Goal: Task Accomplishment & Management: Use online tool/utility

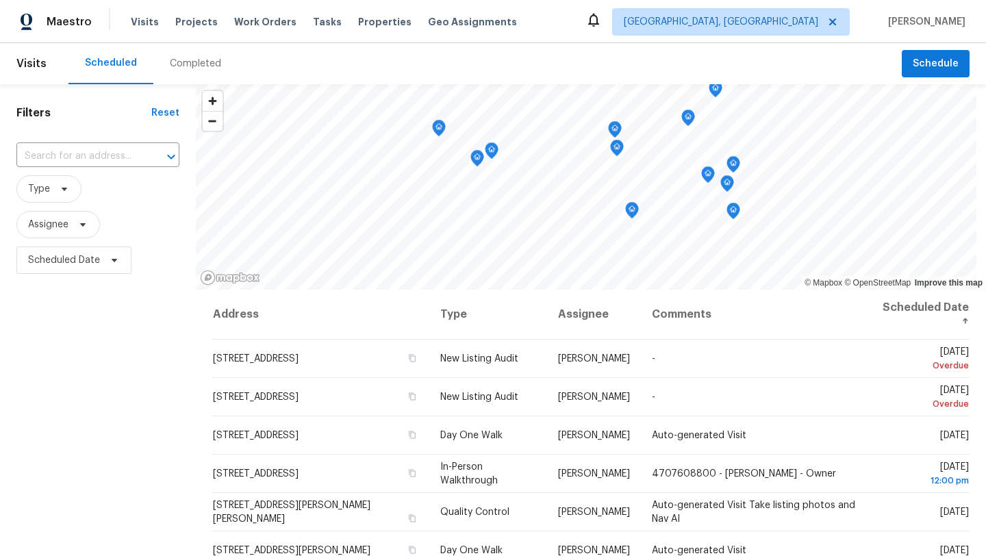
scroll to position [86, 0]
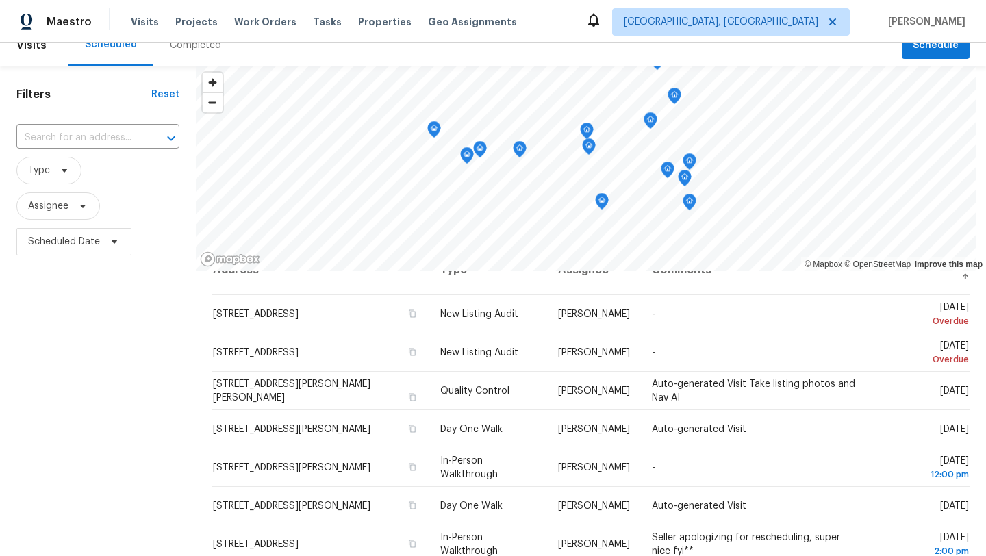
scroll to position [24, 0]
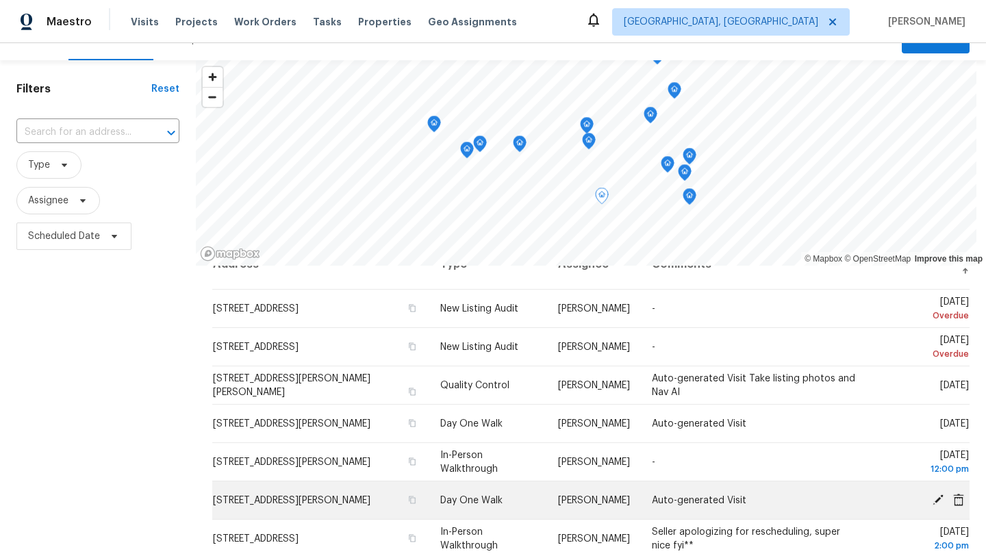
click at [938, 499] on icon at bounding box center [937, 499] width 11 height 11
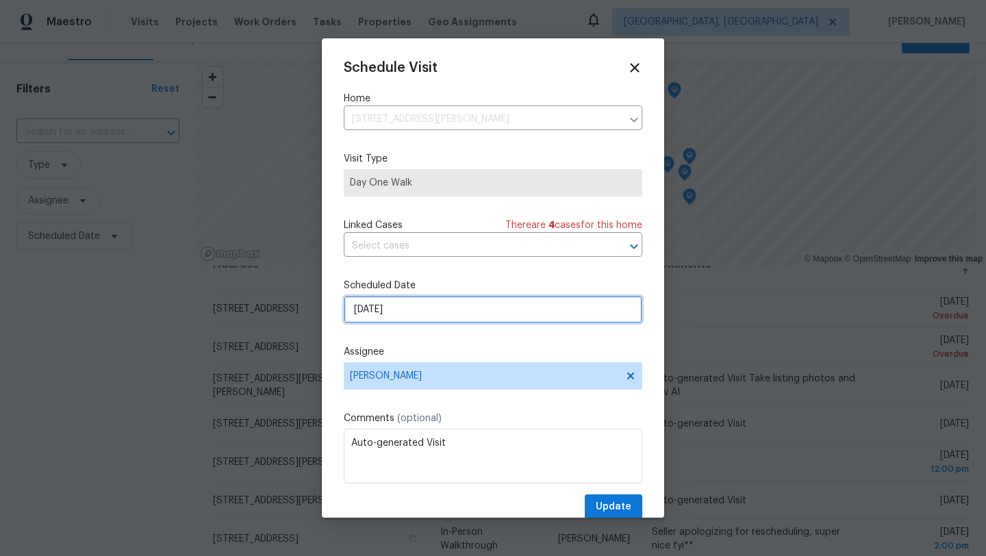
click at [398, 311] on input "[DATE]" at bounding box center [493, 309] width 298 height 27
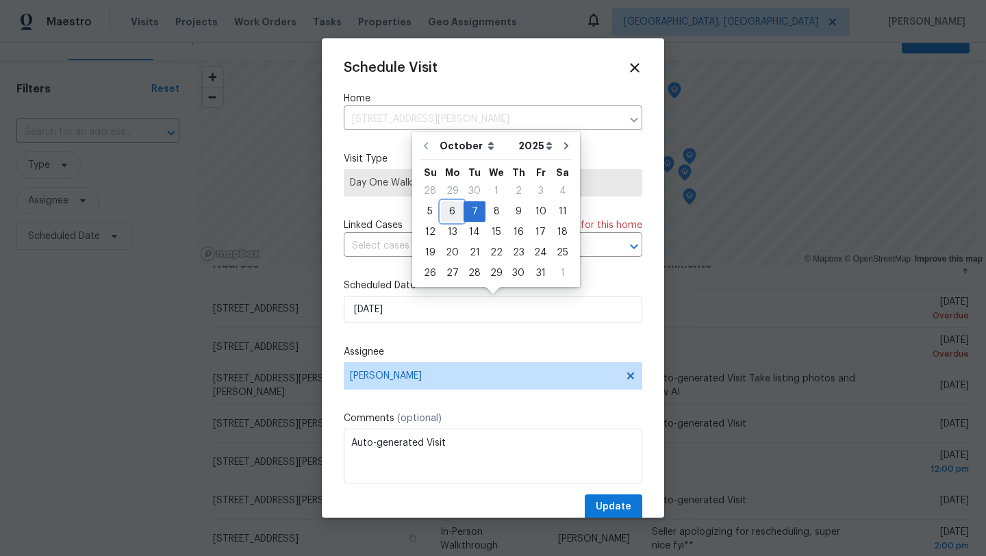
click at [454, 211] on div "6" at bounding box center [452, 211] width 23 height 19
type input "10/6/2025"
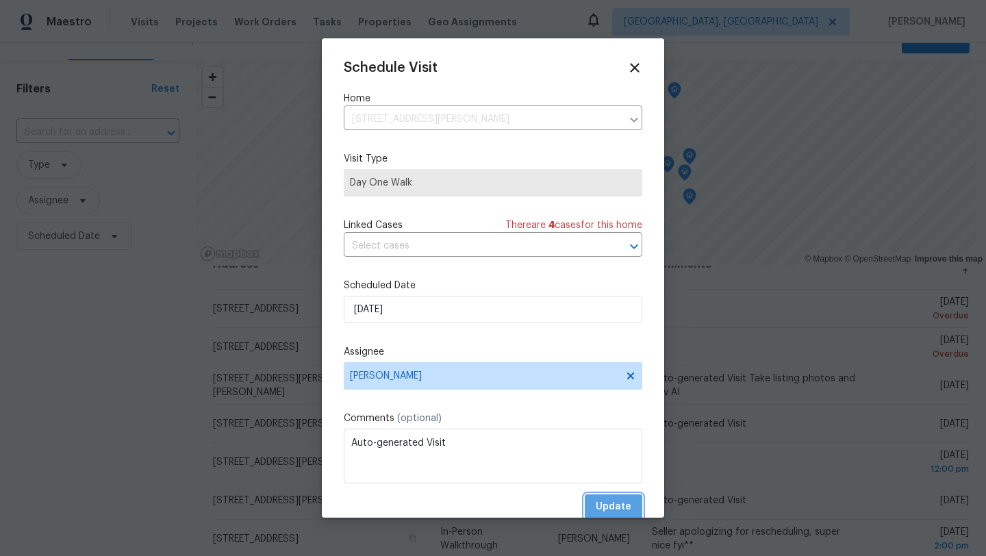
click at [613, 508] on span "Update" at bounding box center [613, 506] width 36 height 17
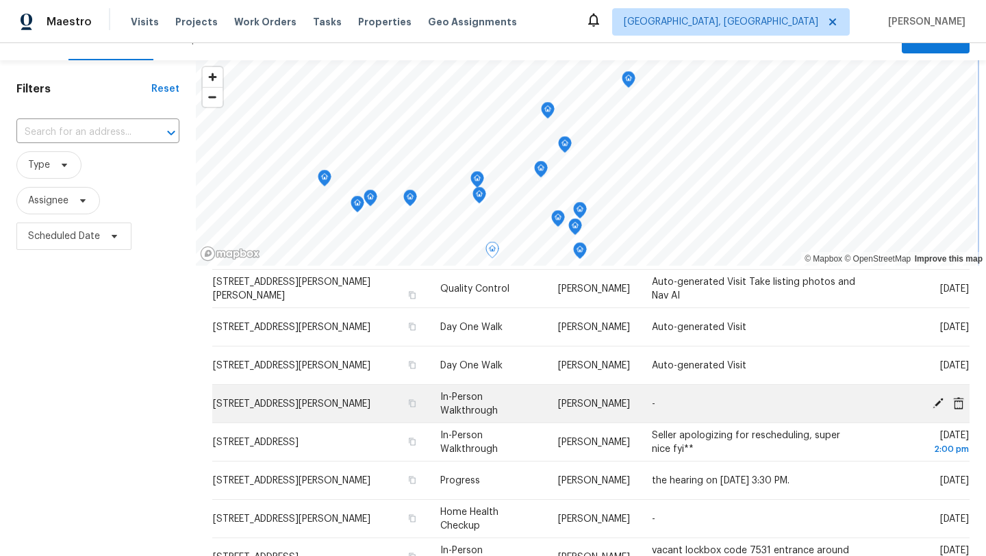
scroll to position [124, 0]
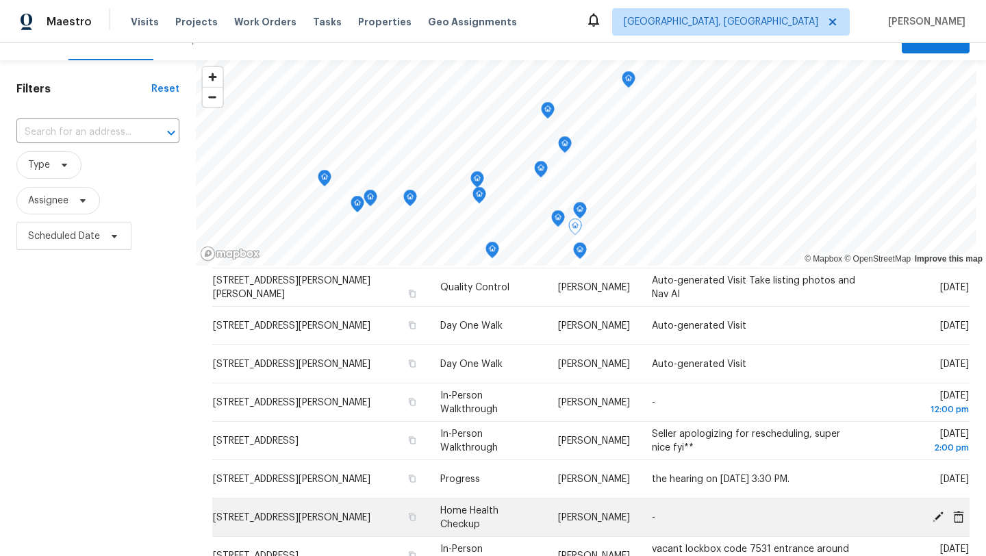
click at [941, 509] on td "Tue, Oct 07" at bounding box center [918, 517] width 101 height 38
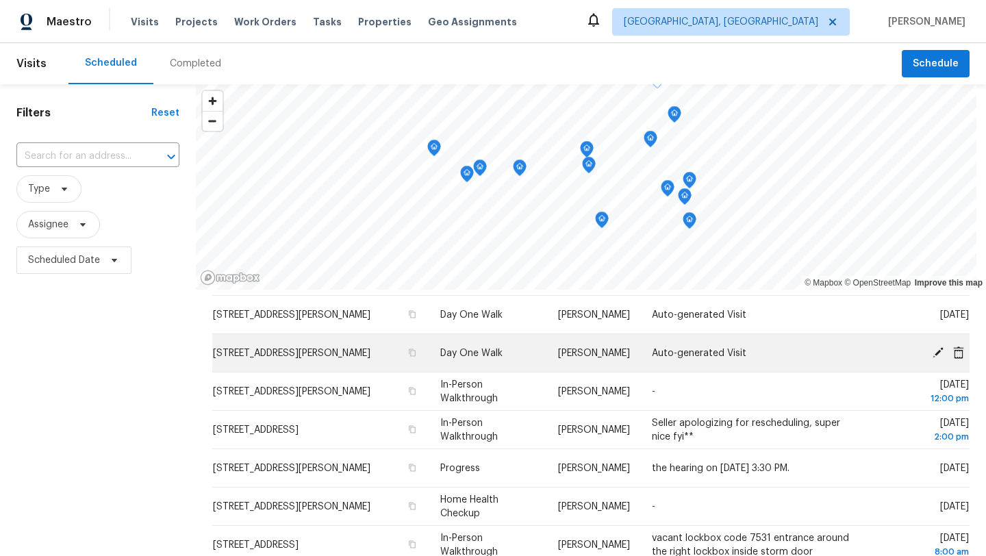
scroll to position [162, 0]
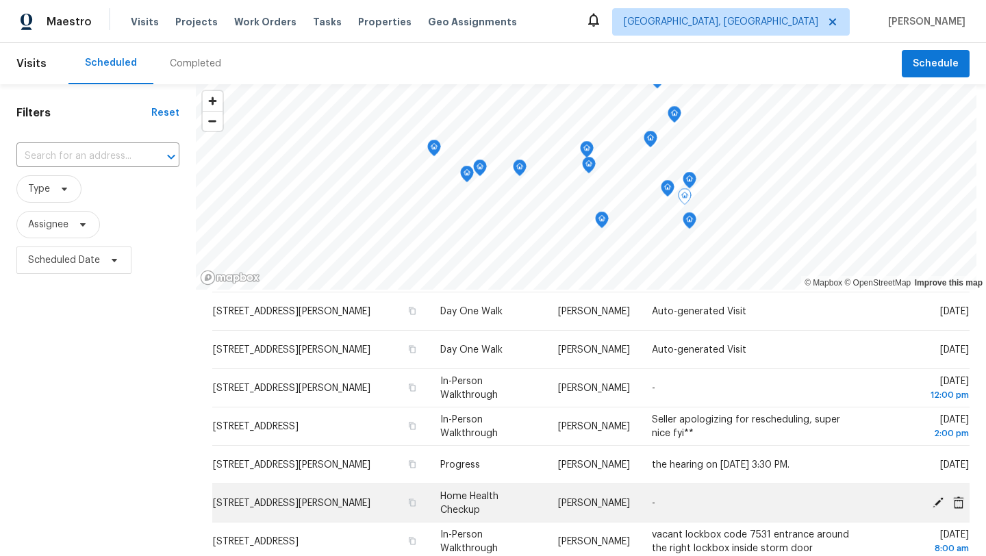
click at [937, 502] on icon at bounding box center [937, 501] width 11 height 11
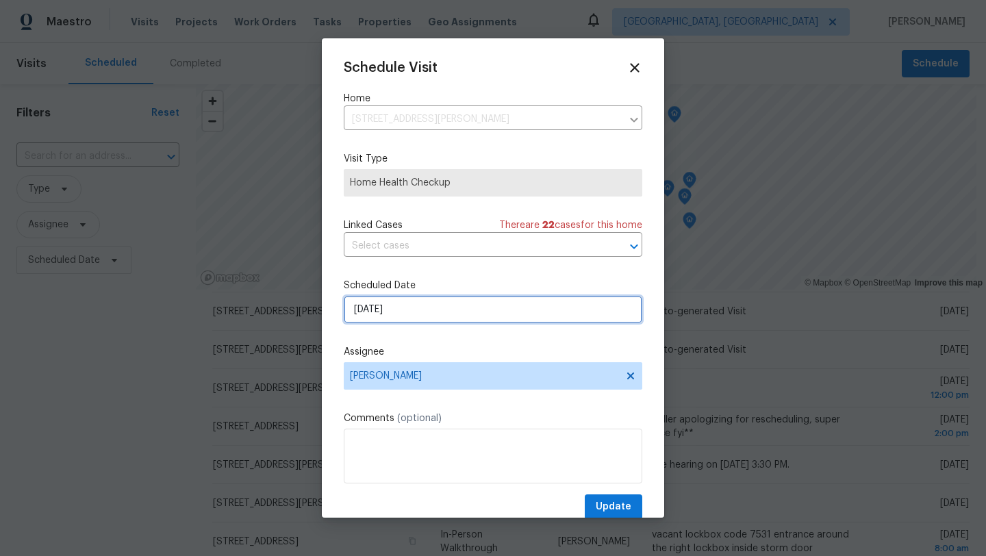
click at [407, 308] on input "10/7/2025" at bounding box center [493, 309] width 298 height 27
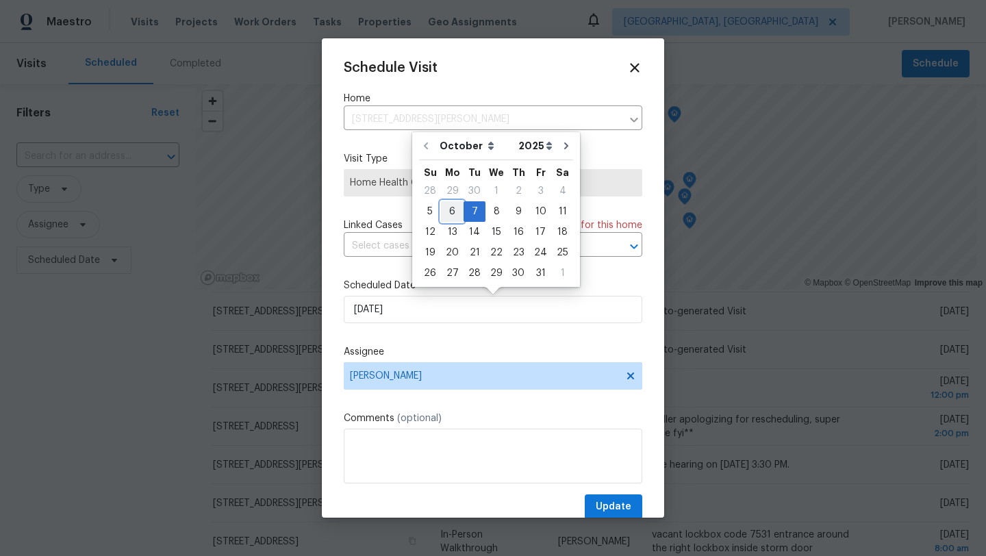
click at [450, 207] on div "6" at bounding box center [452, 211] width 23 height 19
type input "10/6/2025"
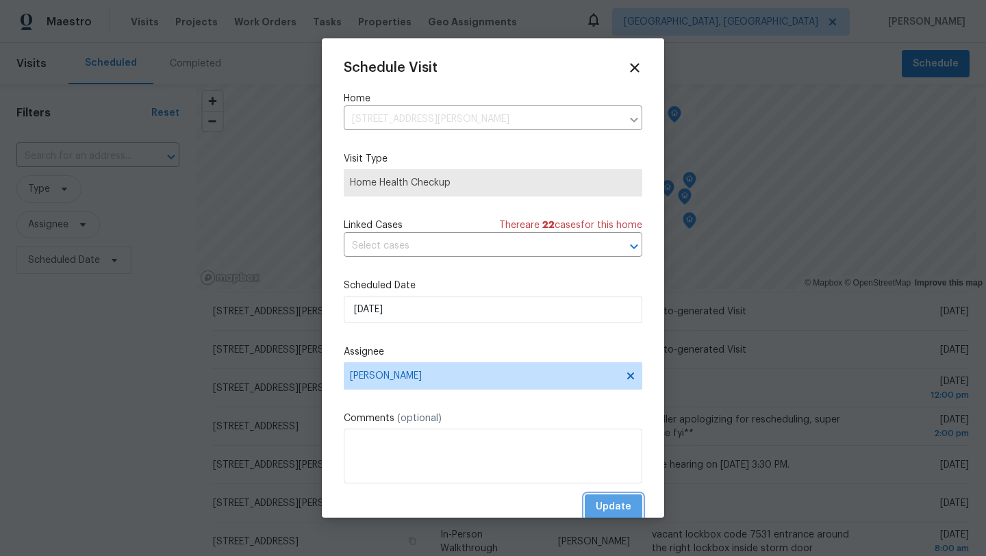
click at [617, 511] on span "Update" at bounding box center [613, 506] width 36 height 17
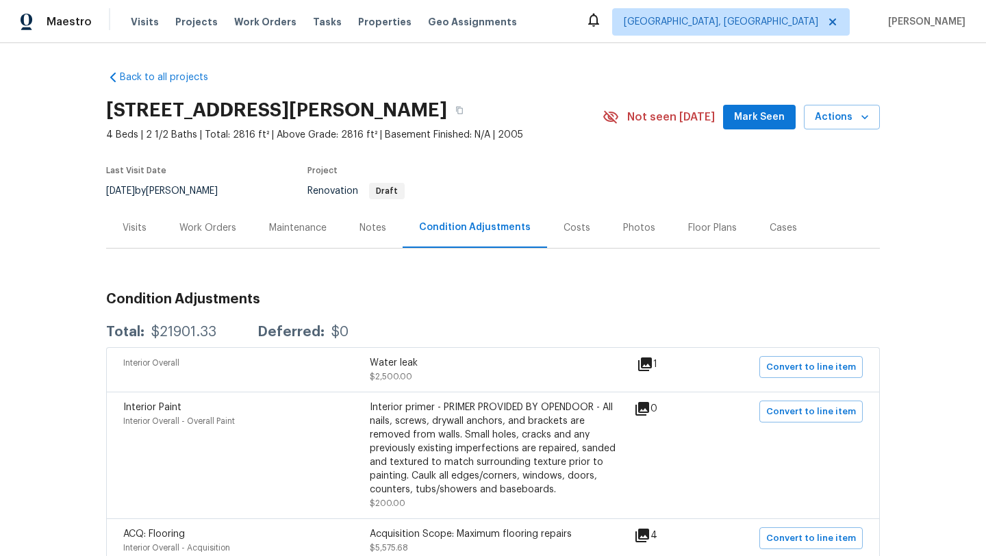
click at [218, 227] on div "Work Orders" at bounding box center [207, 228] width 57 height 14
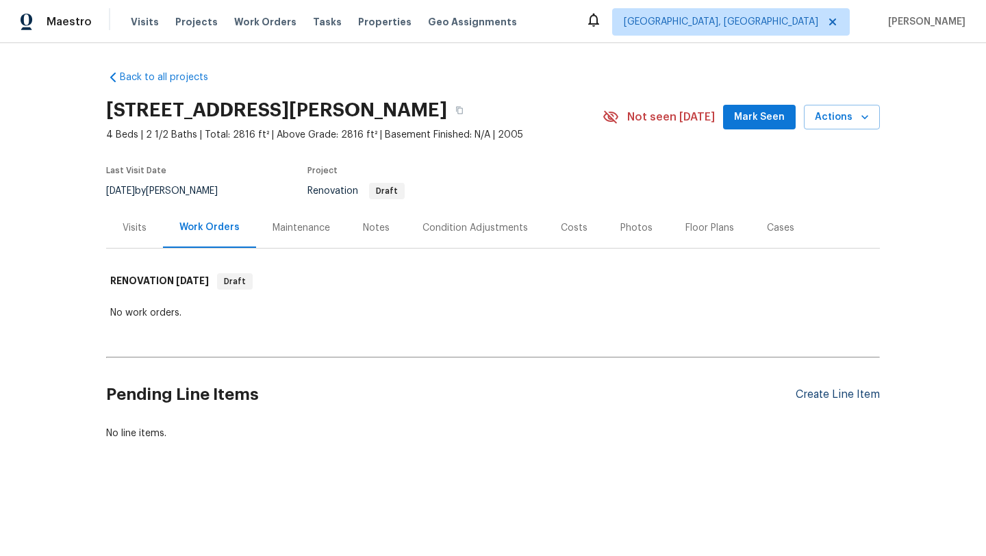
click at [809, 397] on div "Create Line Item" at bounding box center [837, 394] width 84 height 13
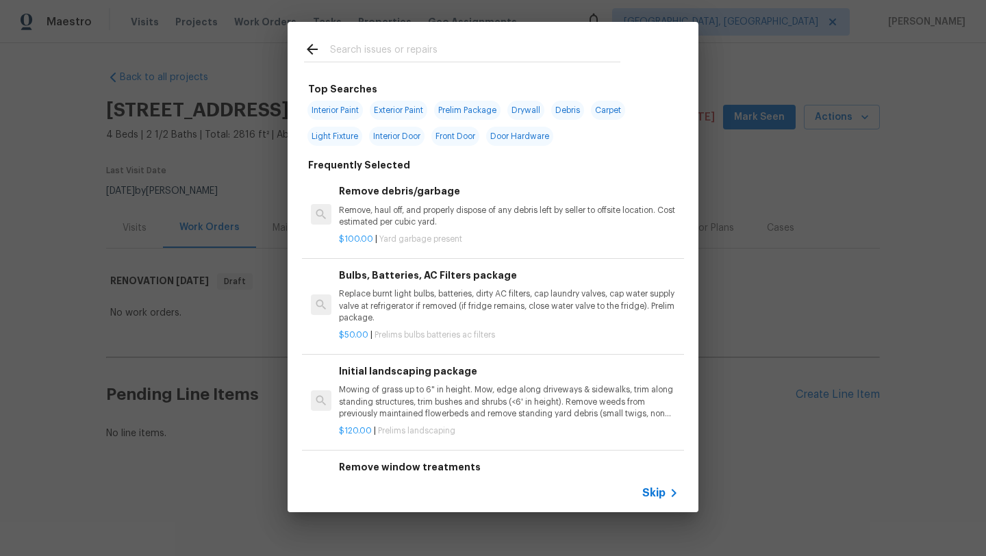
click at [415, 55] on input "text" at bounding box center [475, 51] width 290 height 21
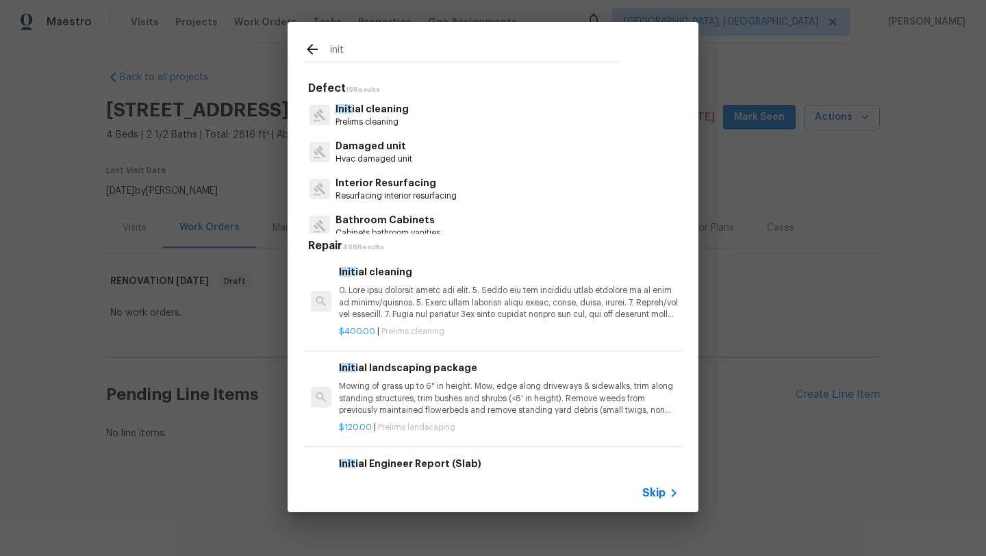
type input "init"
click at [411, 112] on div "Init ial cleaning Prelims cleaning" at bounding box center [493, 115] width 378 height 37
click at [376, 111] on p "Init ial cleaning" at bounding box center [371, 109] width 73 height 14
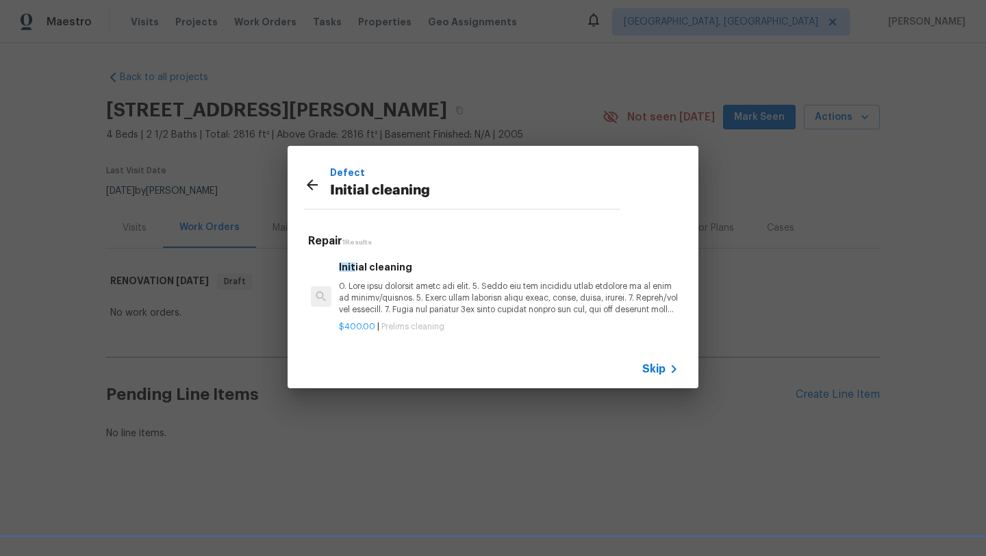
click at [450, 309] on p at bounding box center [509, 298] width 340 height 35
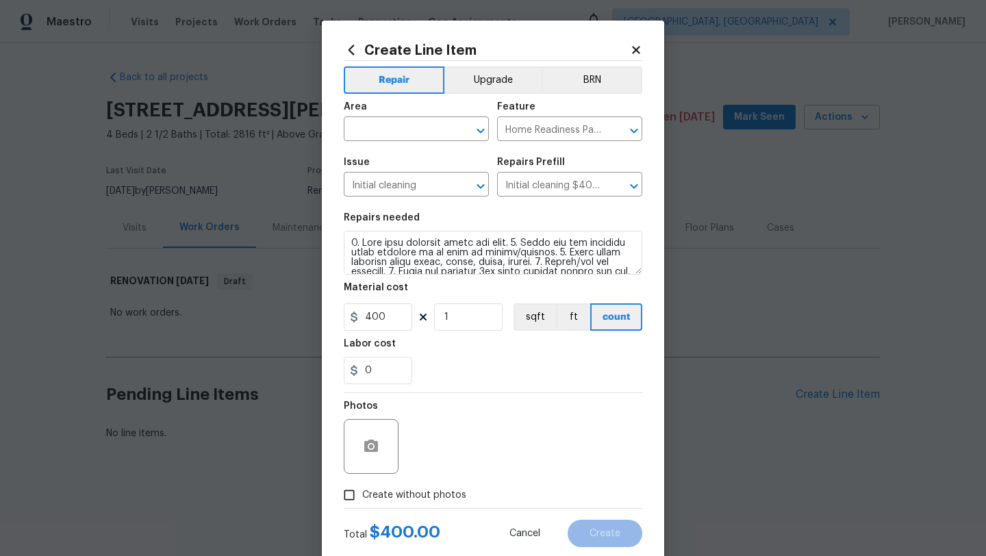
click at [349, 495] on input "Create without photos" at bounding box center [349, 495] width 26 height 26
checkbox input "true"
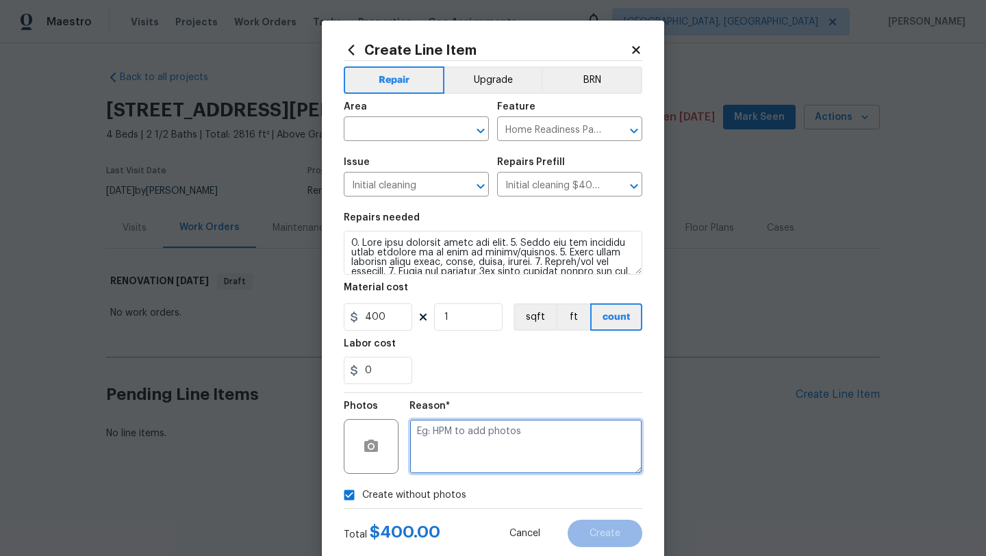
click at [423, 459] on textarea at bounding box center [525, 446] width 233 height 55
type textarea "desk"
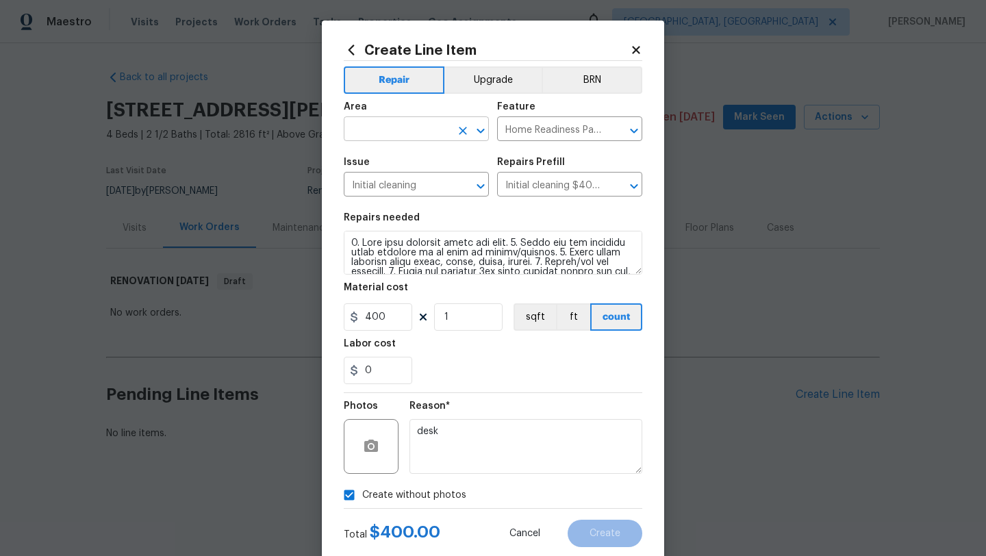
click at [361, 134] on input "text" at bounding box center [397, 130] width 107 height 21
click at [397, 184] on li "Interior Overall" at bounding box center [416, 183] width 145 height 23
type input "Interior Overall"
click at [595, 530] on span "Create" at bounding box center [604, 533] width 31 height 10
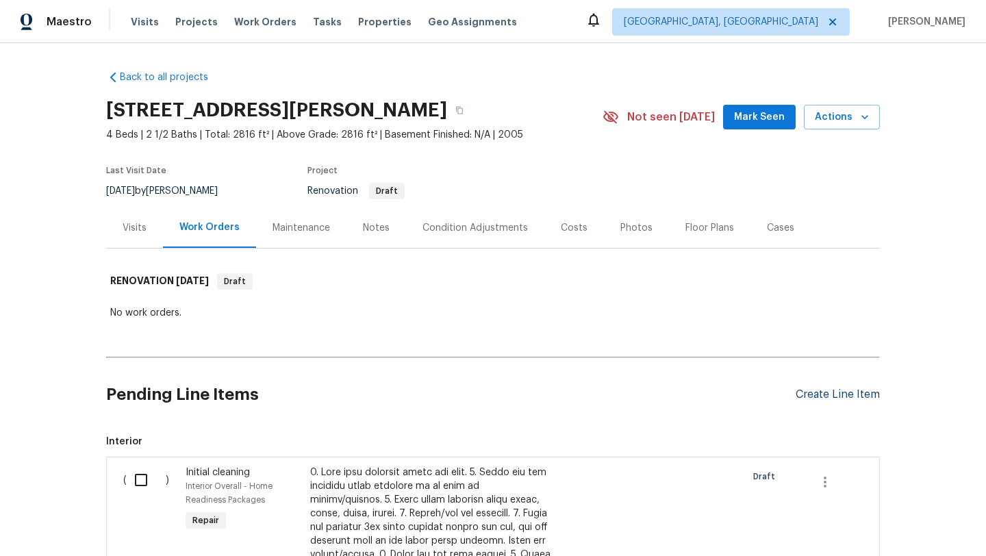
click at [806, 398] on div "Create Line Item" at bounding box center [837, 394] width 84 height 13
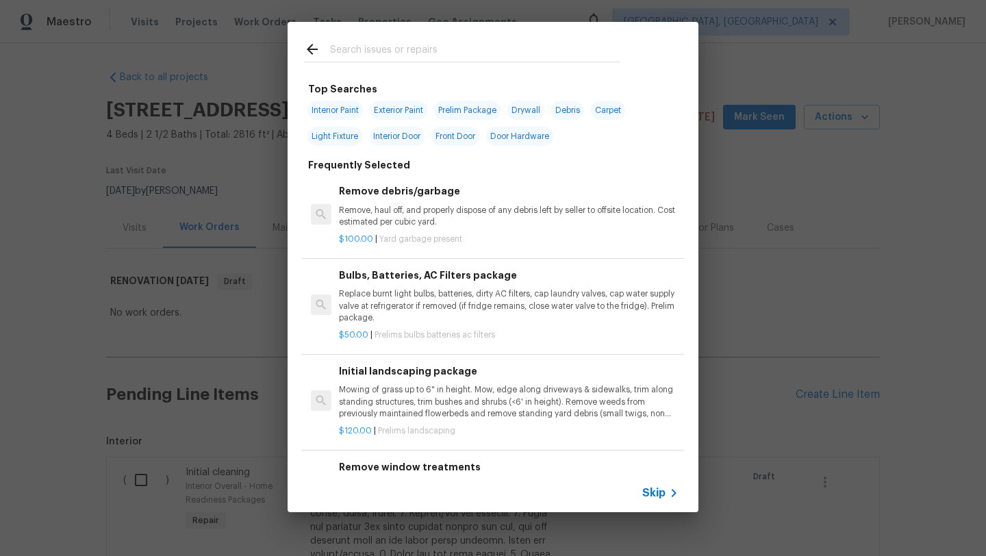
click at [340, 53] on input "text" at bounding box center [475, 51] width 290 height 21
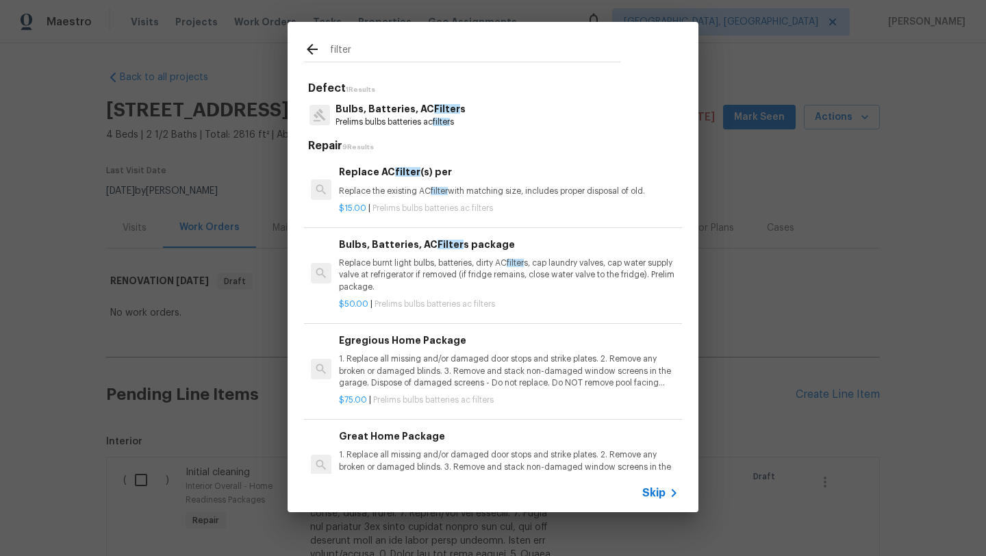
type input "filter"
click at [423, 363] on p "1. Replace all missing and/or damaged door stops and strike plates. 2. Remove a…" at bounding box center [509, 370] width 340 height 35
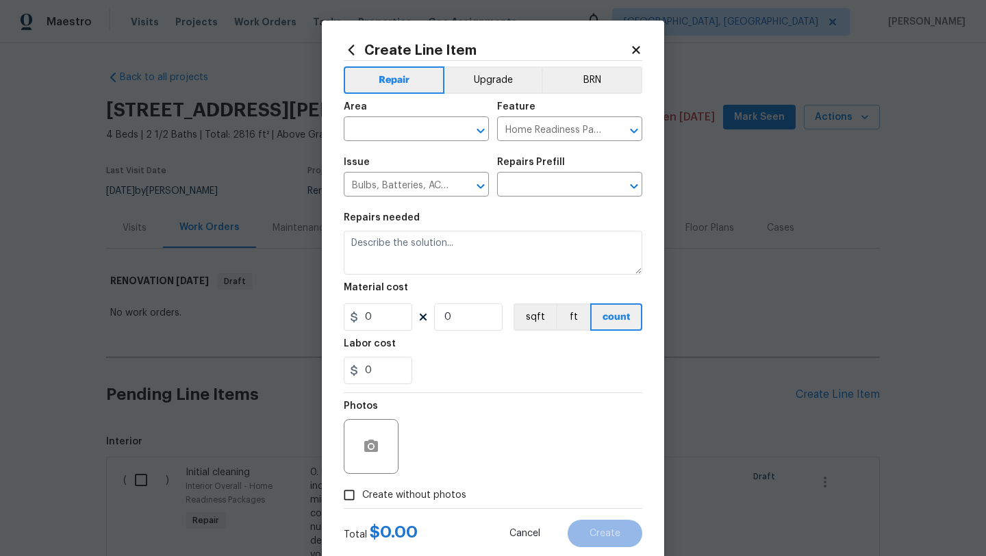
type input "Egregious Home Package $75.00"
type textarea "1. Replace all missing and/or damaged door stops and strike plates. 2. Remove a…"
type input "75"
type input "1"
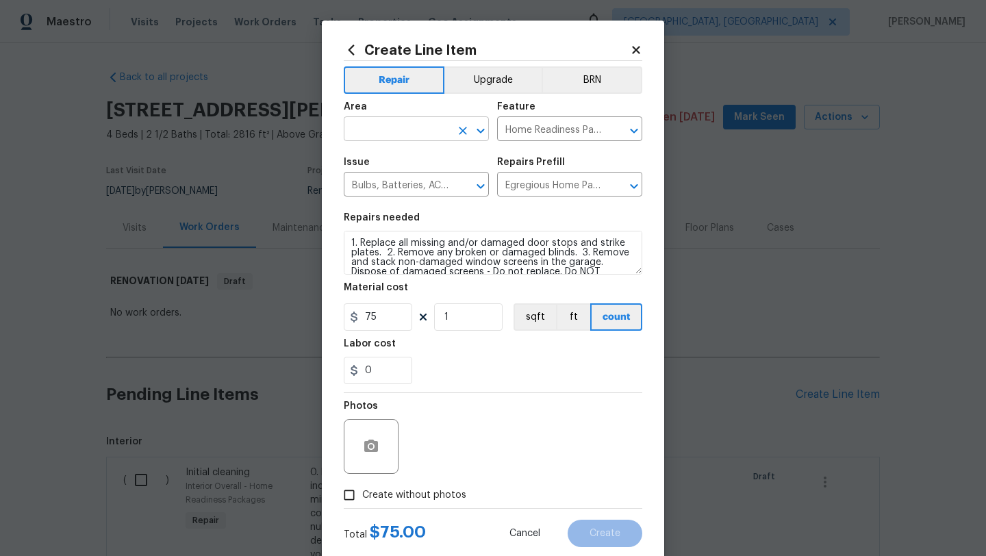
click at [375, 133] on input "text" at bounding box center [397, 130] width 107 height 21
click at [373, 188] on li "Interior Overall" at bounding box center [416, 183] width 145 height 23
type input "Interior Overall"
click at [353, 500] on input "Create without photos" at bounding box center [349, 495] width 26 height 26
checkbox input "true"
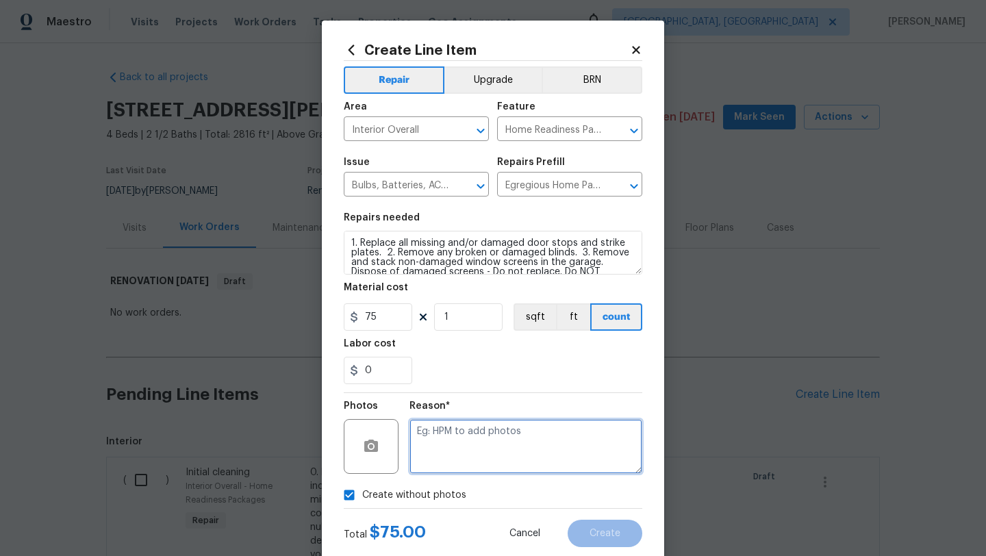
click at [494, 452] on textarea at bounding box center [525, 446] width 233 height 55
type textarea "desk"
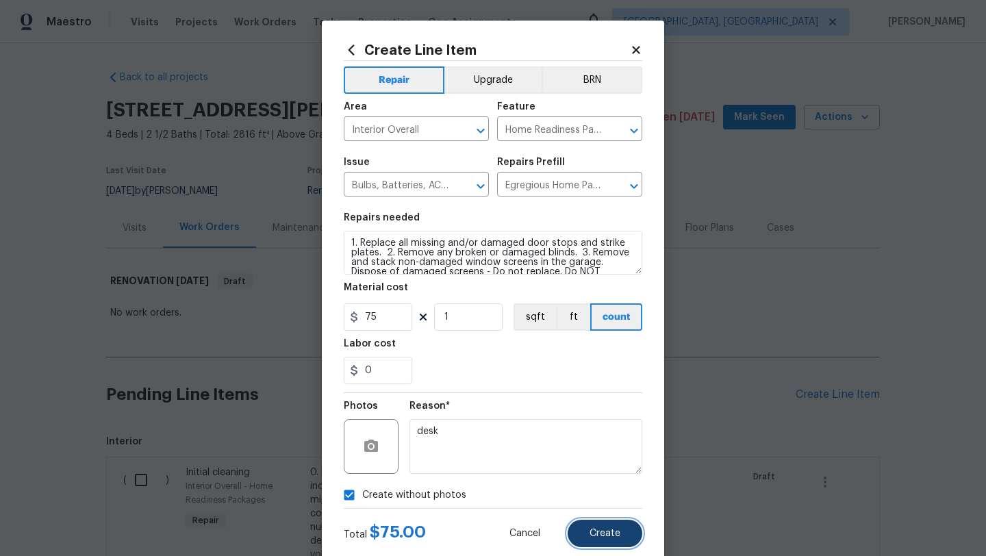
click at [612, 528] on button "Create" at bounding box center [604, 533] width 75 height 27
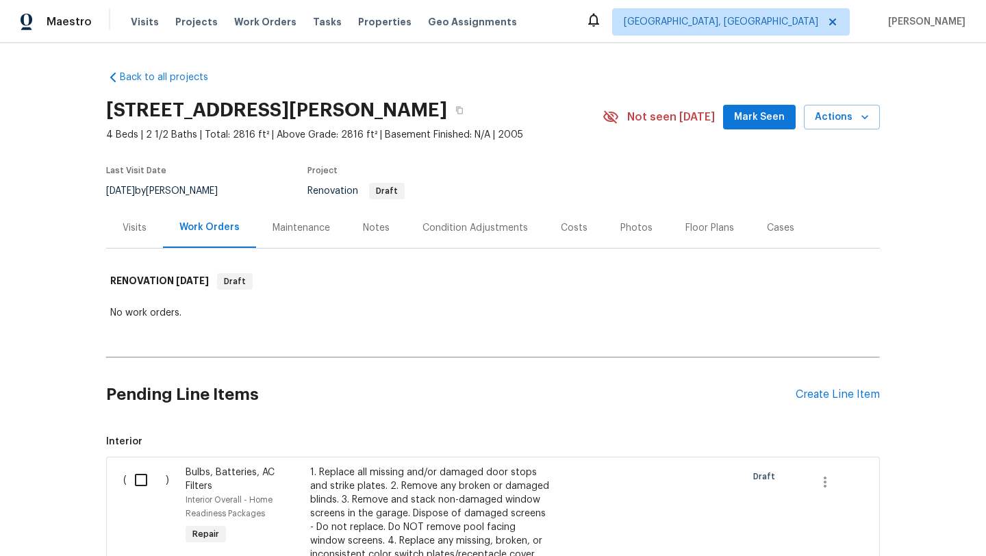
click at [463, 230] on div "Condition Adjustments" at bounding box center [474, 228] width 105 height 14
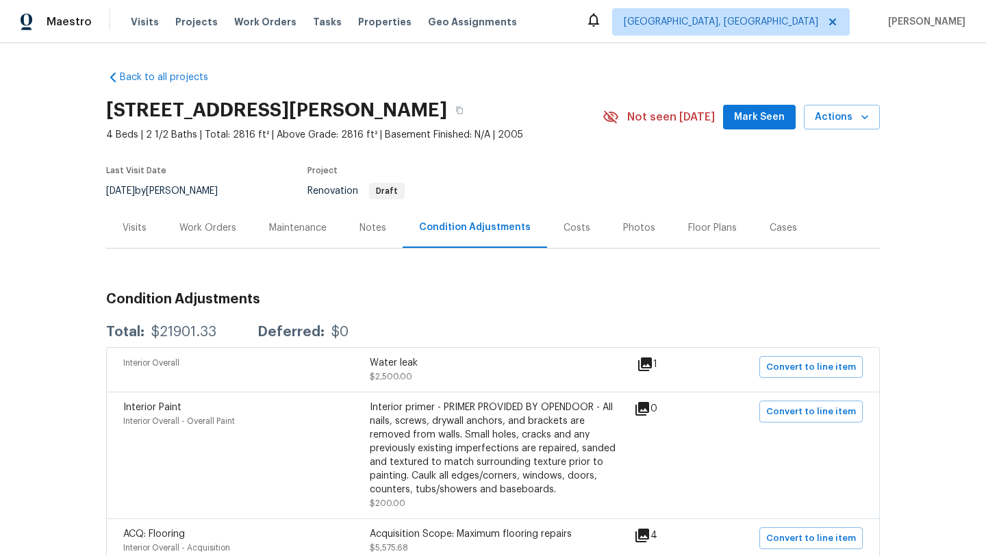
click at [651, 361] on icon at bounding box center [645, 364] width 14 height 14
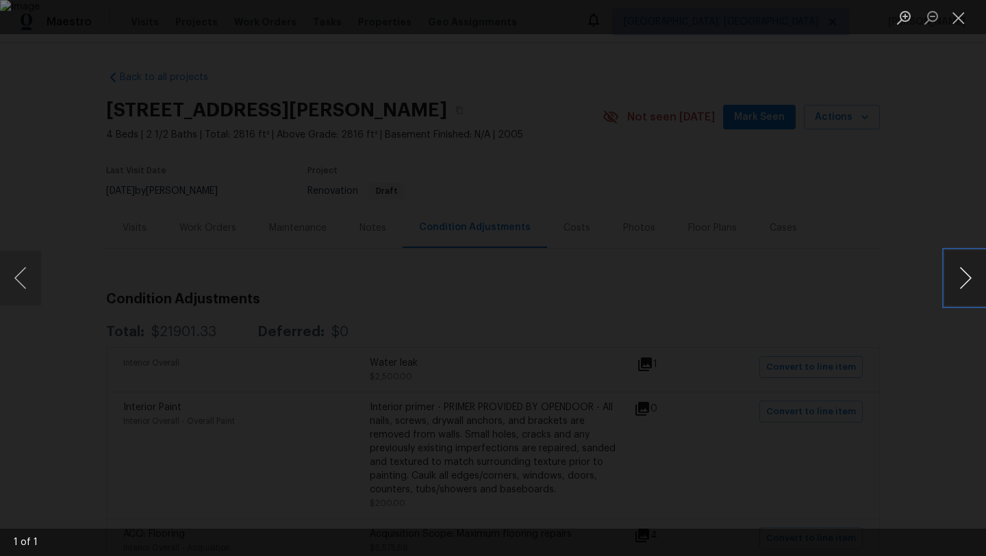
click at [967, 287] on button "Next image" at bounding box center [965, 278] width 41 height 55
click at [969, 290] on button "Next image" at bounding box center [965, 278] width 41 height 55
click at [962, 16] on button "Close lightbox" at bounding box center [958, 17] width 27 height 24
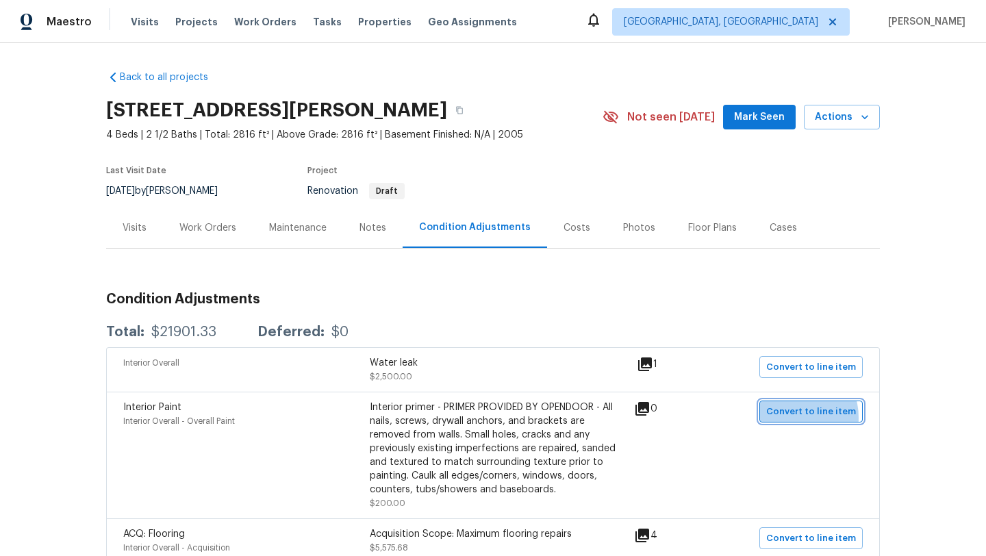
click at [792, 418] on span "Convert to line item" at bounding box center [811, 412] width 90 height 16
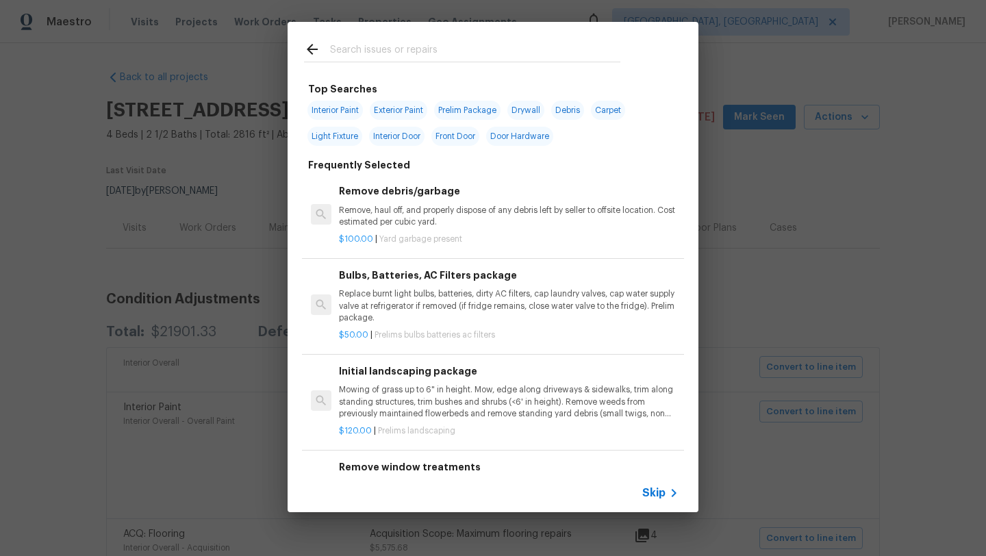
click at [337, 112] on span "Interior Paint" at bounding box center [334, 110] width 55 height 19
type input "Interior Paint"
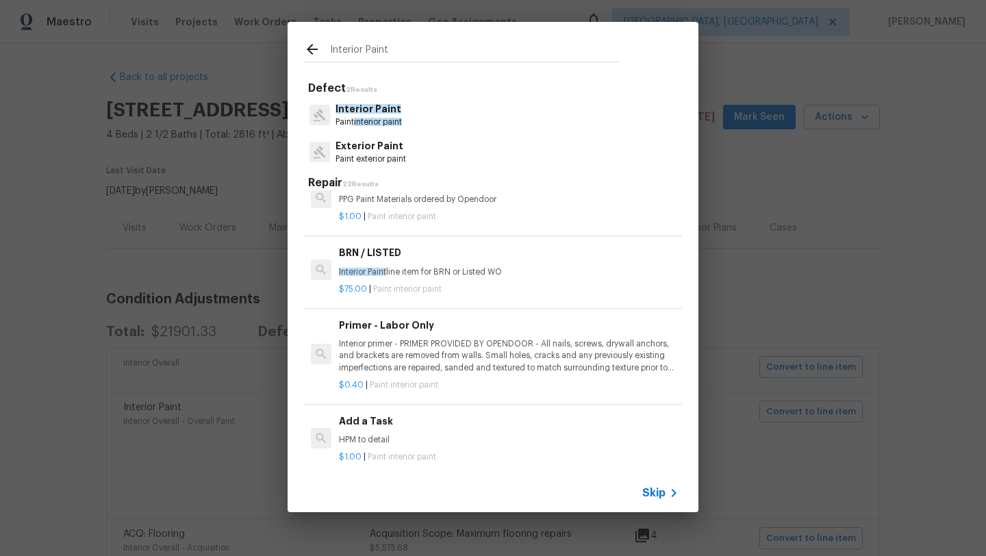
scroll to position [231, 0]
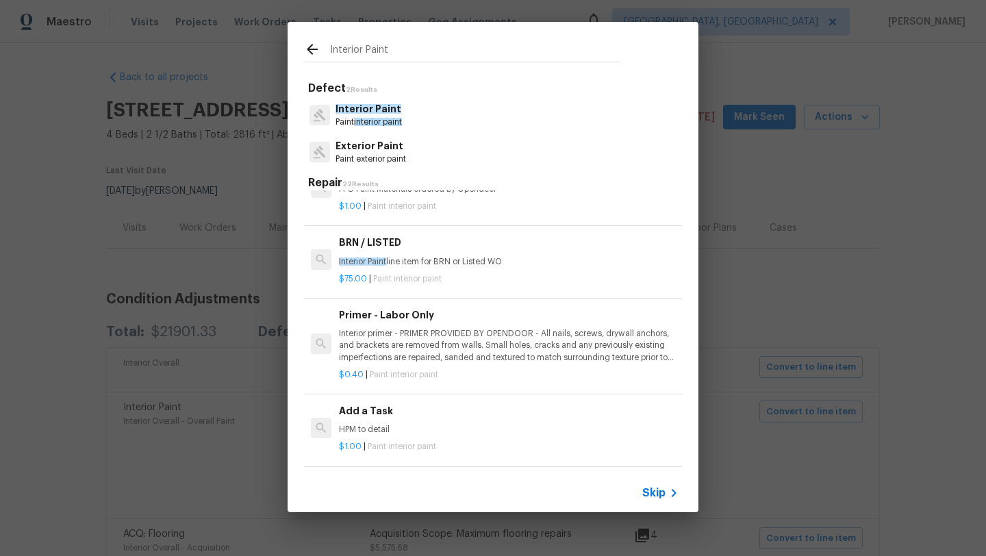
click at [422, 345] on p "Interior primer - PRIMER PROVIDED BY OPENDOOR - All nails, screws, drywall anch…" at bounding box center [509, 345] width 340 height 35
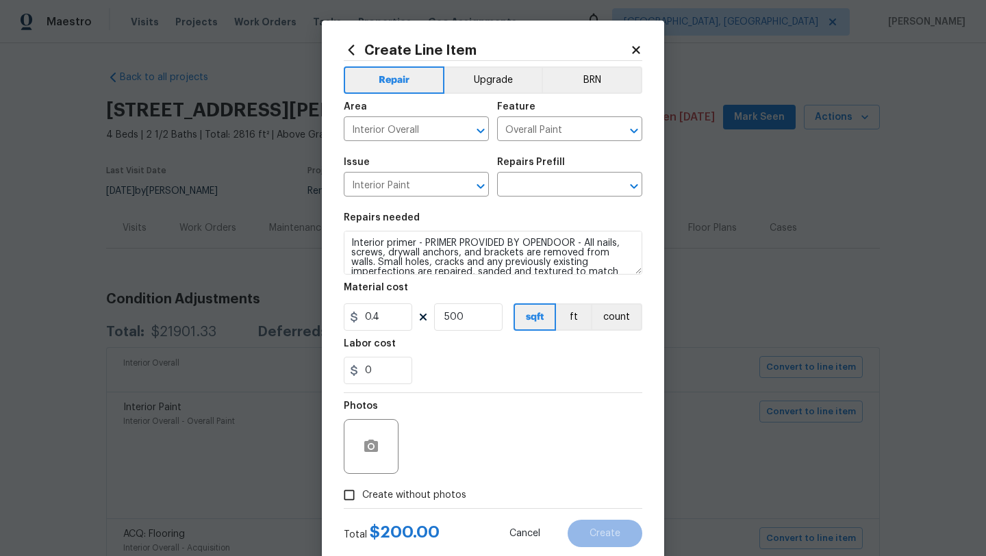
type input "Primer - Labor Only $0.40"
drag, startPoint x: 466, startPoint y: 316, endPoint x: 420, endPoint y: 317, distance: 46.5
click at [419, 317] on div "0.4 500 sqft ft count" at bounding box center [493, 316] width 298 height 27
type input "2000"
click at [353, 492] on input "Create without photos" at bounding box center [349, 495] width 26 height 26
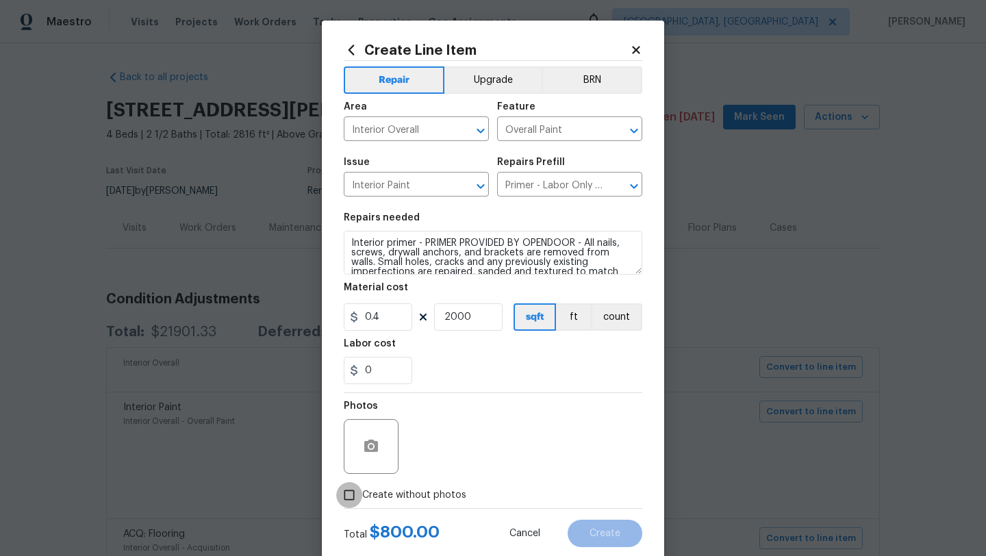
checkbox input "true"
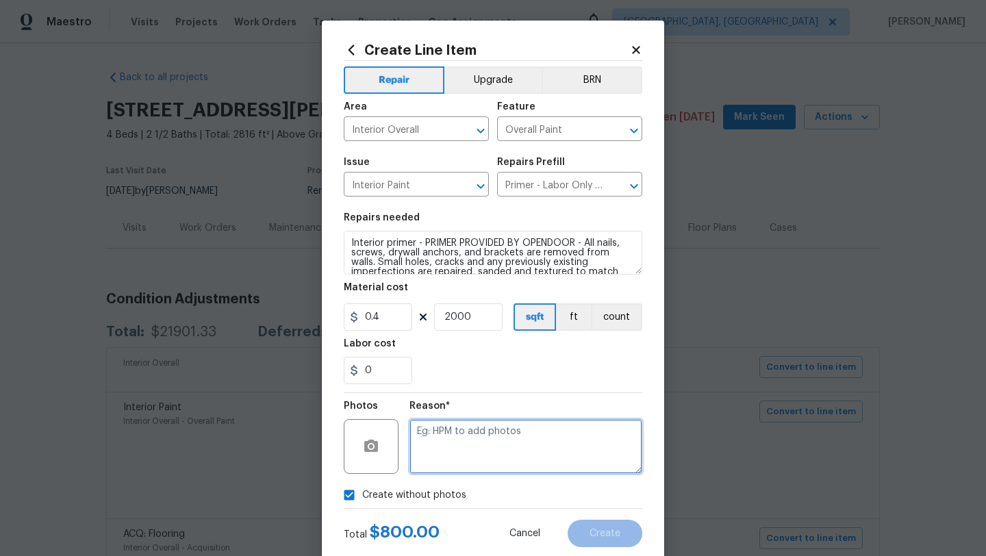
click at [459, 448] on textarea at bounding box center [525, 446] width 233 height 55
type textarea "desk"
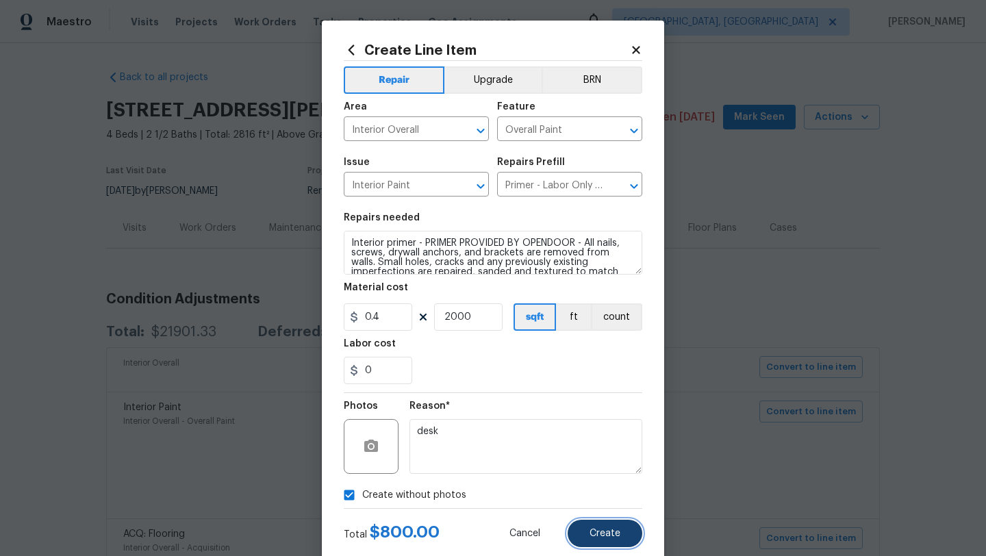
click at [593, 533] on span "Create" at bounding box center [604, 533] width 31 height 10
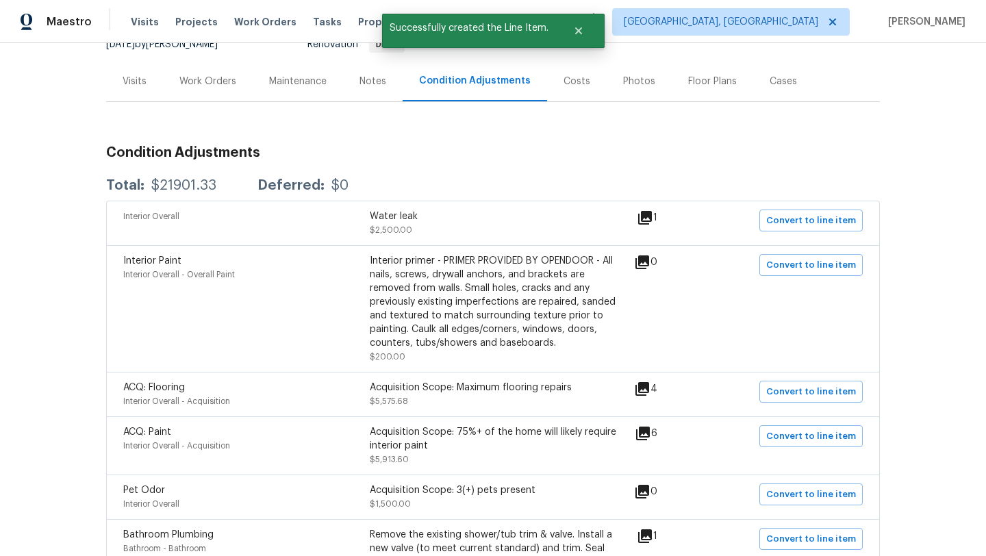
scroll to position [151, 0]
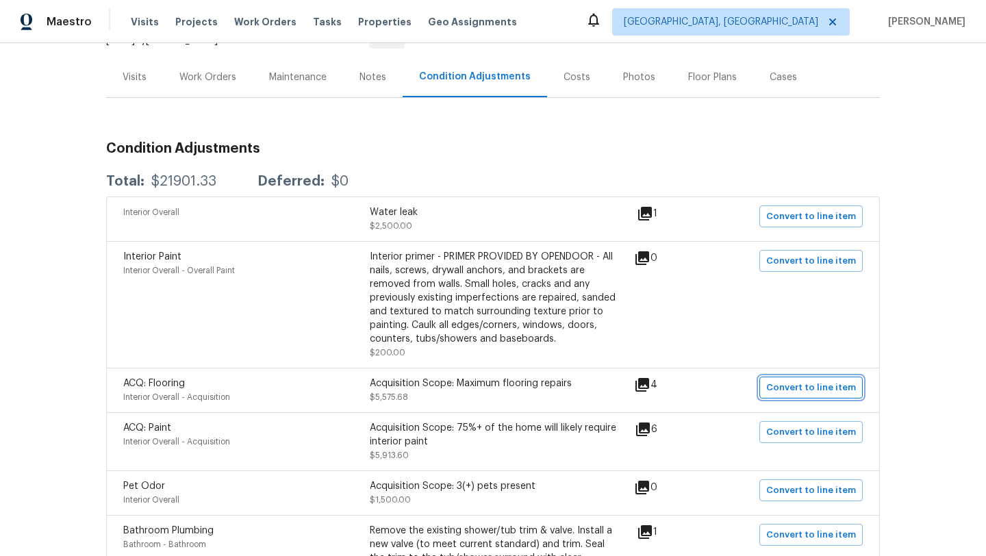
click at [786, 386] on span "Convert to line item" at bounding box center [811, 388] width 90 height 16
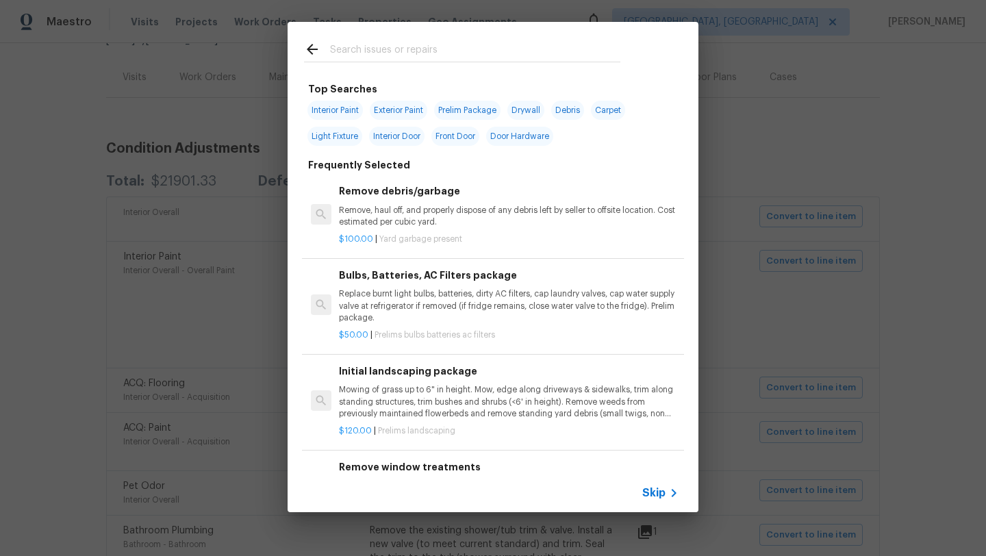
click at [414, 64] on div at bounding box center [461, 49] width 349 height 54
click at [414, 62] on input "text" at bounding box center [475, 51] width 290 height 21
type input "flooring"
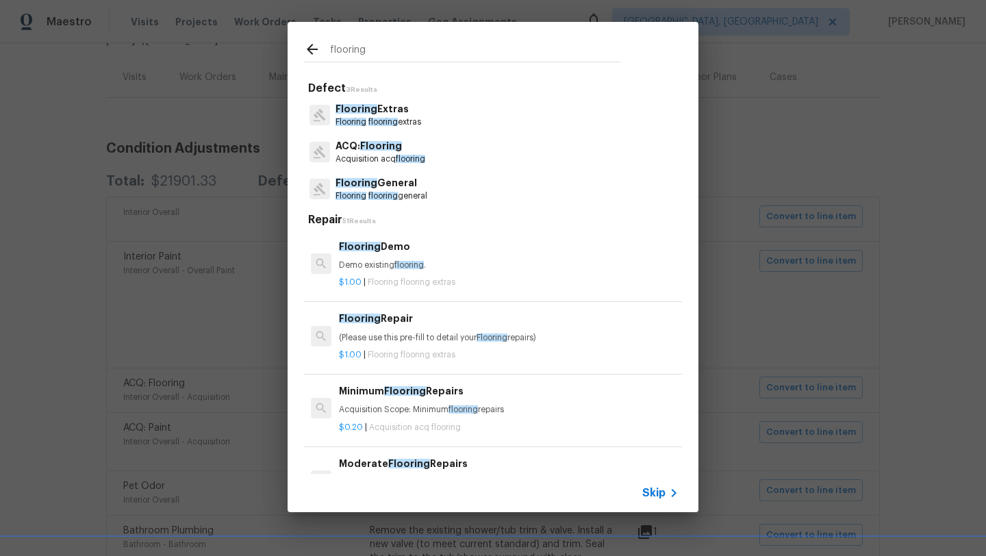
click at [381, 196] on span "flooring" at bounding box center [382, 196] width 29 height 8
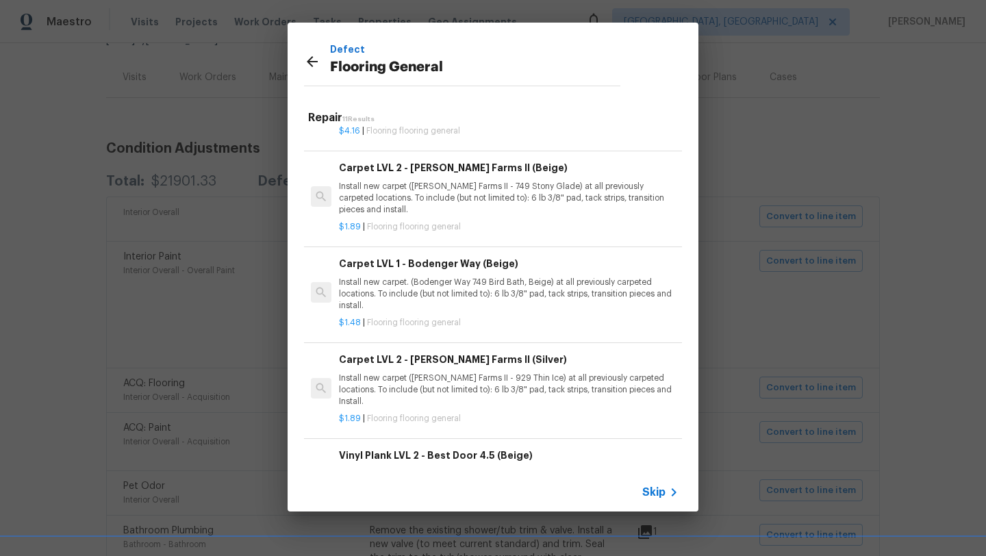
scroll to position [489, 0]
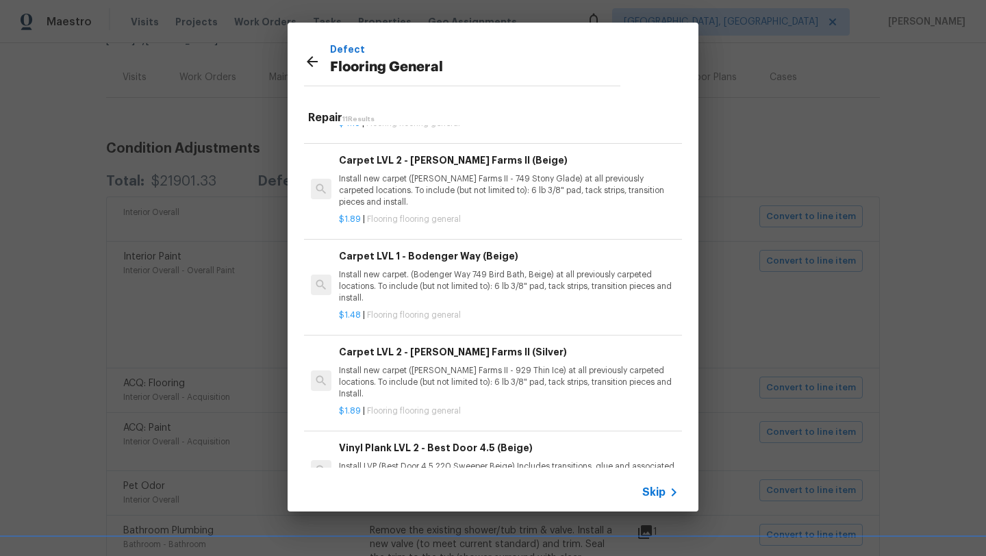
click at [393, 277] on p "Install new carpet. (Bodenger Way 749 Bird Bath, Beige) at all previously carpe…" at bounding box center [509, 286] width 340 height 35
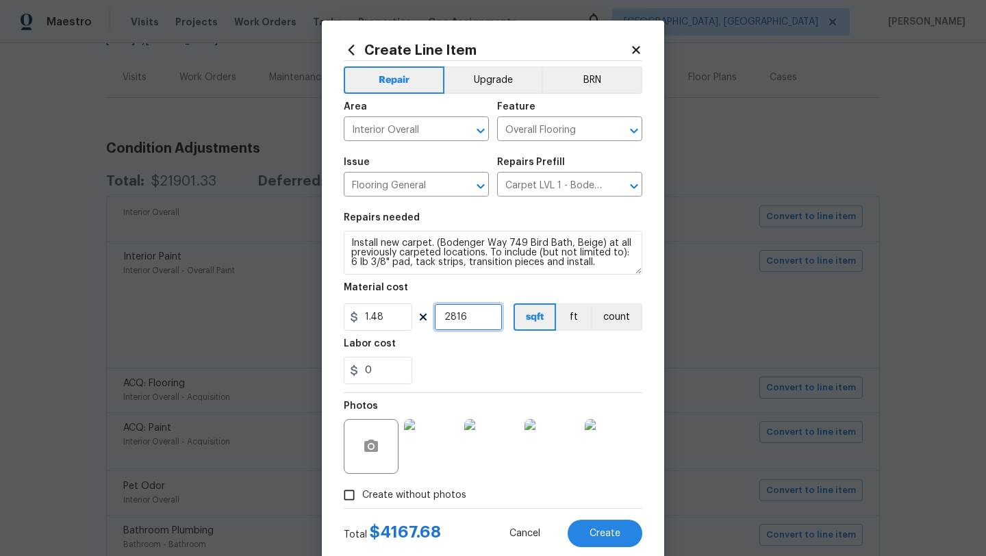
drag, startPoint x: 474, startPoint y: 320, endPoint x: 450, endPoint y: 322, distance: 23.4
click at [450, 322] on input "2816" at bounding box center [468, 316] width 68 height 27
type input "2000"
click at [611, 531] on span "Create" at bounding box center [604, 533] width 31 height 10
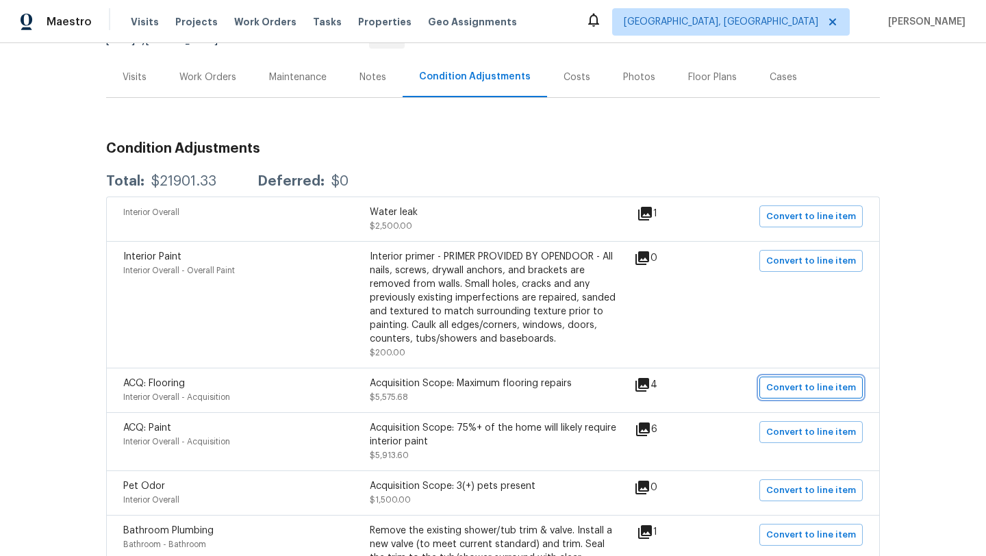
click at [790, 391] on span "Convert to line item" at bounding box center [811, 388] width 90 height 16
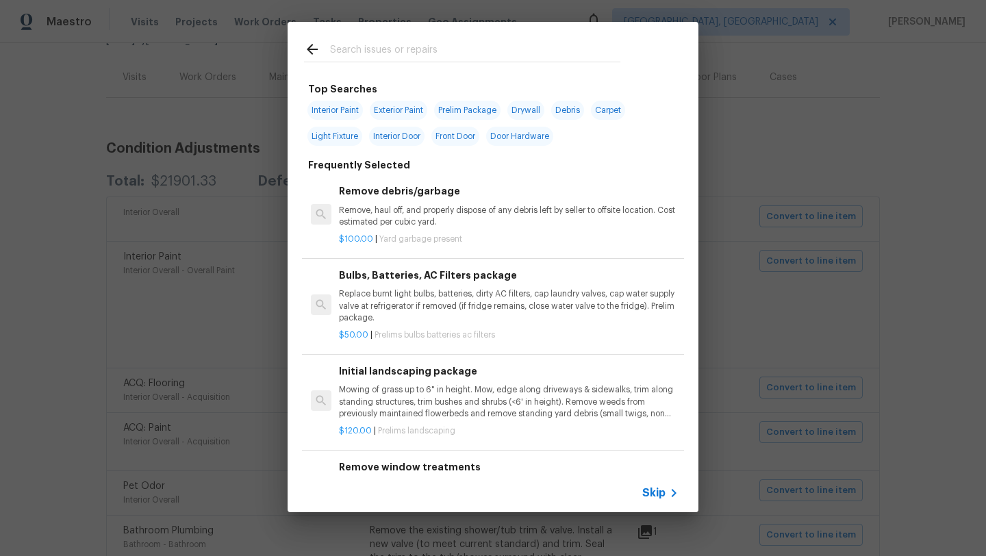
click at [326, 56] on div at bounding box center [317, 51] width 26 height 21
click at [348, 50] on input "text" at bounding box center [475, 51] width 290 height 21
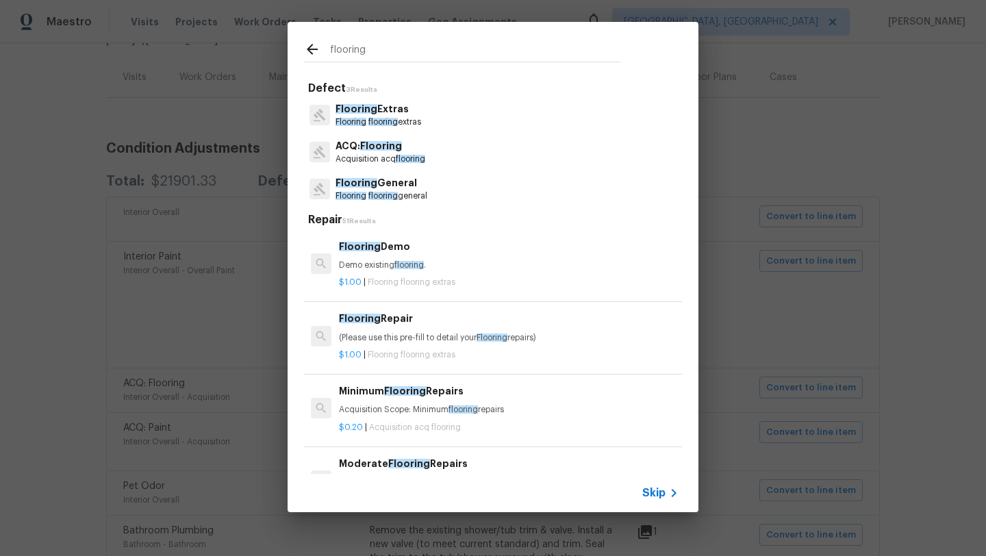
type input "flooring"
click at [346, 184] on span "Flooring" at bounding box center [356, 183] width 42 height 10
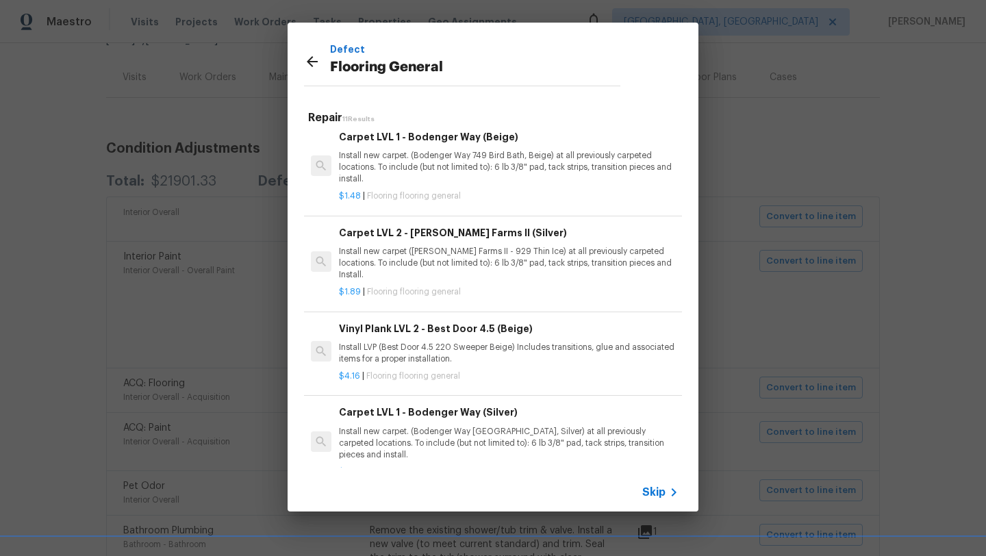
scroll to position [610, 0]
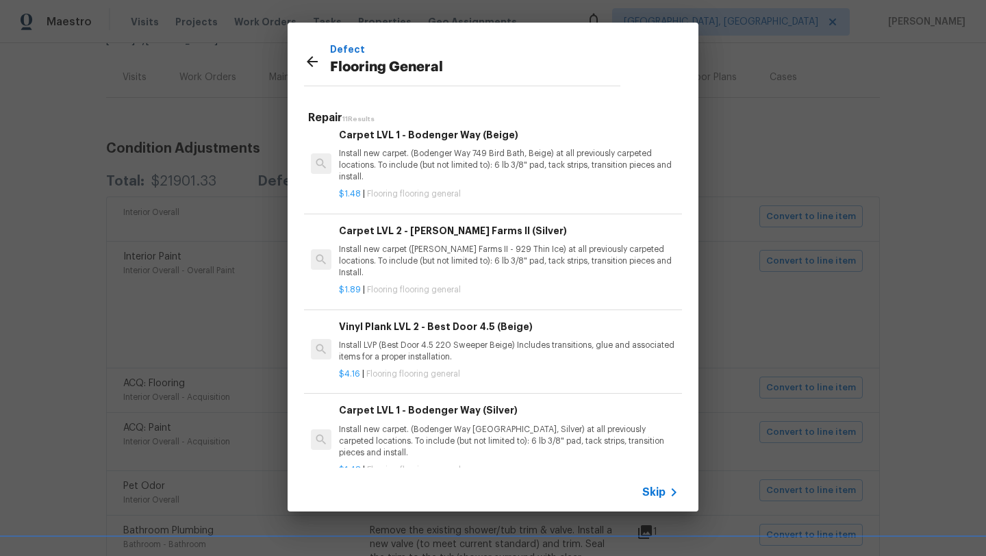
click at [396, 340] on p "Install LVP (Best Door 4.5 220 Sweeper Beige) Includes transitions, glue and as…" at bounding box center [509, 351] width 340 height 23
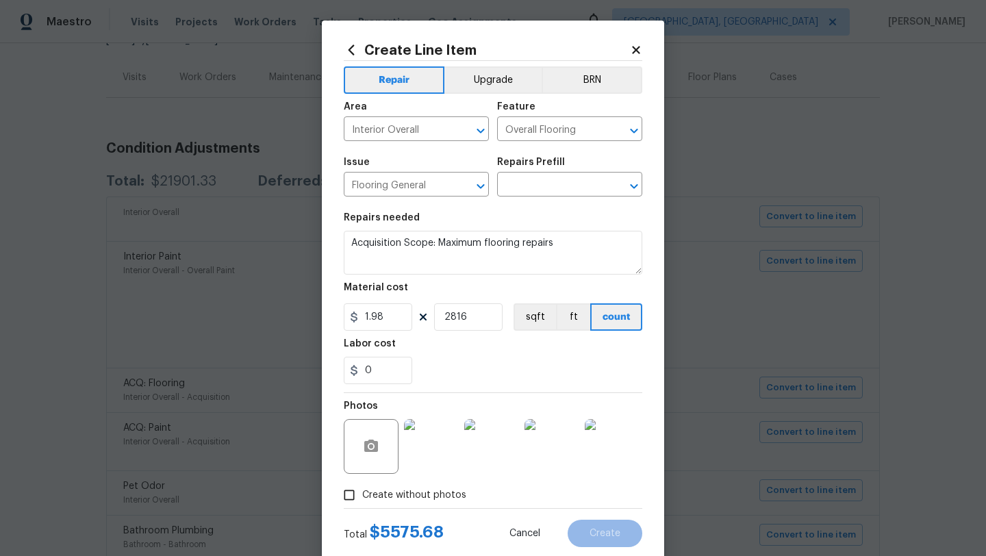
type textarea "Install LVP (Best Door 4.5 220 Sweeper Beige) Includes transitions, glue and as…"
type input "Vinyl Plank LVL 2 - Best Door 4.5 (Beige) $4.16"
type input "4.16"
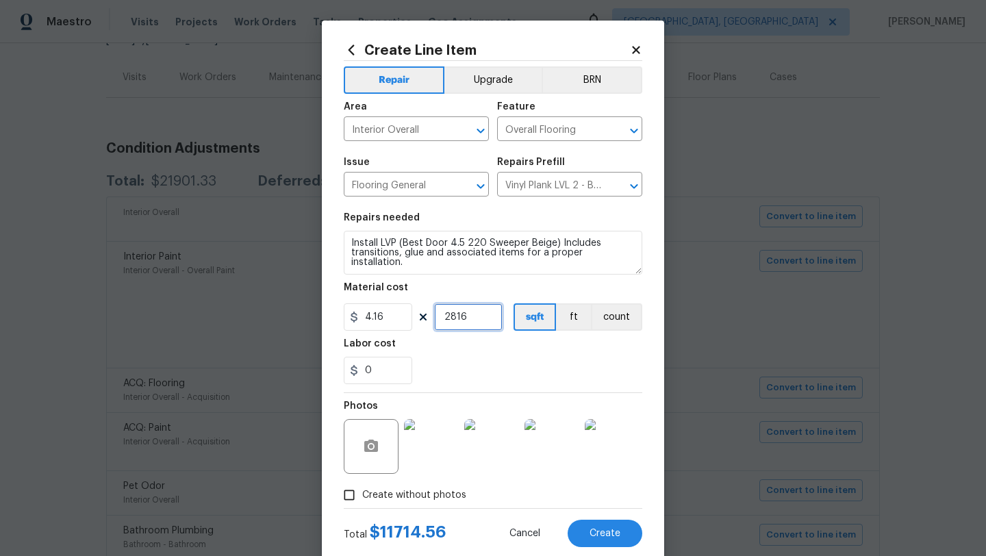
drag, startPoint x: 450, startPoint y: 318, endPoint x: 439, endPoint y: 317, distance: 11.0
click at [439, 317] on input "2816" at bounding box center [468, 316] width 68 height 27
click at [466, 317] on input "816" at bounding box center [468, 316] width 68 height 27
type input "800"
click at [446, 431] on img at bounding box center [431, 446] width 55 height 55
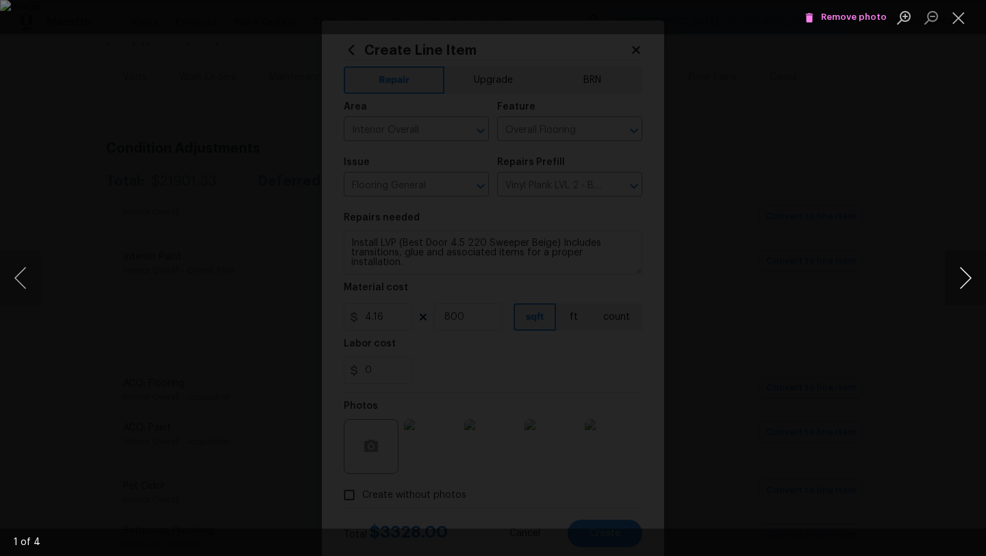
click at [968, 290] on button "Next image" at bounding box center [965, 278] width 41 height 55
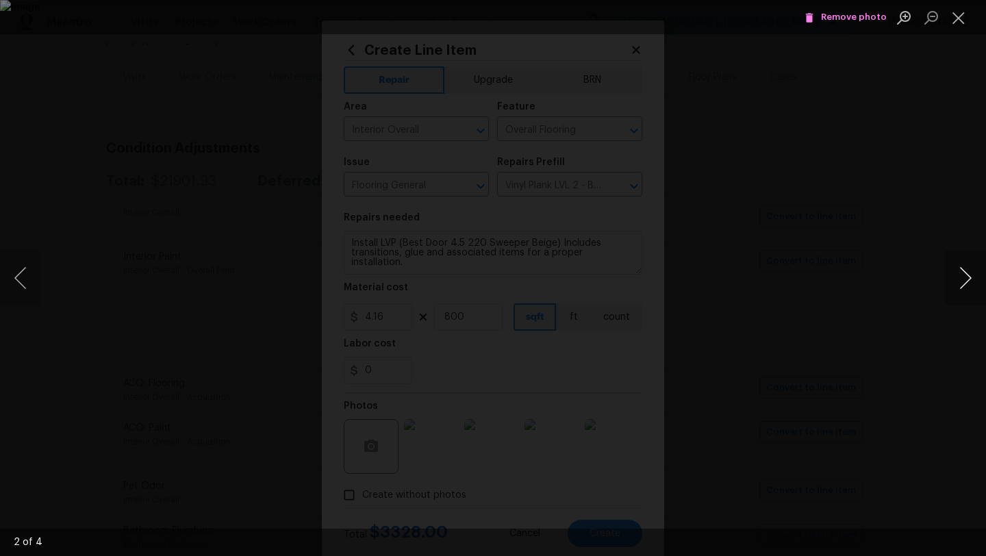
click at [968, 290] on button "Next image" at bounding box center [965, 278] width 41 height 55
click at [952, 21] on button "Close lightbox" at bounding box center [958, 17] width 27 height 24
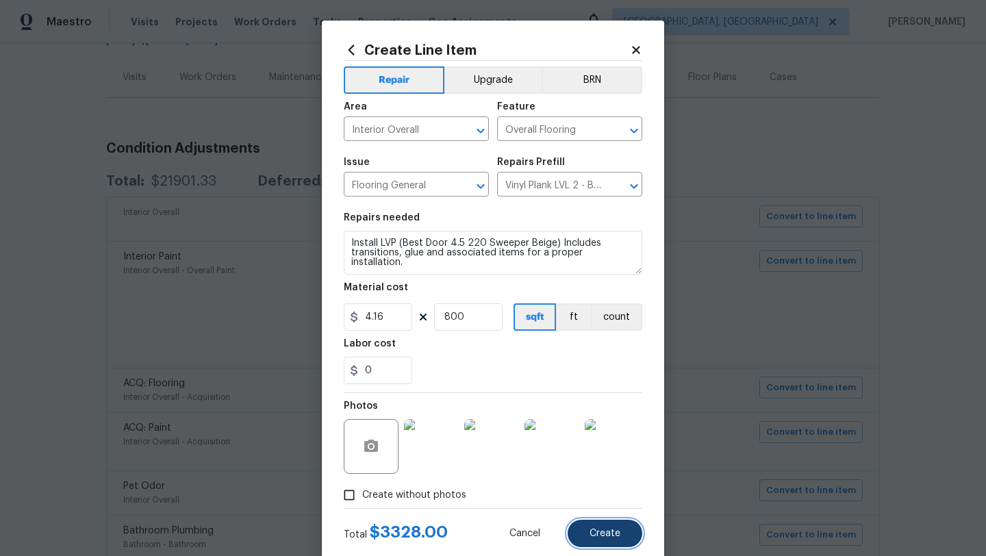
click at [619, 525] on button "Create" at bounding box center [604, 533] width 75 height 27
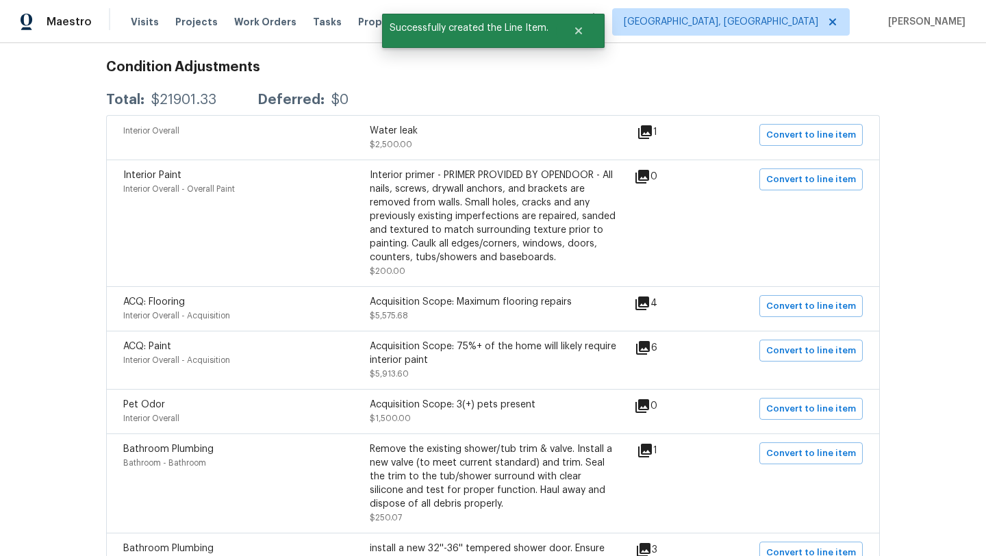
scroll to position [252, 0]
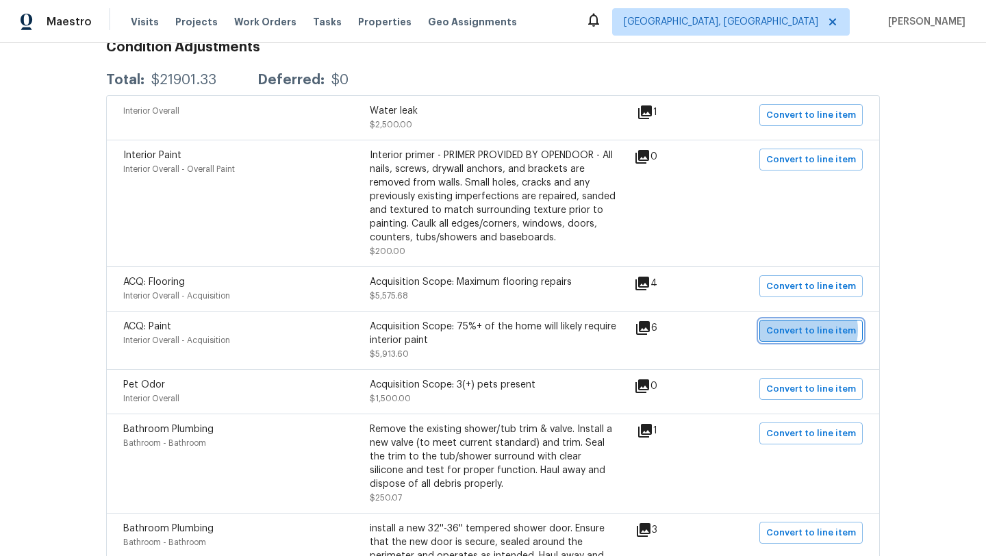
click at [806, 331] on span "Convert to line item" at bounding box center [811, 331] width 90 height 16
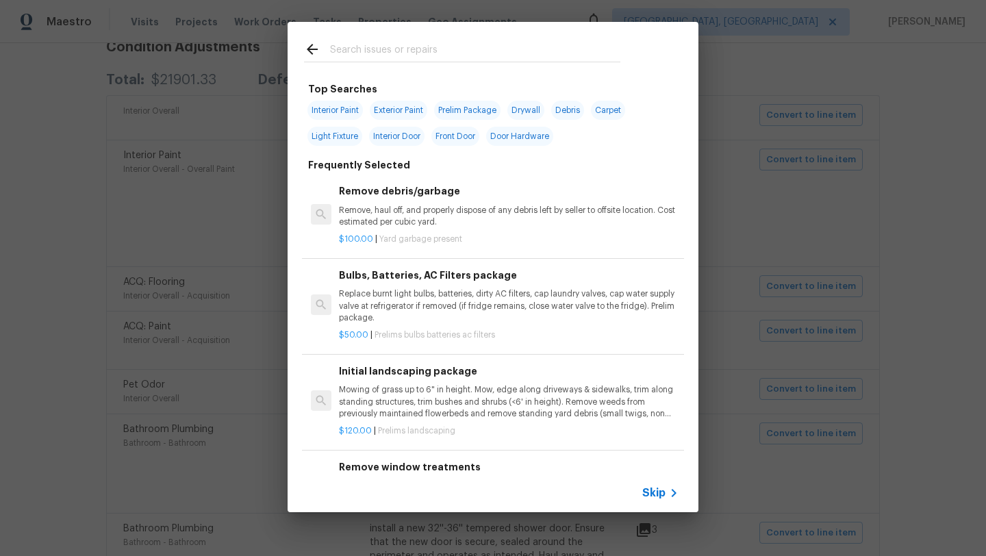
click at [353, 112] on span "Interior Paint" at bounding box center [334, 110] width 55 height 19
type input "Interior Paint"
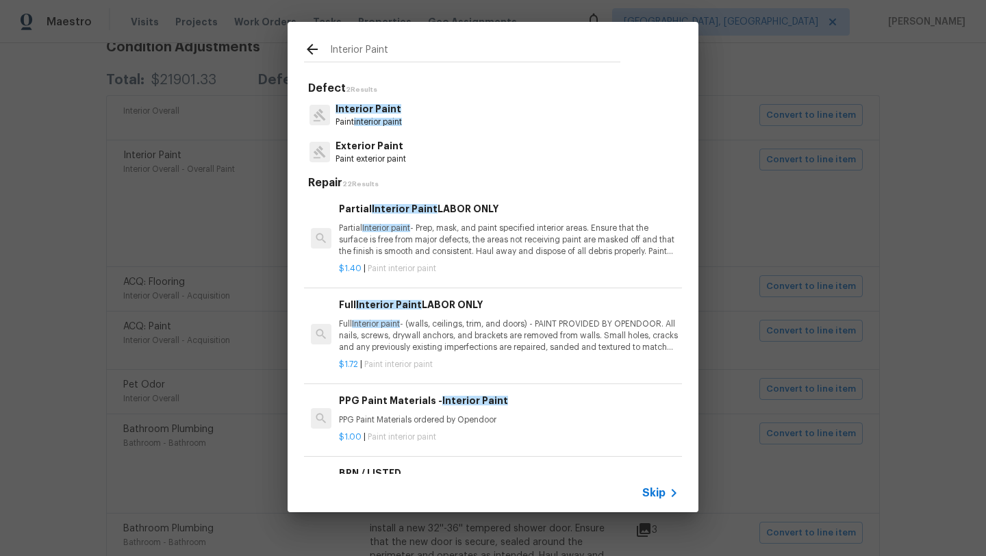
click at [393, 339] on p "Full Interior paint - (walls, ceilings, trim, and doors) - PAINT PROVIDED BY OP…" at bounding box center [509, 335] width 340 height 35
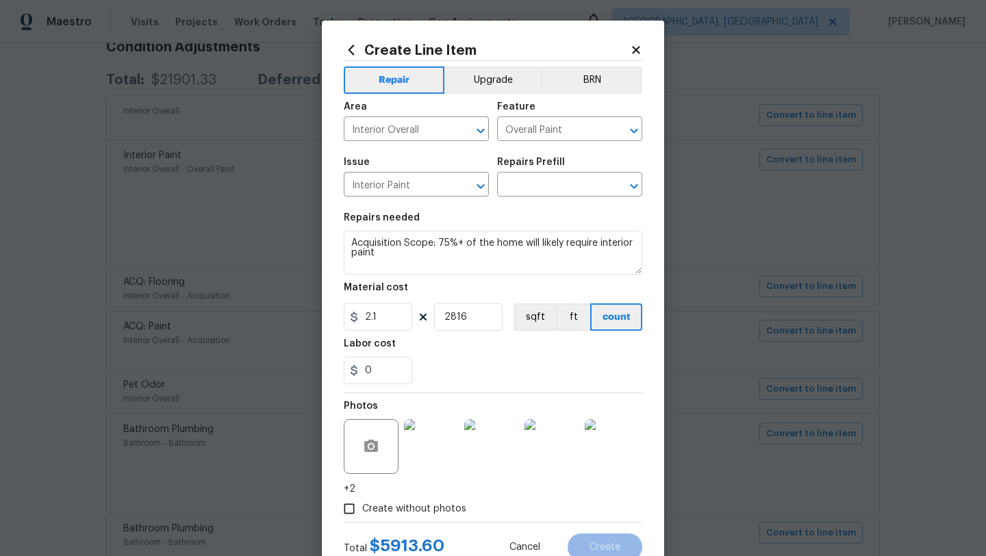
type input "Full Interior Paint LABOR ONLY $1.72"
type textarea "Full Interior paint - (walls, ceilings, trim, and doors) - PAINT PROVIDED BY OP…"
type input "1.72"
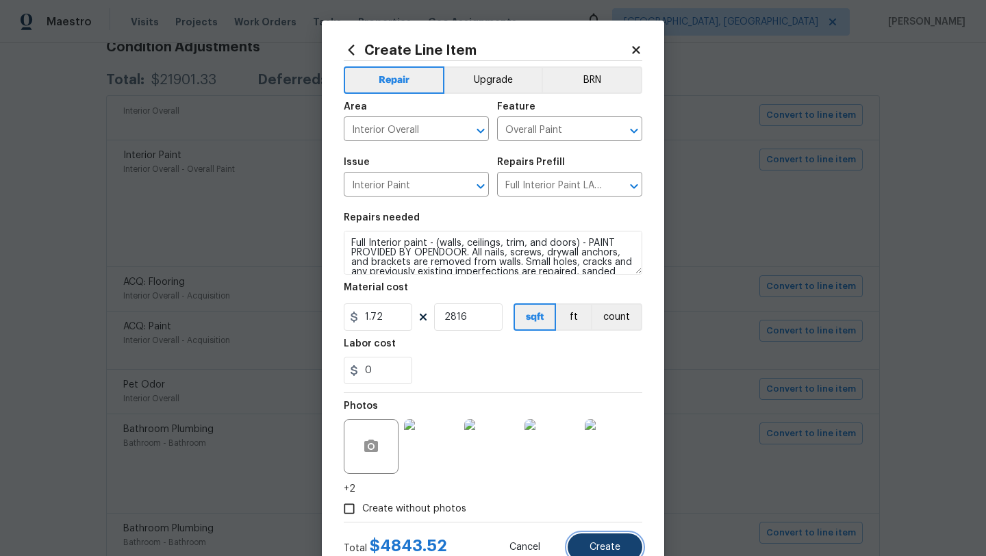
click at [615, 546] on span "Create" at bounding box center [604, 547] width 31 height 10
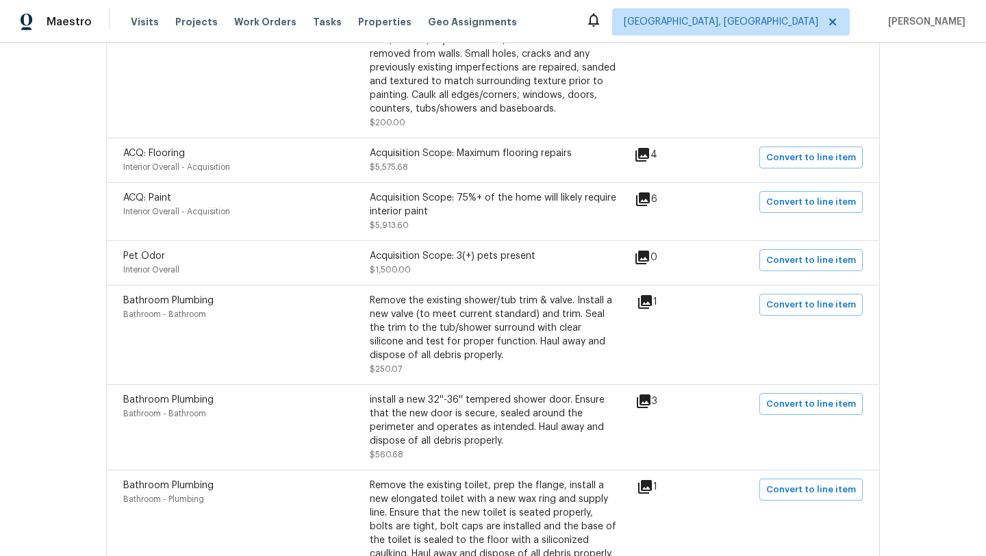
scroll to position [383, 0]
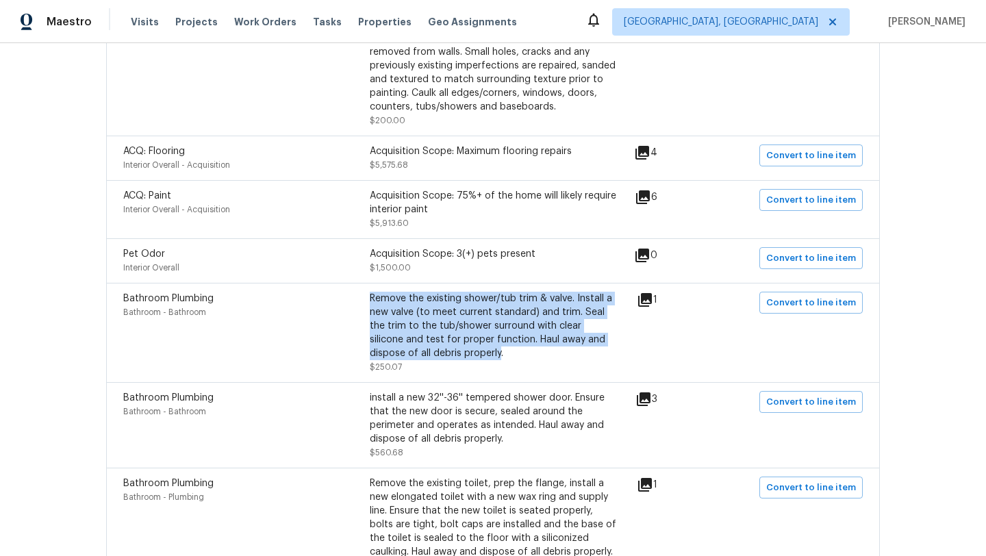
drag, startPoint x: 370, startPoint y: 300, endPoint x: 450, endPoint y: 358, distance: 99.1
click at [450, 358] on div "Remove the existing shower/tub trim & valve. Install a new valve (to meet curre…" at bounding box center [493, 326] width 246 height 68
copy div "Remove the existing shower/tub trim & valve. Install a new valve (to meet curre…"
click at [795, 307] on span "Convert to line item" at bounding box center [811, 303] width 90 height 16
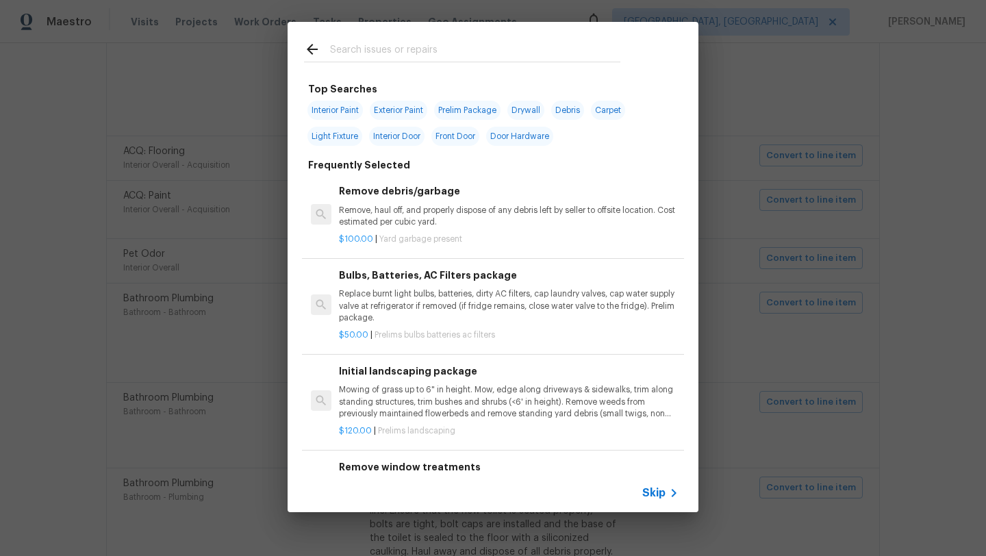
click at [356, 55] on input "text" at bounding box center [475, 51] width 290 height 21
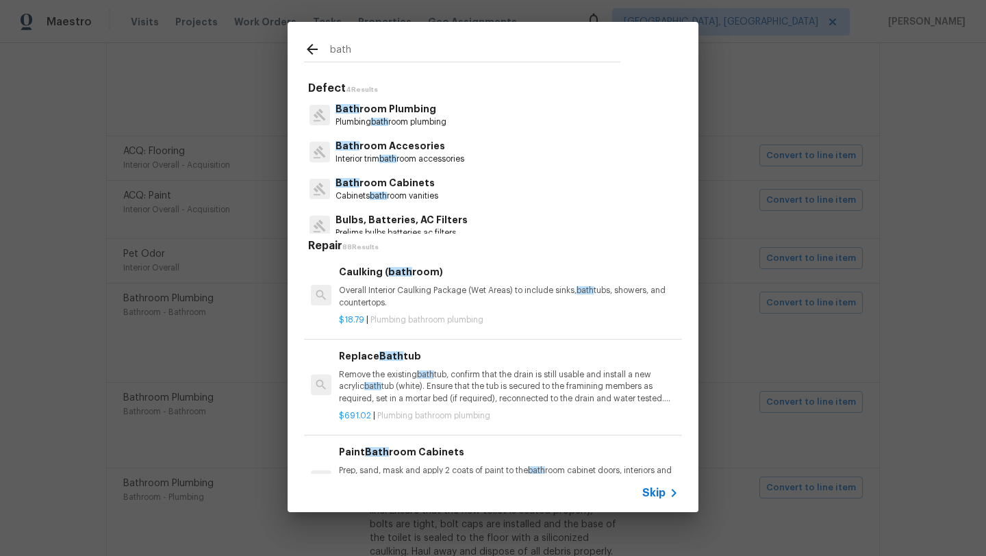
type input "bath"
click at [393, 122] on p "Plumbing bath room plumbing" at bounding box center [390, 122] width 111 height 12
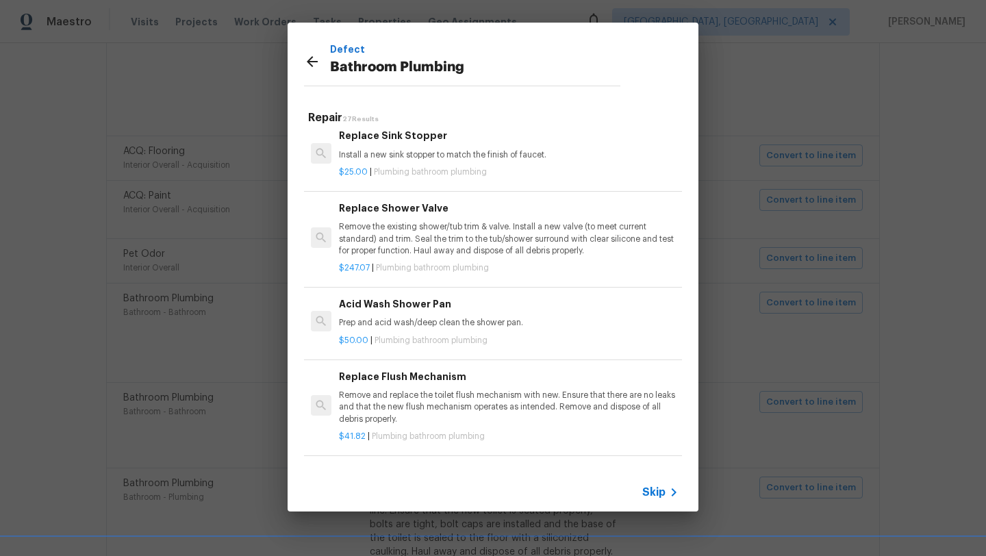
scroll to position [1557, 0]
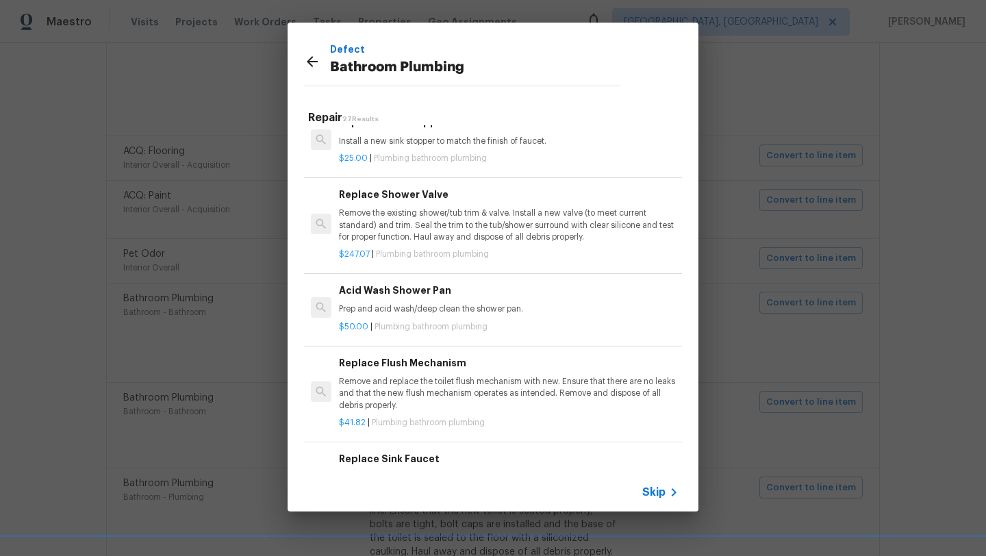
click at [428, 225] on p "Remove the existing shower/tub trim & valve. Install a new valve (to meet curre…" at bounding box center [509, 224] width 340 height 35
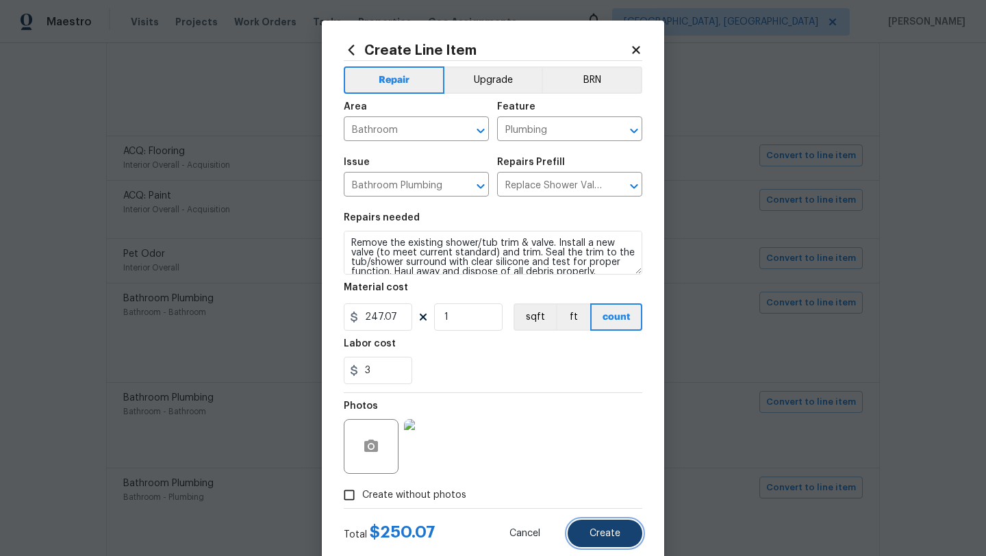
click at [600, 539] on button "Create" at bounding box center [604, 533] width 75 height 27
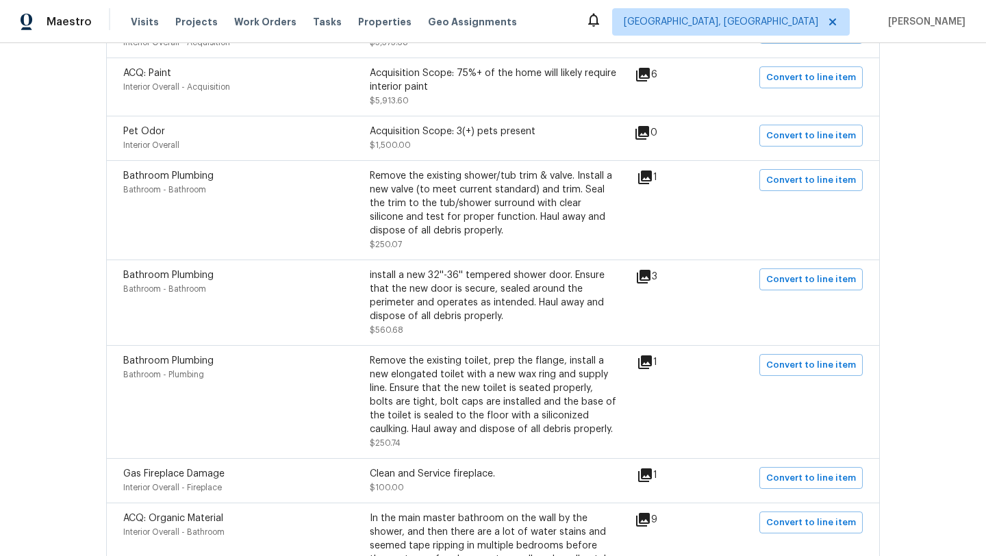
scroll to position [514, 0]
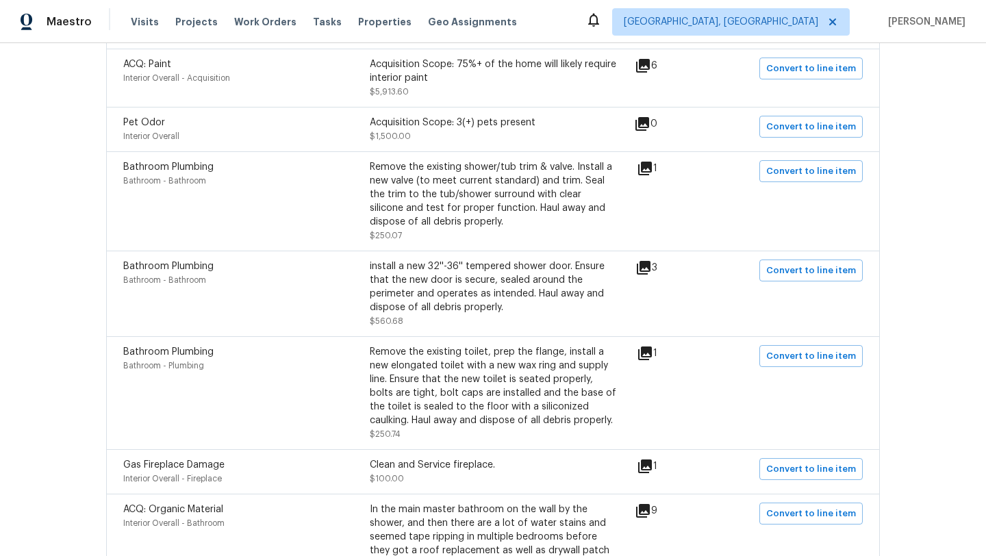
drag, startPoint x: 369, startPoint y: 267, endPoint x: 511, endPoint y: 304, distance: 146.4
click at [511, 304] on div "Bathroom Plumbing Bathroom - Bathroom install a new 32''-36'' tempered shower d…" at bounding box center [369, 293] width 493 height 68
copy div "Bathroom - Bathroom install a new 32''-36'' tempered shower door. Ensure that t…"
click at [790, 276] on span "Convert to line item" at bounding box center [811, 271] width 90 height 16
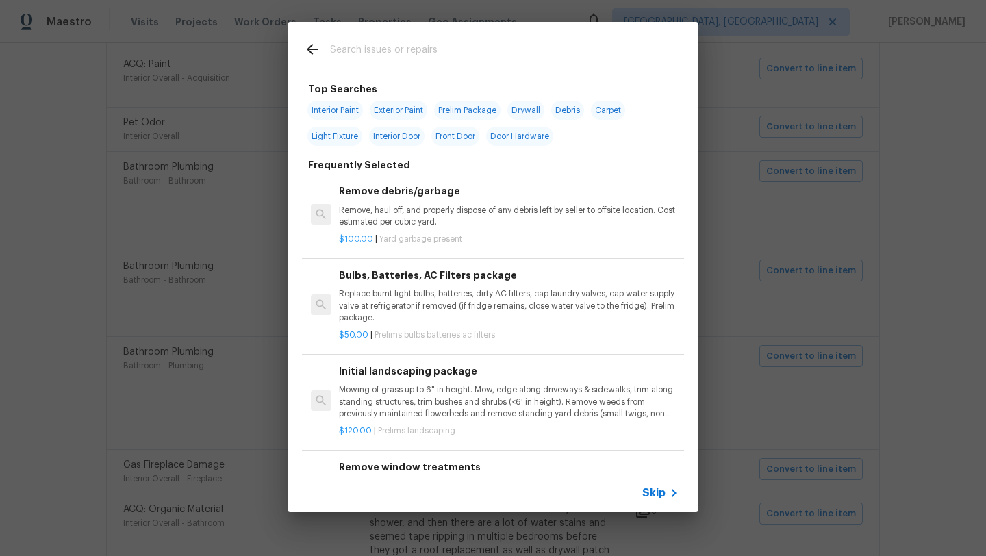
click at [342, 46] on input "text" at bounding box center [475, 51] width 290 height 21
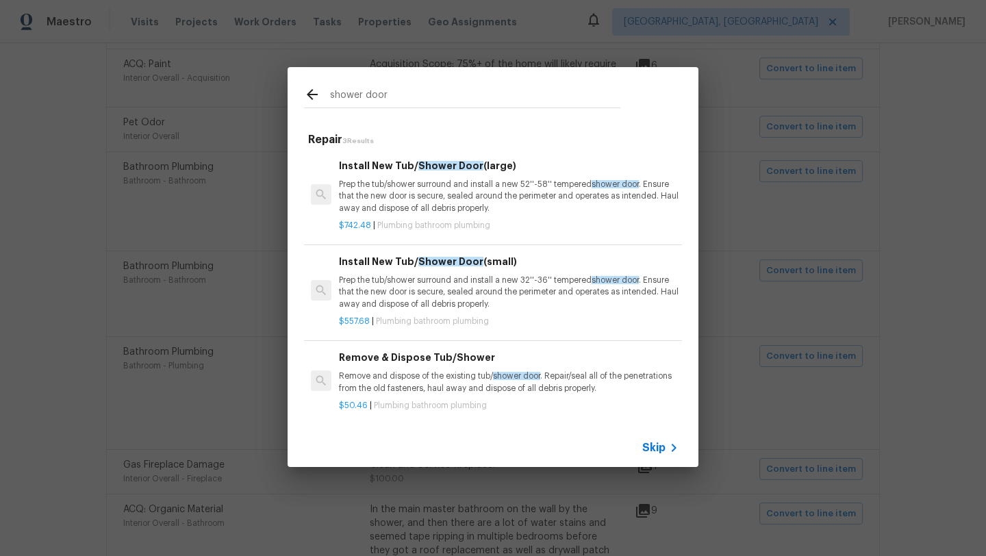
scroll to position [2, 0]
type input "shower door"
click at [444, 281] on p "Prep the tub/shower surround and install a new 32''-36'' tempered shower door .…" at bounding box center [509, 289] width 340 height 35
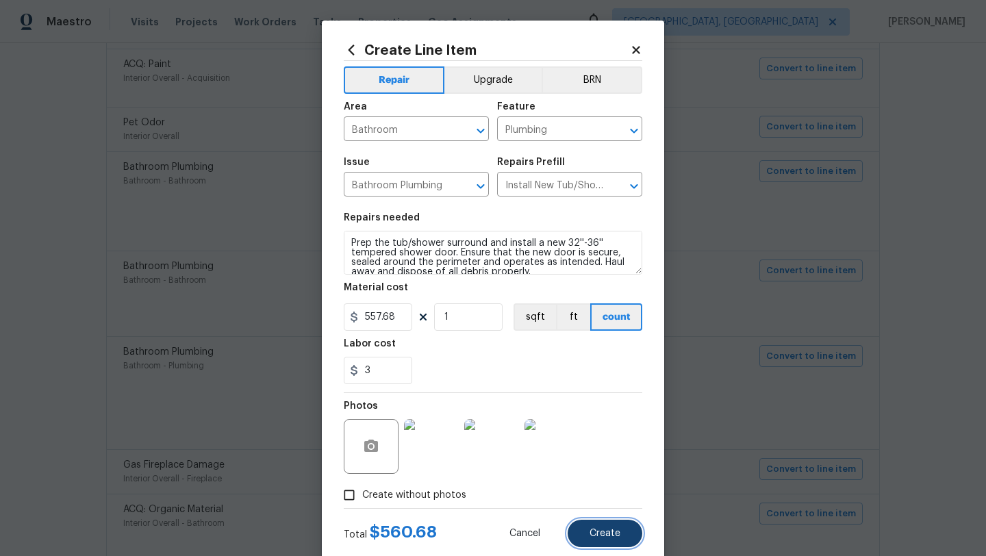
click at [606, 537] on span "Create" at bounding box center [604, 533] width 31 height 10
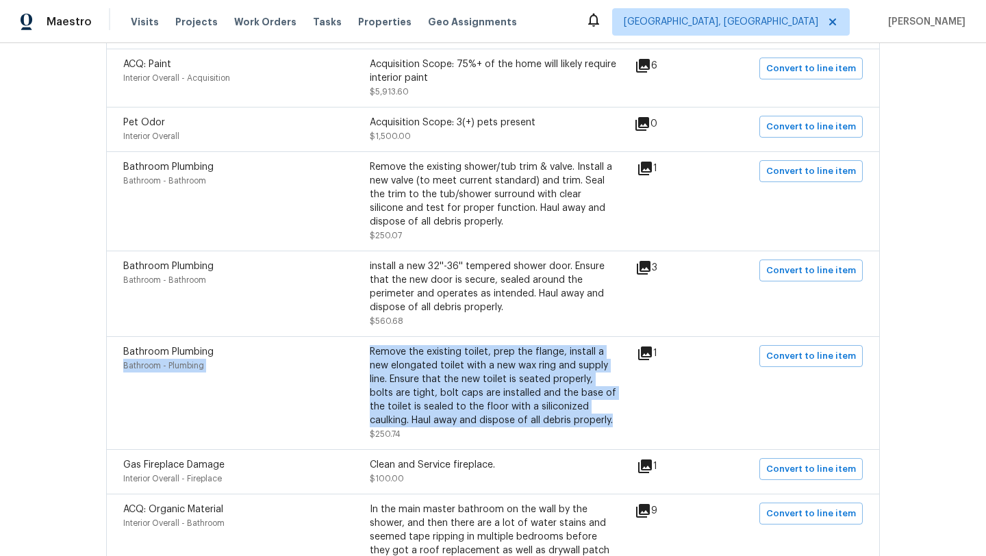
drag, startPoint x: 368, startPoint y: 350, endPoint x: 585, endPoint y: 424, distance: 229.4
click at [585, 424] on div "Bathroom Plumbing Bathroom - Plumbing Remove the existing toilet, prep the flan…" at bounding box center [369, 393] width 493 height 96
click at [585, 424] on div "Remove the existing toilet, prep the flange, install a new elongated toilet wit…" at bounding box center [493, 386] width 246 height 82
drag, startPoint x: 574, startPoint y: 425, endPoint x: 370, endPoint y: 348, distance: 218.1
click at [370, 347] on div "Remove the existing toilet, prep the flange, install a new elongated toilet wit…" at bounding box center [493, 386] width 246 height 82
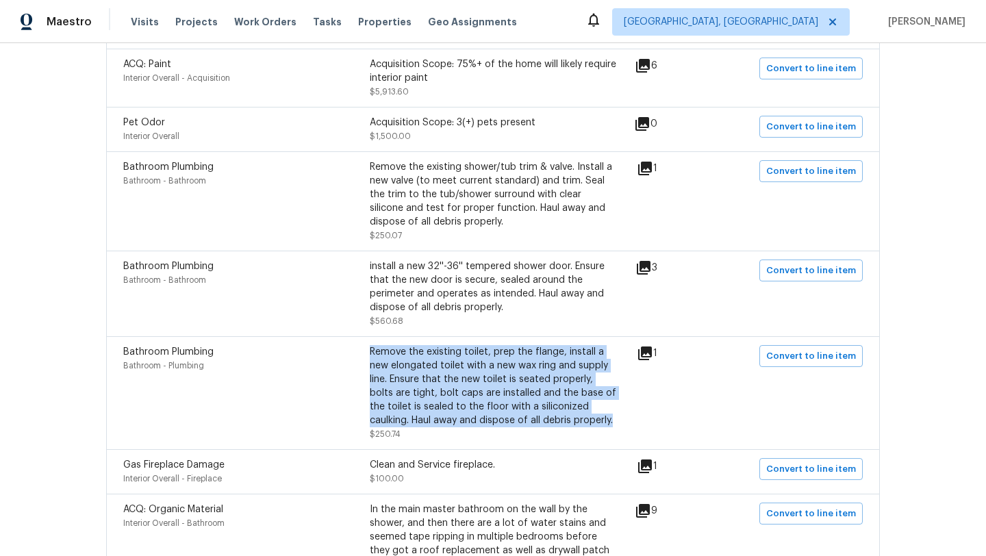
copy div "Remove the existing toilet, prep the flange, install a new elongated toilet wit…"
click at [786, 361] on span "Convert to line item" at bounding box center [811, 356] width 90 height 16
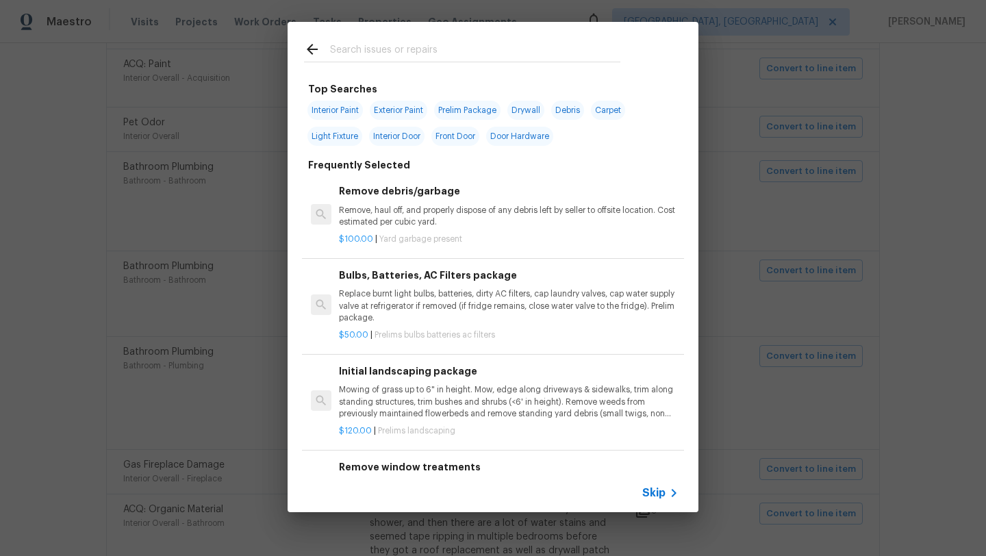
click at [366, 53] on input "text" at bounding box center [475, 51] width 290 height 21
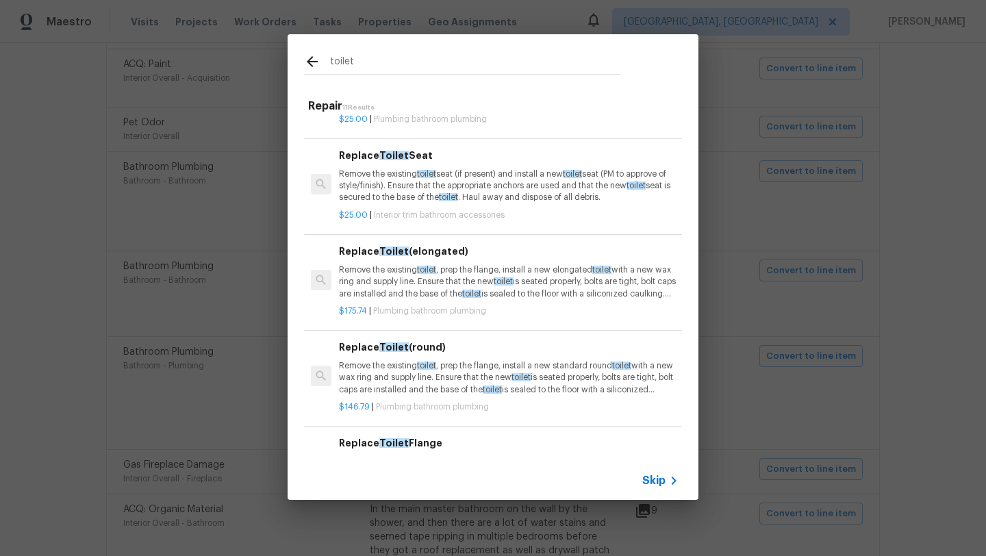
scroll to position [222, 0]
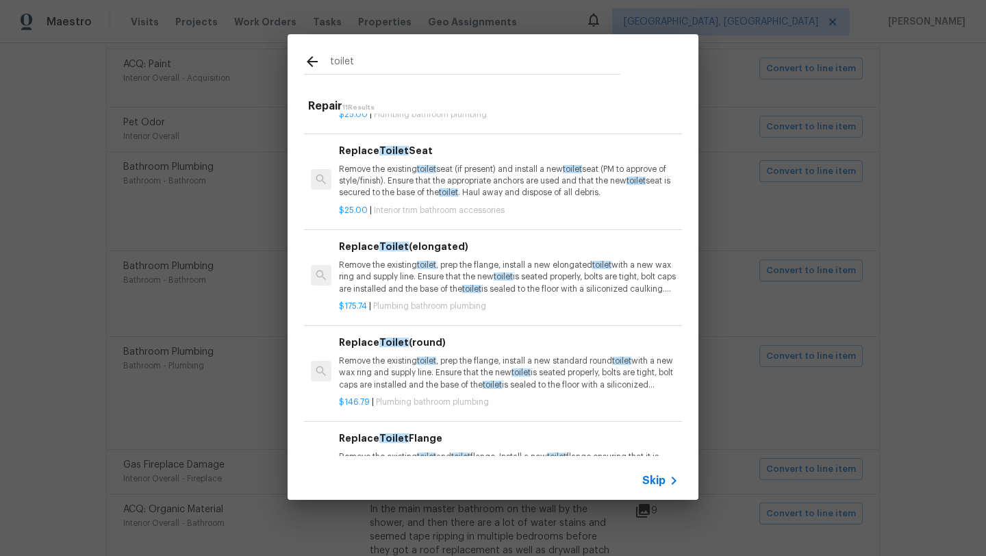
type input "toilet"
click at [459, 293] on p "Remove the existing toilet , prep the flange, install a new elongated toilet wi…" at bounding box center [509, 276] width 340 height 35
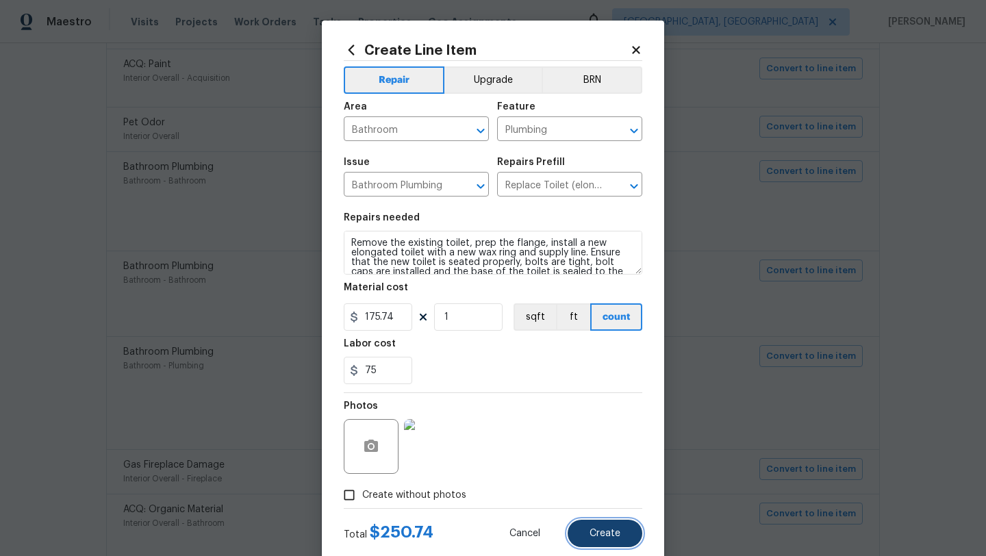
click at [626, 536] on button "Create" at bounding box center [604, 533] width 75 height 27
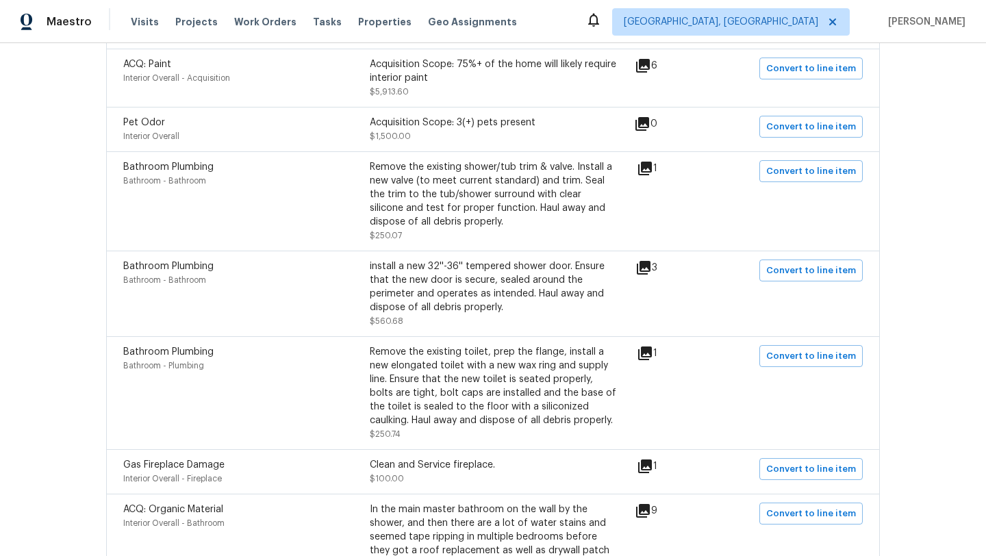
drag, startPoint x: 368, startPoint y: 465, endPoint x: 500, endPoint y: 472, distance: 132.9
click at [500, 472] on div "Gas Fireplace Damage Interior Overall - Fireplace Clean and Service fireplace. …" at bounding box center [369, 471] width 493 height 27
click at [500, 472] on div "Clean and Service fireplace." at bounding box center [493, 465] width 246 height 14
drag, startPoint x: 500, startPoint y: 471, endPoint x: 372, endPoint y: 467, distance: 127.4
click at [372, 467] on div "Clean and Service fireplace." at bounding box center [493, 465] width 246 height 14
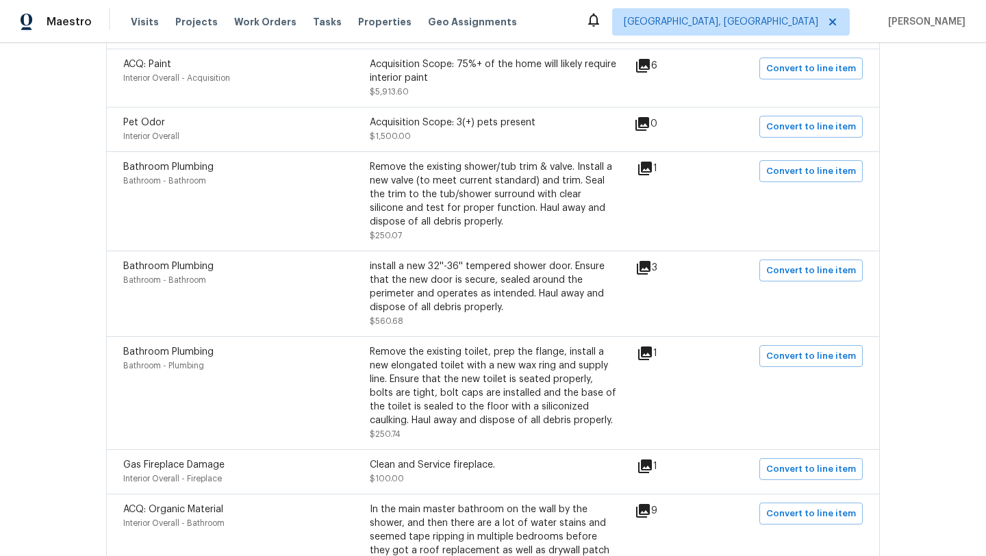
copy div "Clean and Service fireplace."
click at [837, 467] on span "Convert to line item" at bounding box center [811, 469] width 90 height 16
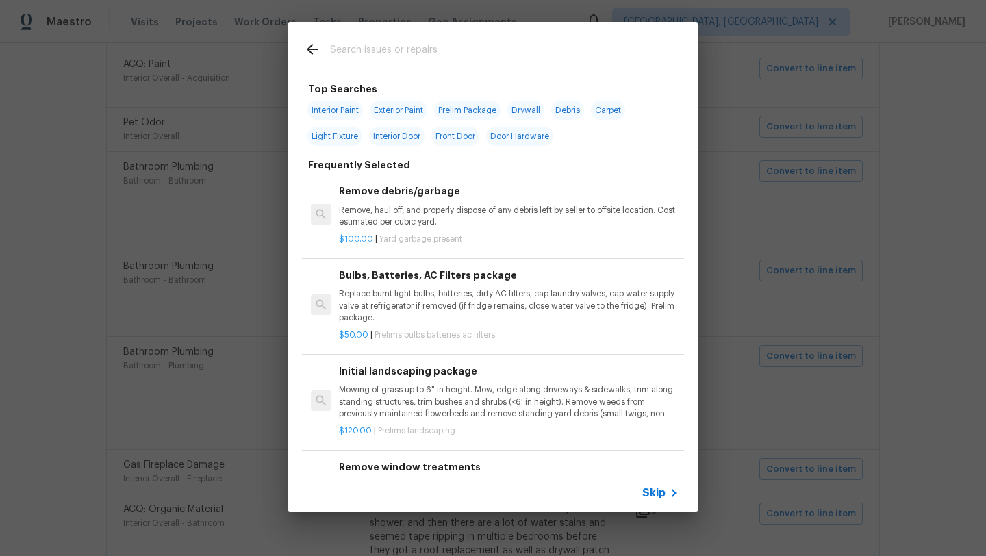
click at [397, 52] on input "text" at bounding box center [475, 51] width 290 height 21
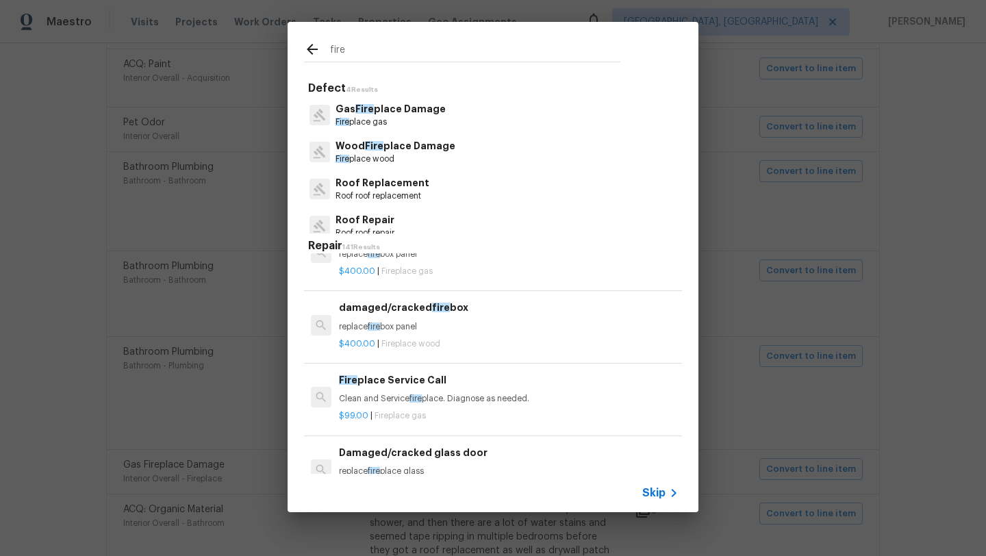
scroll to position [202, 0]
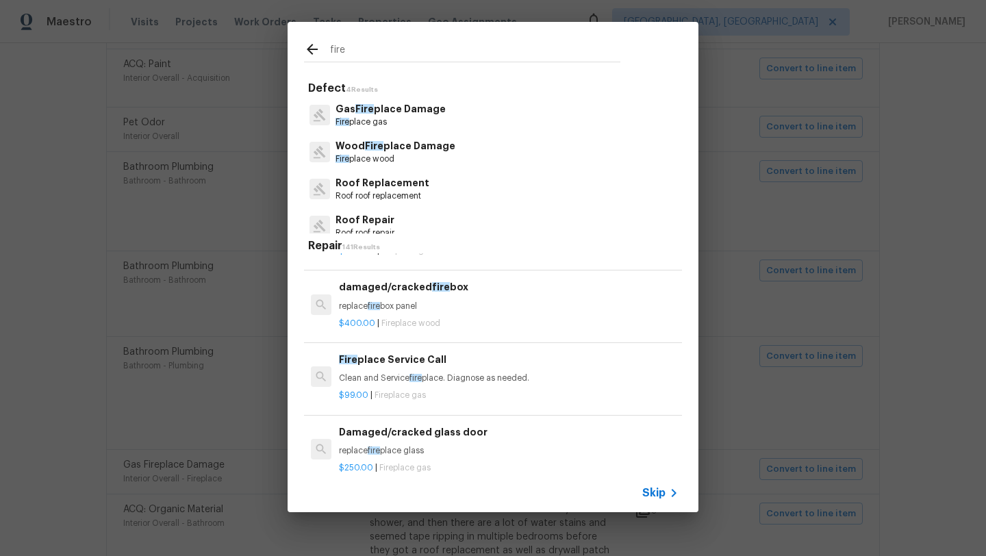
type input "fire"
click at [459, 380] on p "Clean and Service fire place. Diagnose as needed." at bounding box center [509, 378] width 340 height 12
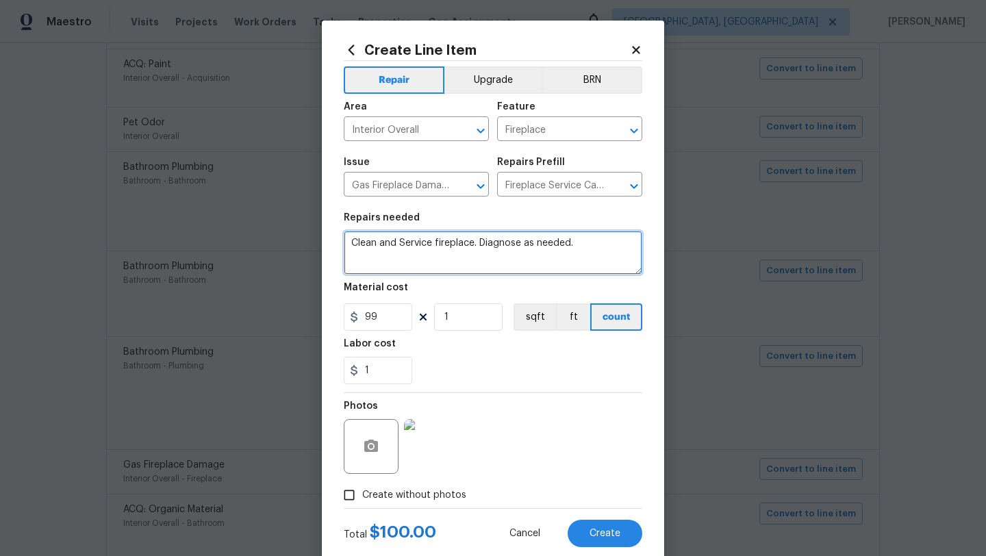
drag, startPoint x: 572, startPoint y: 243, endPoint x: 347, endPoint y: 245, distance: 224.5
click at [347, 245] on textarea "Clean and Service fireplace. Diagnose as needed." at bounding box center [493, 253] width 298 height 44
paste textarea
type textarea "Clean and Service fireplace."
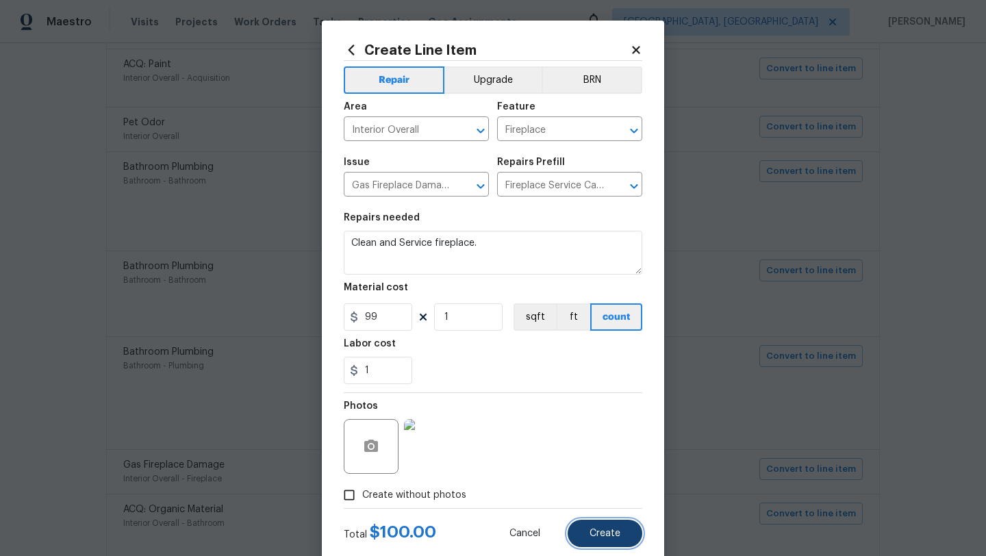
click at [619, 531] on span "Create" at bounding box center [604, 533] width 31 height 10
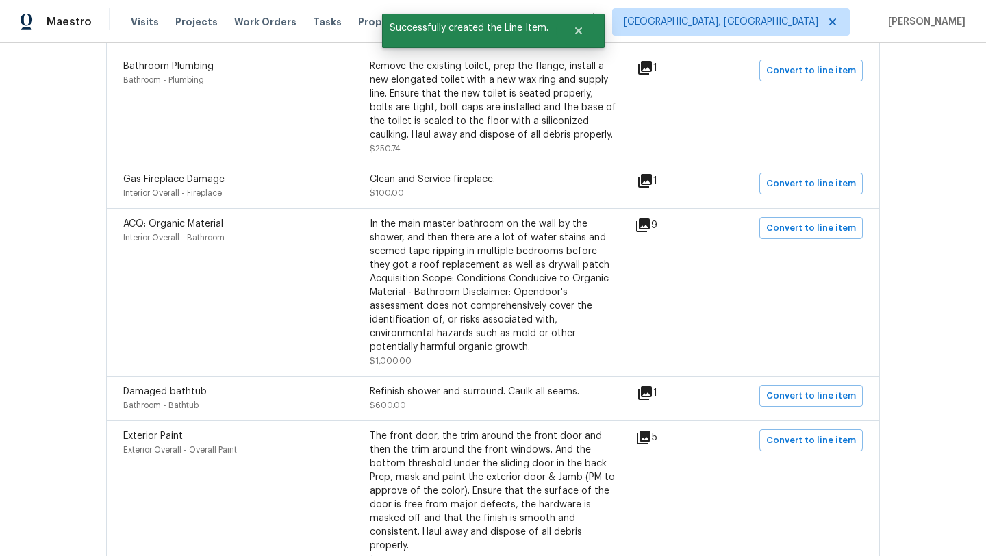
scroll to position [800, 0]
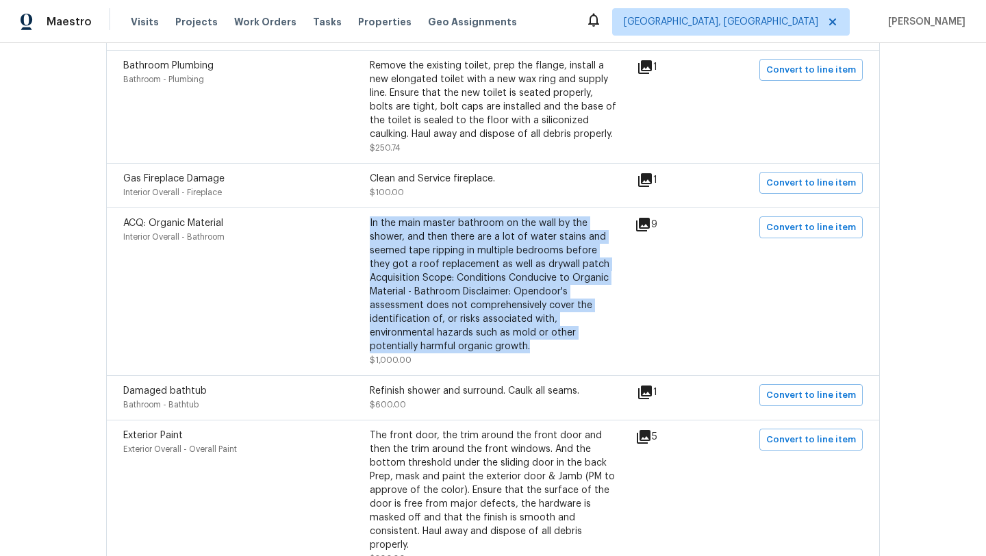
drag, startPoint x: 370, startPoint y: 227, endPoint x: 580, endPoint y: 350, distance: 243.9
click at [580, 350] on div "In the main master bathroom on the wall by the shower, and then there are a lot…" at bounding box center [493, 284] width 246 height 137
copy div "In the main master bathroom on the wall by the shower, and then there are a lot…"
click at [808, 230] on span "Convert to line item" at bounding box center [811, 228] width 90 height 16
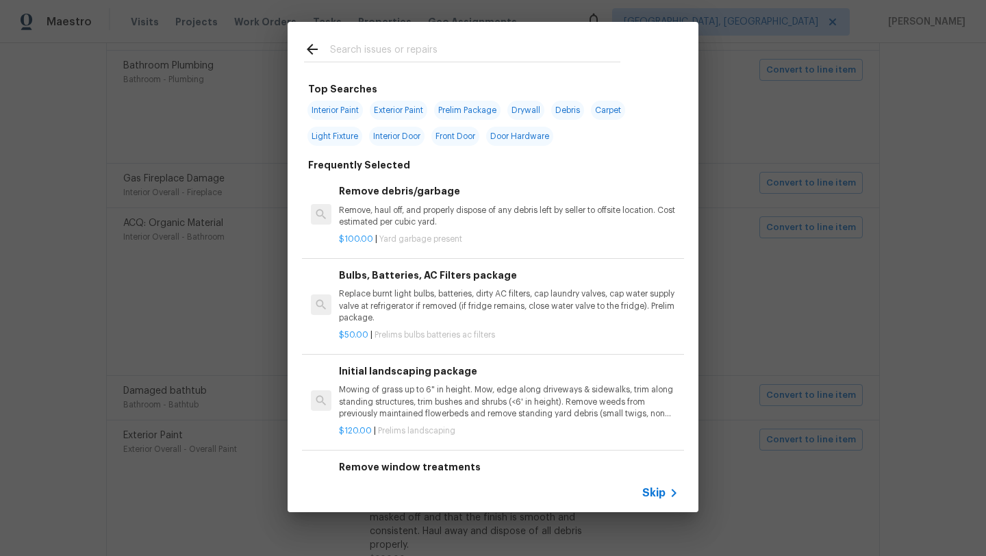
click at [346, 49] on input "text" at bounding box center [475, 51] width 290 height 21
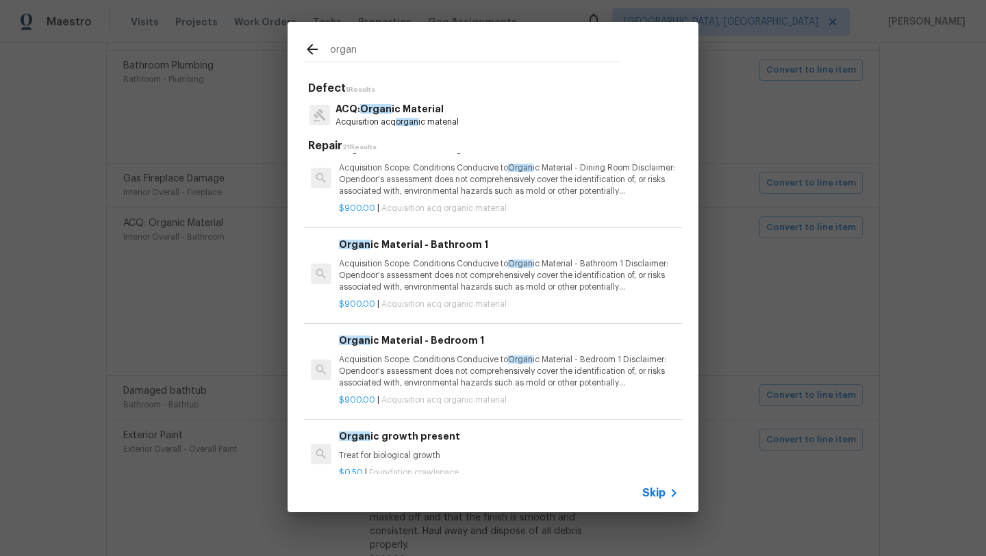
scroll to position [216, 0]
type input "organ"
click at [464, 270] on p "Acquisition Scope: Conditions Conducive to Organ ic Material - Bathroom 1 Discl…" at bounding box center [509, 274] width 340 height 35
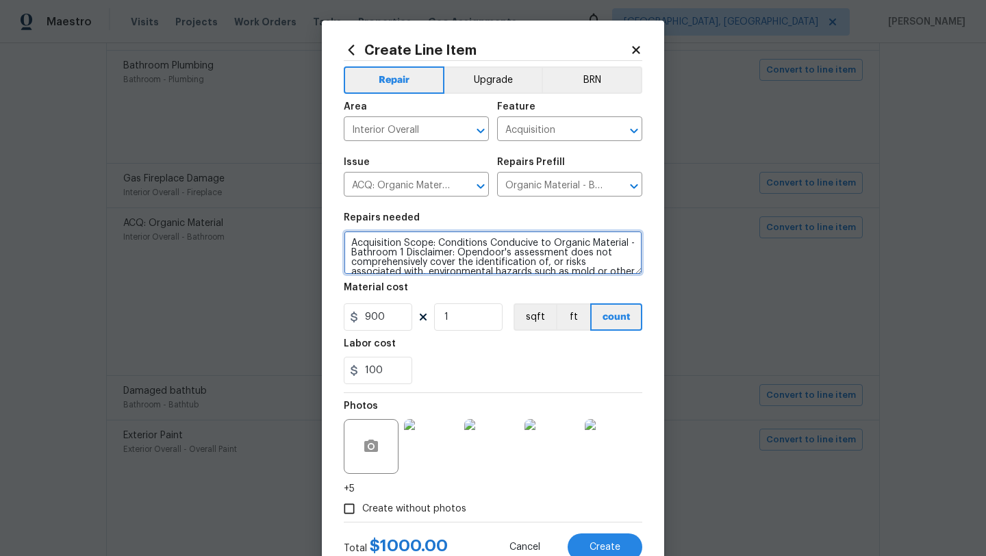
scroll to position [19, 0]
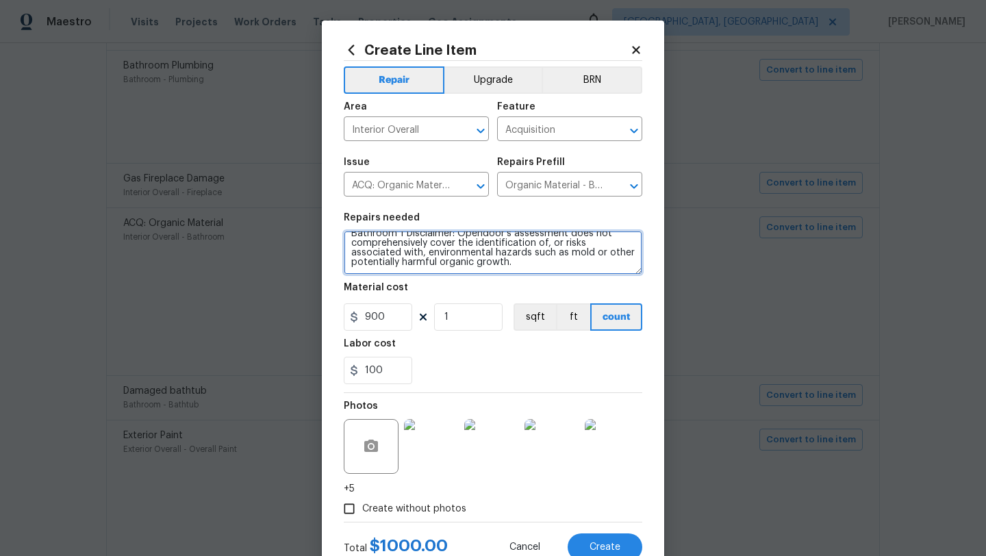
drag, startPoint x: 349, startPoint y: 240, endPoint x: 435, endPoint y: 303, distance: 106.8
click at [435, 305] on section "Repairs needed Acquisition Scope: Conditions Conducive to Organic Material - Ba…" at bounding box center [493, 299] width 298 height 188
paste textarea "In the main master bathroom on the wall by the shower, and then there are a lot…"
type textarea "In the main master bathroom on the wall by the shower, and then there are a lot…"
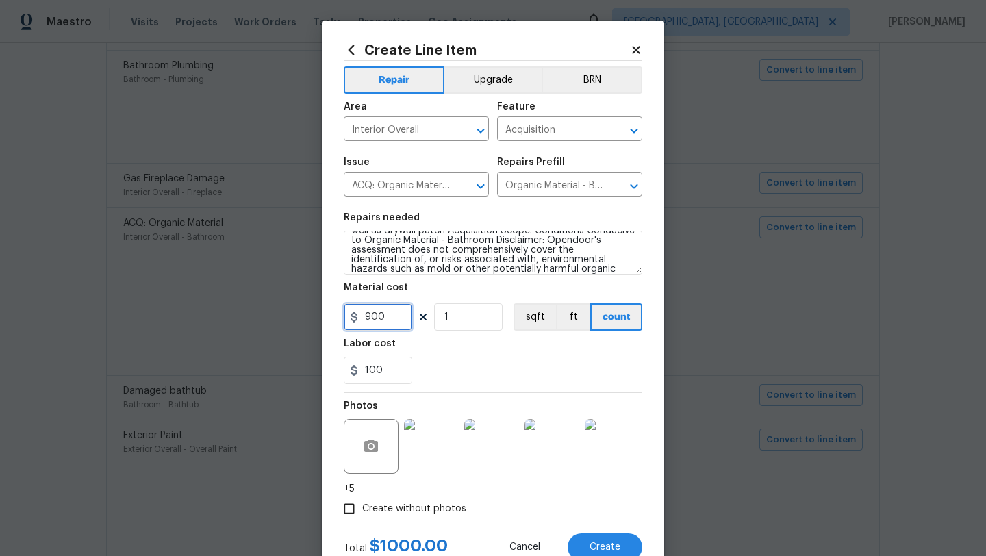
drag, startPoint x: 390, startPoint y: 310, endPoint x: 317, endPoint y: 335, distance: 77.3
click at [317, 335] on div "Create Line Item Repair Upgrade BRN Area Interior Overall ​ Feature Acquisition…" at bounding box center [493, 278] width 986 height 556
type input "300"
drag, startPoint x: 396, startPoint y: 365, endPoint x: 347, endPoint y: 366, distance: 48.6
click at [347, 366] on input "100" at bounding box center [378, 370] width 68 height 27
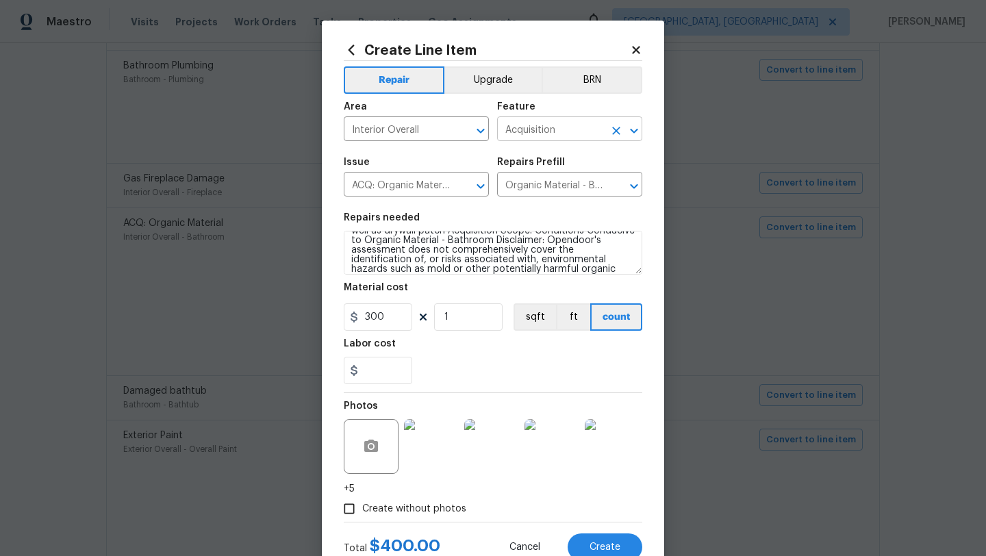
type input "0"
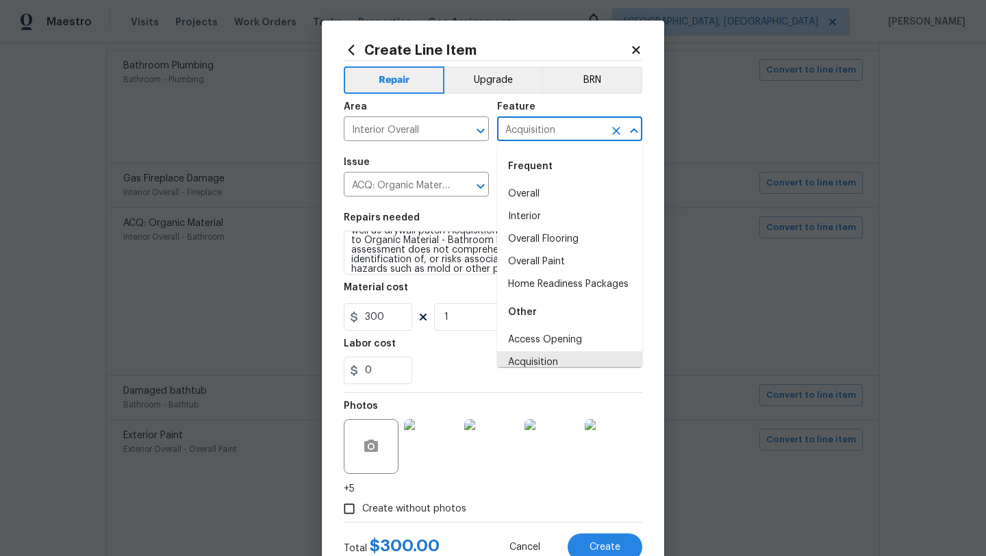
click at [565, 133] on input "Acquisition" at bounding box center [550, 130] width 107 height 21
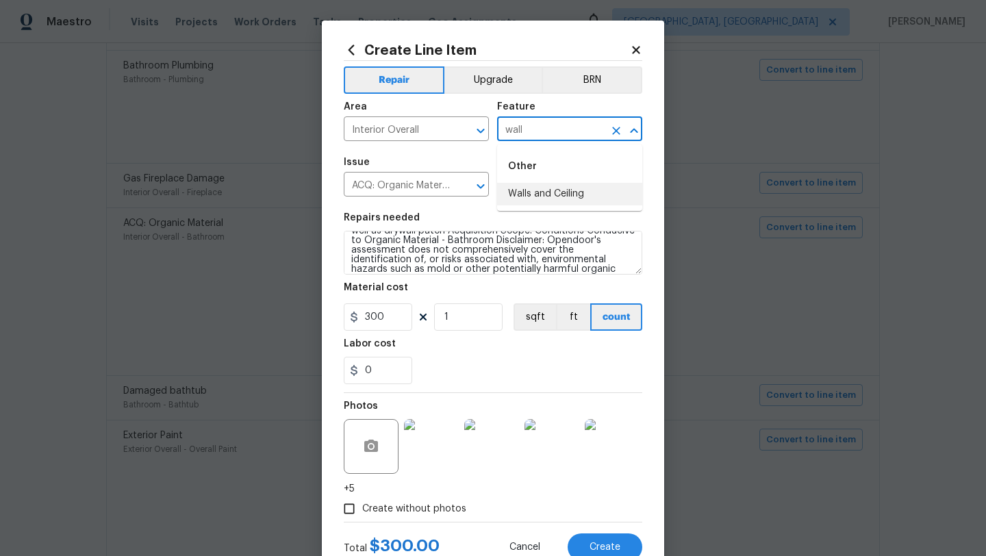
click at [572, 189] on li "Walls and Ceiling" at bounding box center [569, 194] width 145 height 23
type input "Walls and Ceiling"
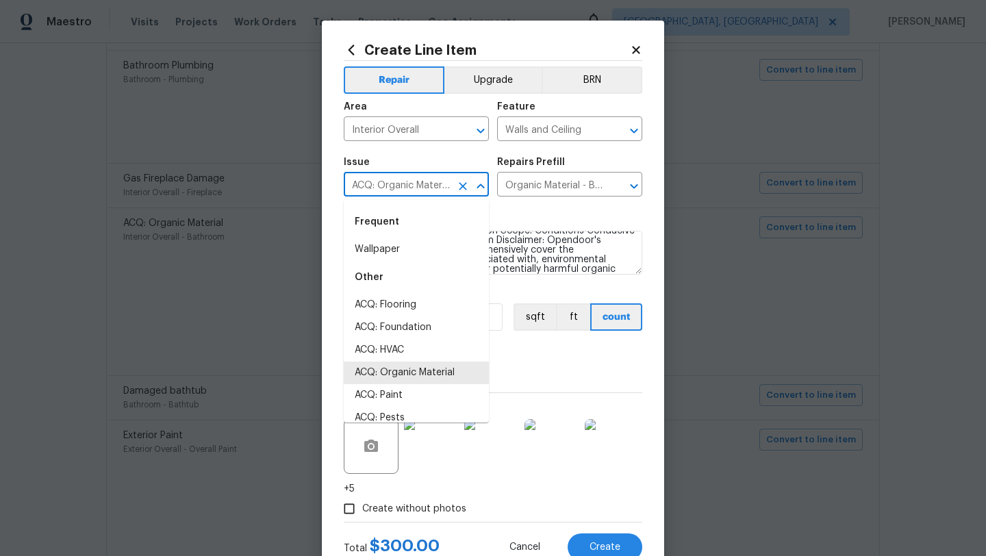
click at [413, 183] on input "ACQ: Organic Material" at bounding box center [397, 185] width 107 height 21
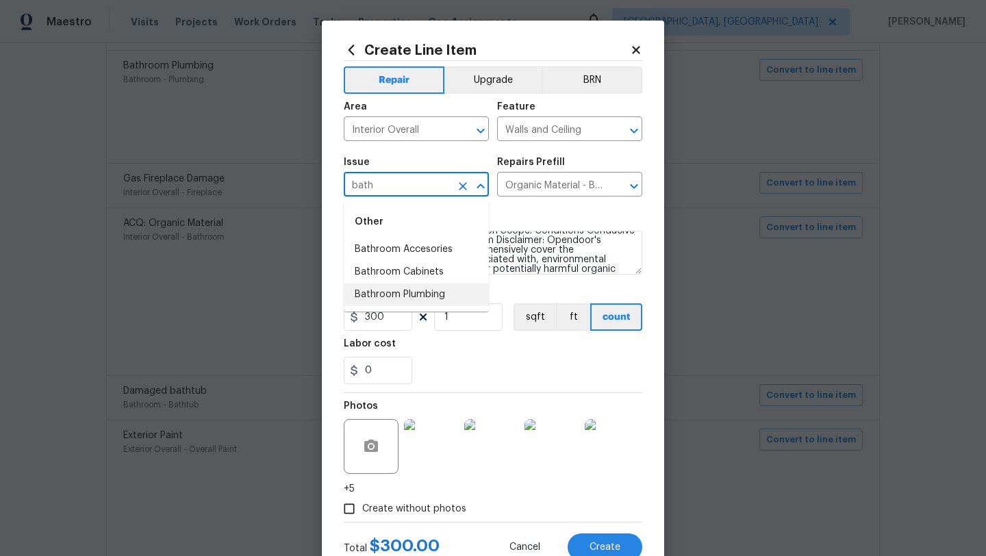
click at [428, 294] on li "Bathroom Plumbing" at bounding box center [416, 294] width 145 height 23
type input "Bathroom Plumbing"
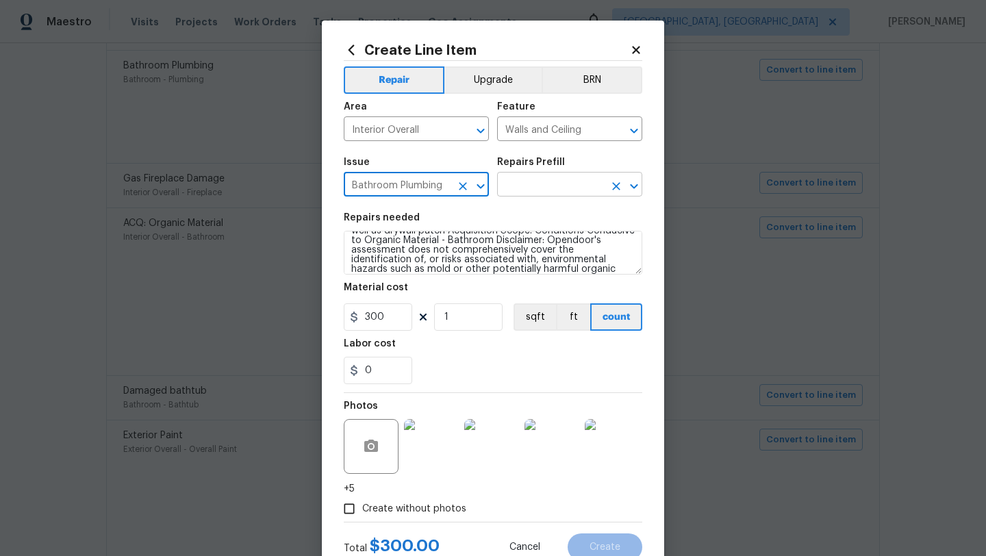
type input "Bathroom Plumbing"
click at [540, 188] on input "text" at bounding box center [550, 185] width 107 height 21
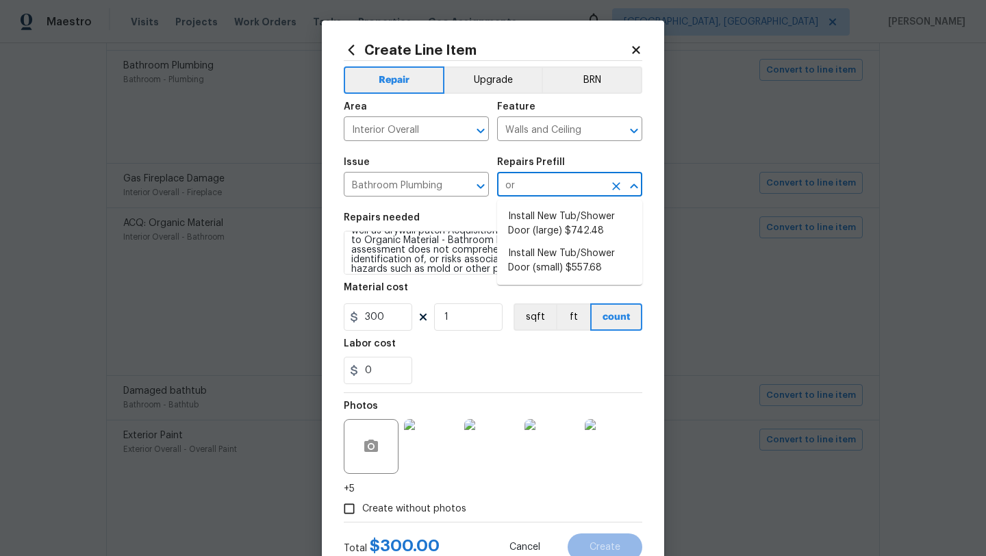
type input "o"
type input "w"
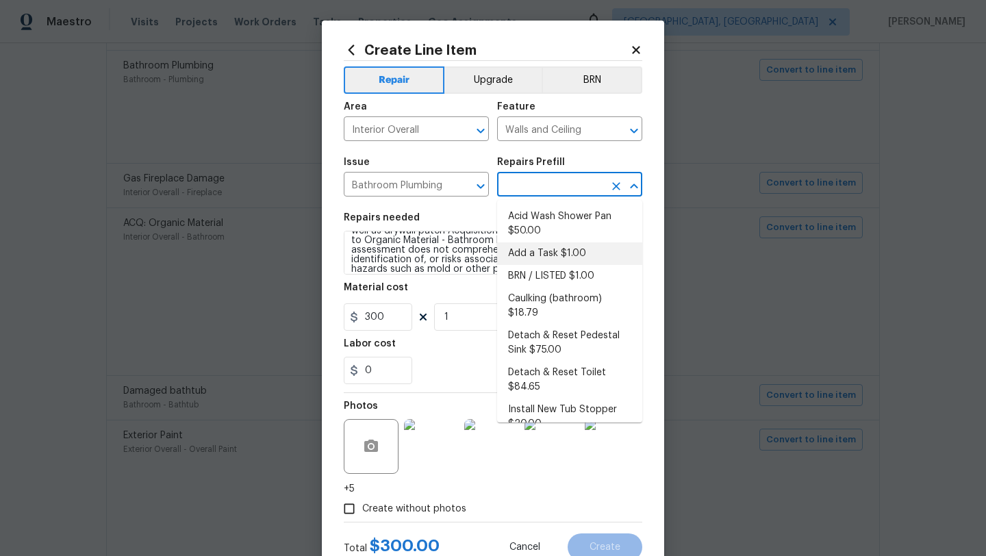
click at [555, 252] on li "Add a Task $1.00" at bounding box center [569, 253] width 145 height 23
type input "Plumbing"
type input "Add a Task $1.00"
type textarea "HPM to detail"
type input "1"
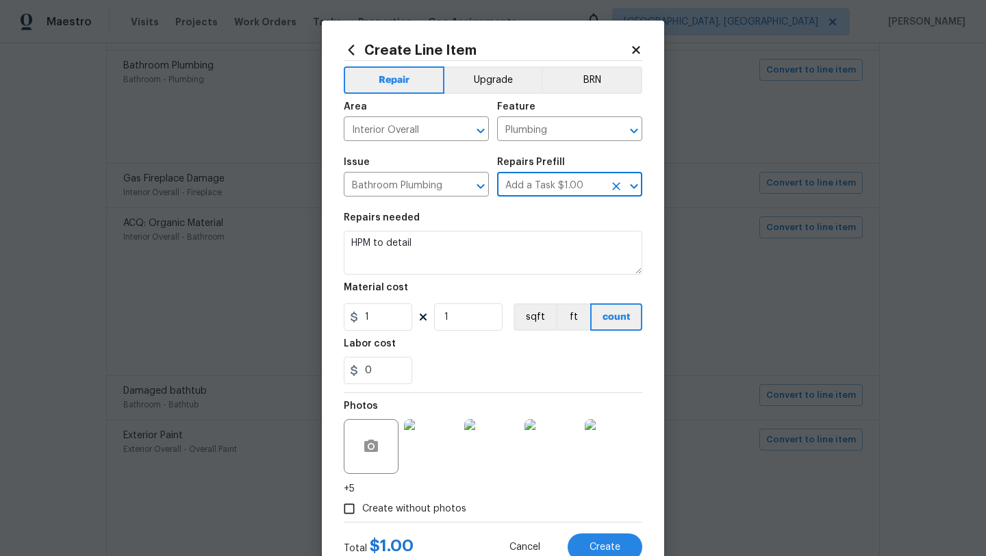
scroll to position [0, 0]
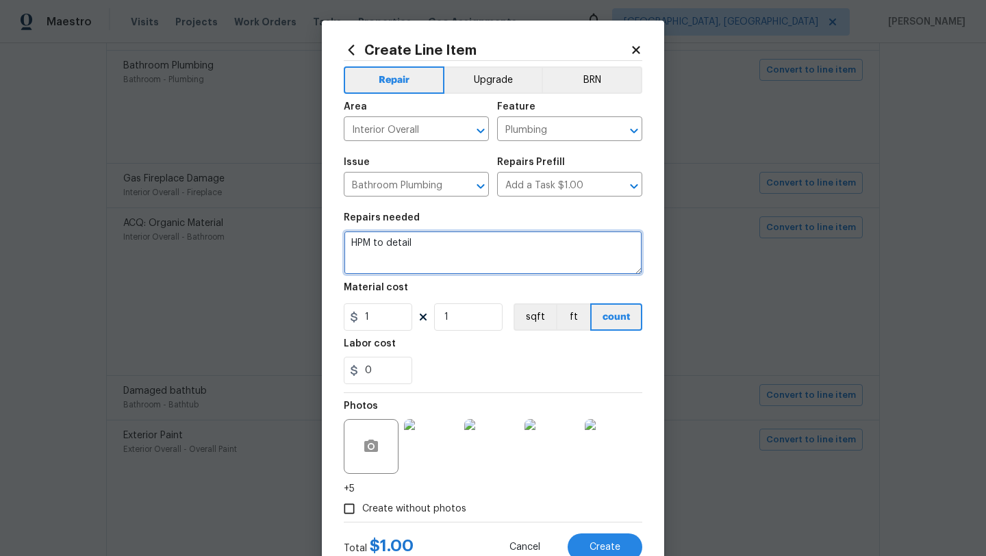
drag, startPoint x: 429, startPoint y: 248, endPoint x: 300, endPoint y: 242, distance: 128.9
click at [300, 242] on div "Create Line Item Repair Upgrade BRN Area Interior Overall ​ Feature Plumbing ​ …" at bounding box center [493, 278] width 986 height 556
paste textarea "In the main master bathroom on the wall by the shower, and then there are a lot…"
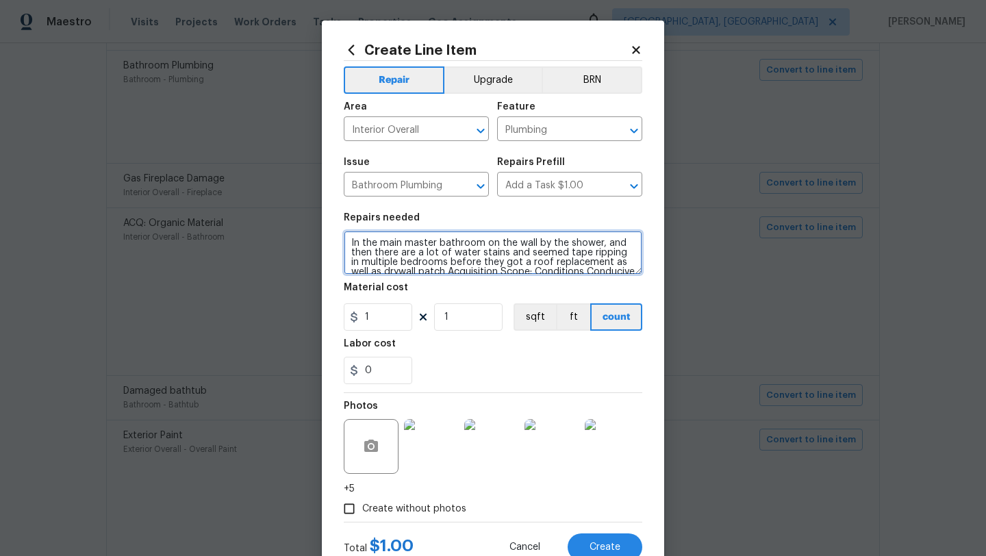
scroll to position [41, 0]
type textarea "In the main master bathroom on the wall by the shower, and then there are a lot…"
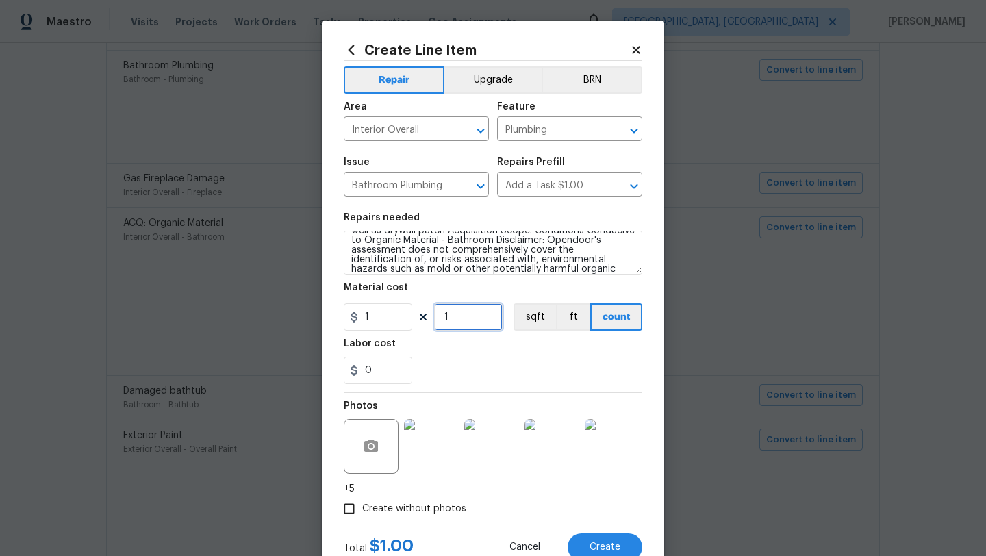
drag, startPoint x: 452, startPoint y: 319, endPoint x: 430, endPoint y: 319, distance: 22.6
click at [430, 319] on div "1 1 sqft ft count" at bounding box center [493, 316] width 298 height 27
type input "300"
click at [587, 546] on button "Create" at bounding box center [604, 546] width 75 height 27
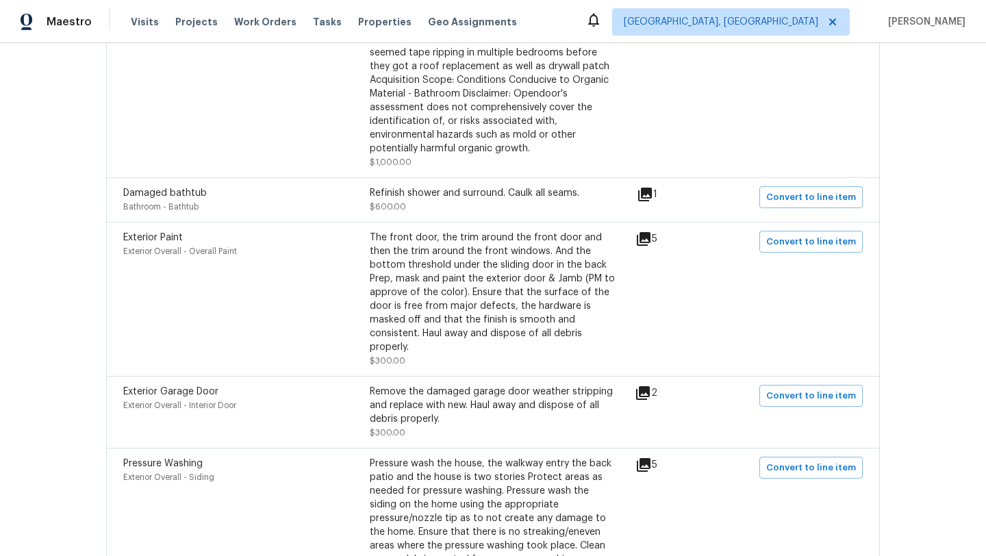
scroll to position [999, 0]
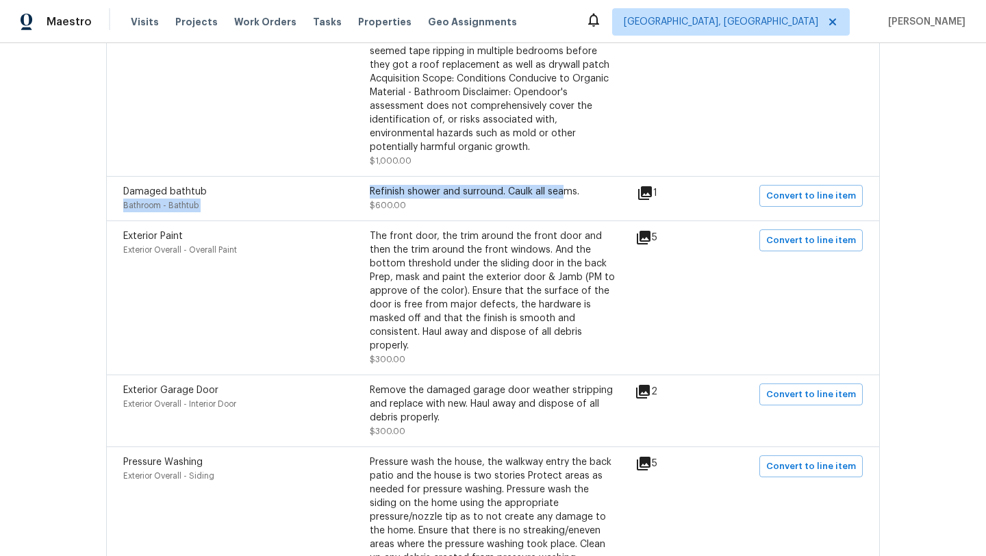
drag, startPoint x: 367, startPoint y: 192, endPoint x: 565, endPoint y: 198, distance: 197.9
click at [565, 198] on div "Damaged bathtub Bathroom - Bathtub Refinish shower and surround. Caulk all seam…" at bounding box center [369, 198] width 493 height 27
click at [565, 198] on div "Refinish shower and surround. Caulk all seams." at bounding box center [493, 192] width 246 height 14
drag, startPoint x: 595, startPoint y: 198, endPoint x: 370, endPoint y: 198, distance: 225.9
click at [370, 198] on div "Refinish shower and surround. Caulk all seams." at bounding box center [493, 192] width 246 height 14
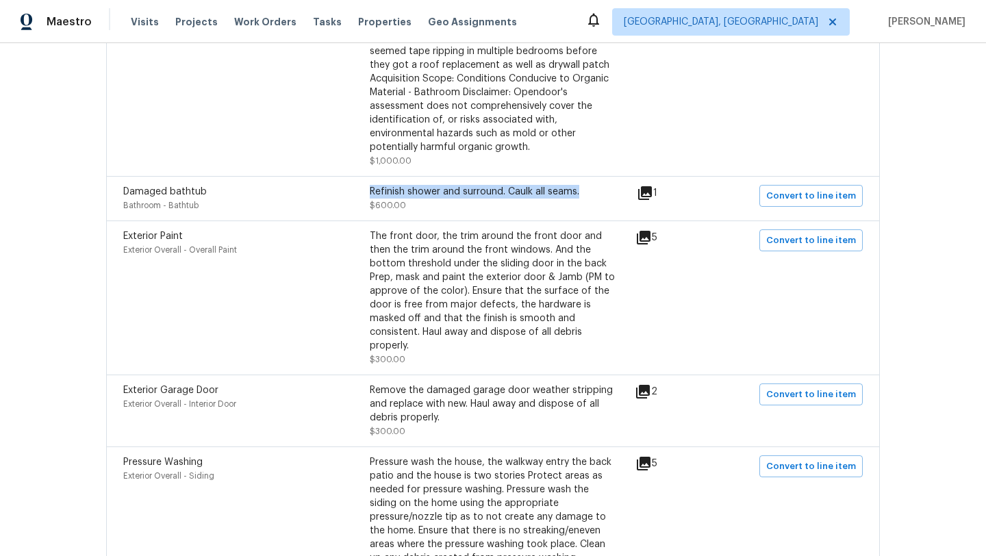
copy div "Refinish shower and surround. Caulk all seams."
click at [790, 196] on span "Convert to line item" at bounding box center [811, 196] width 90 height 16
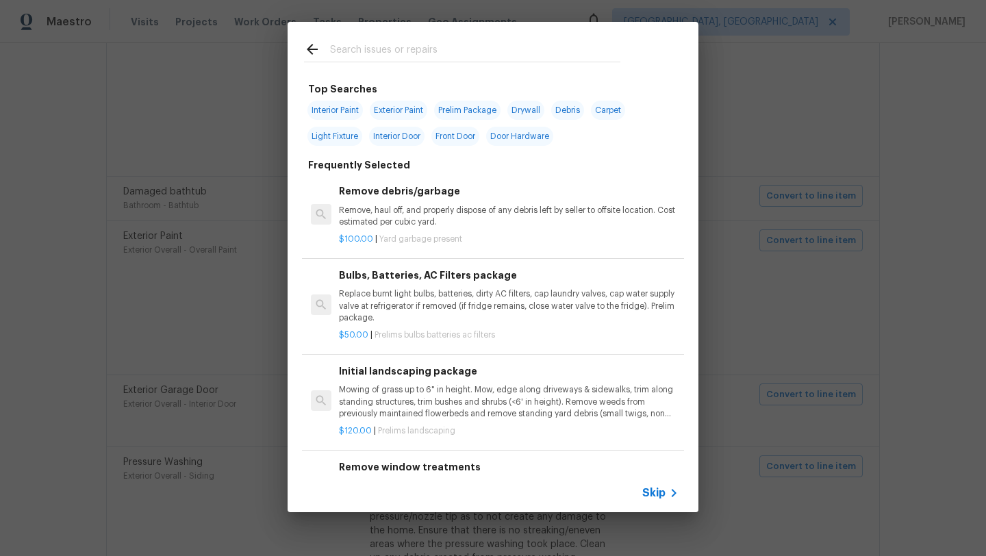
click at [405, 53] on input "text" at bounding box center [475, 51] width 290 height 21
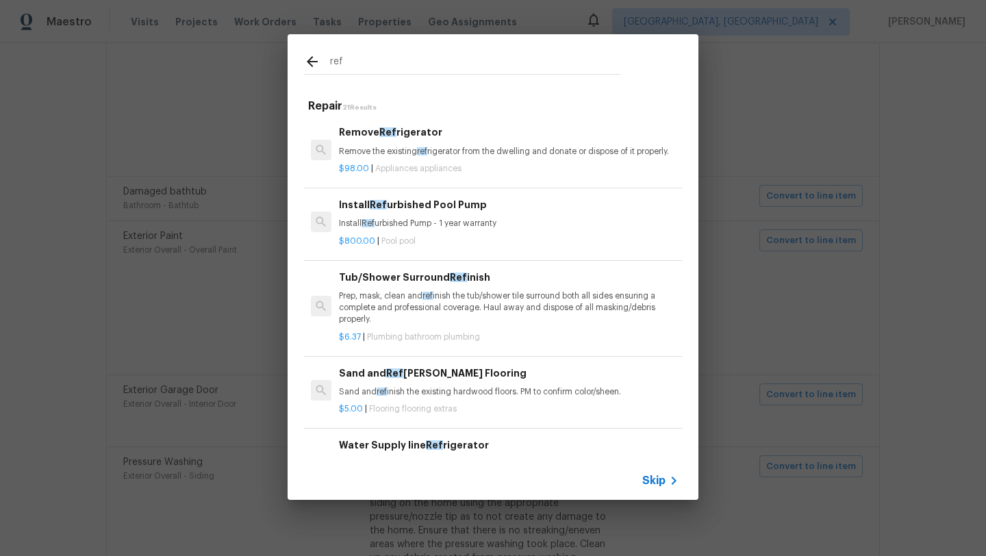
type input "ref"
click at [256, 330] on div "ref Repair 21 Results Remove Ref rigerator Remove the existing ref rigerator fr…" at bounding box center [493, 267] width 986 height 534
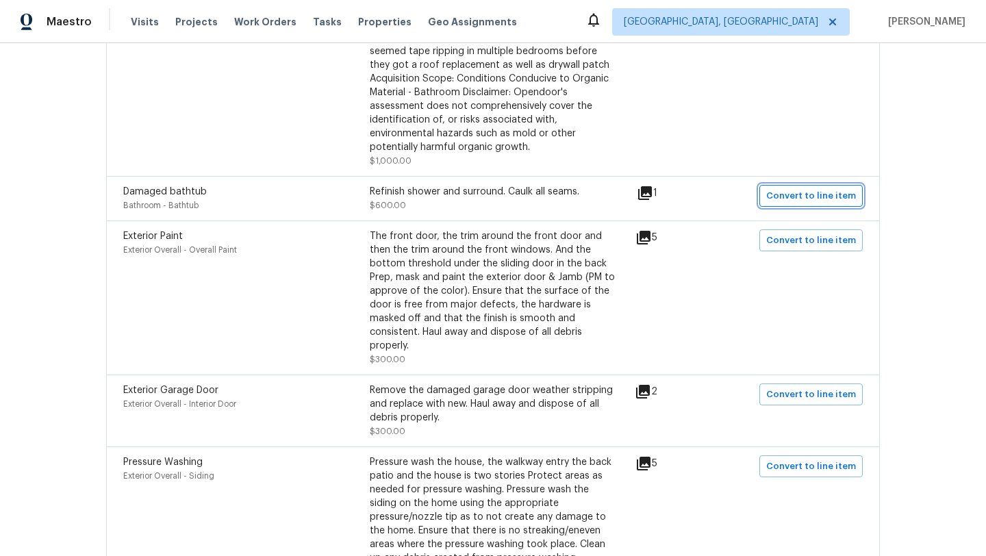
click at [808, 195] on span "Convert to line item" at bounding box center [811, 196] width 90 height 16
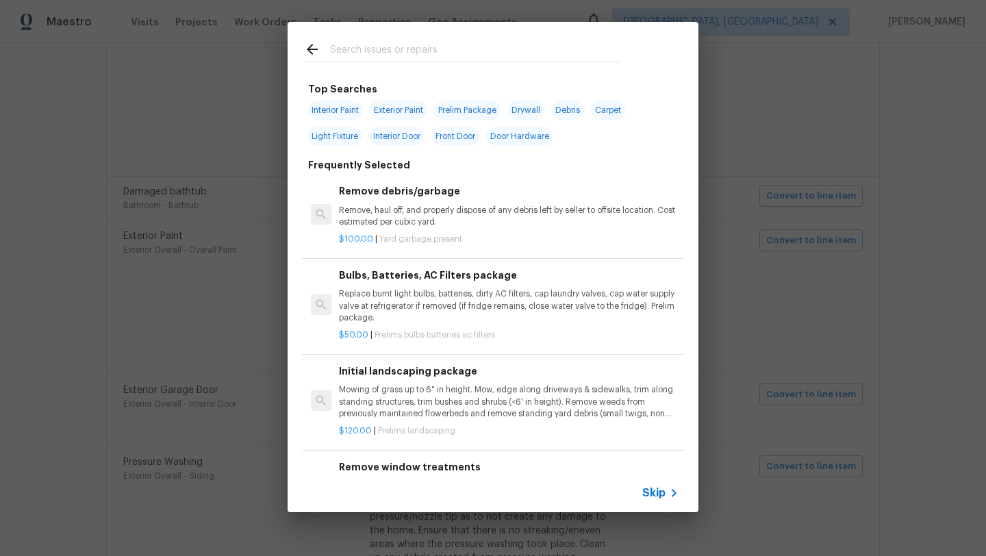
click at [355, 51] on input "text" at bounding box center [475, 51] width 290 height 21
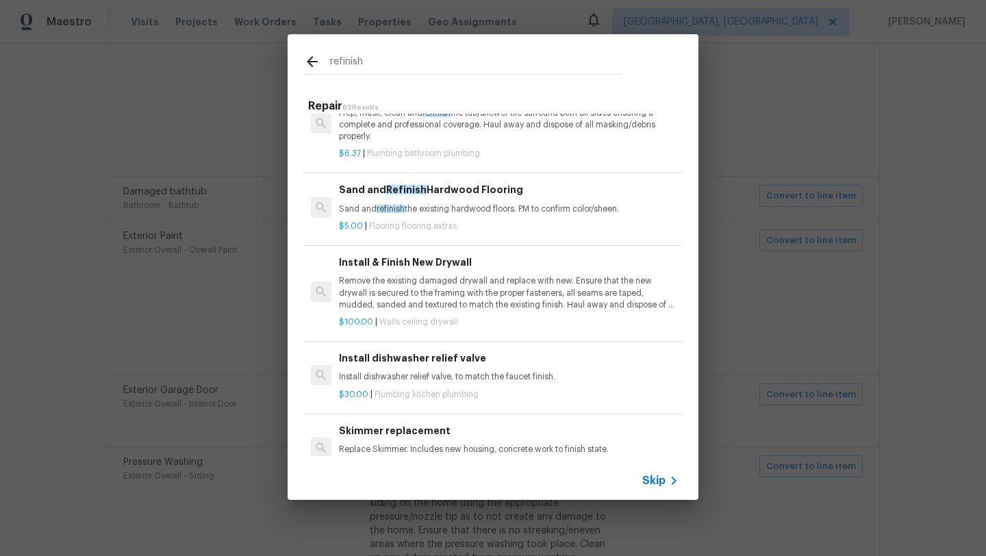
scroll to position [0, 0]
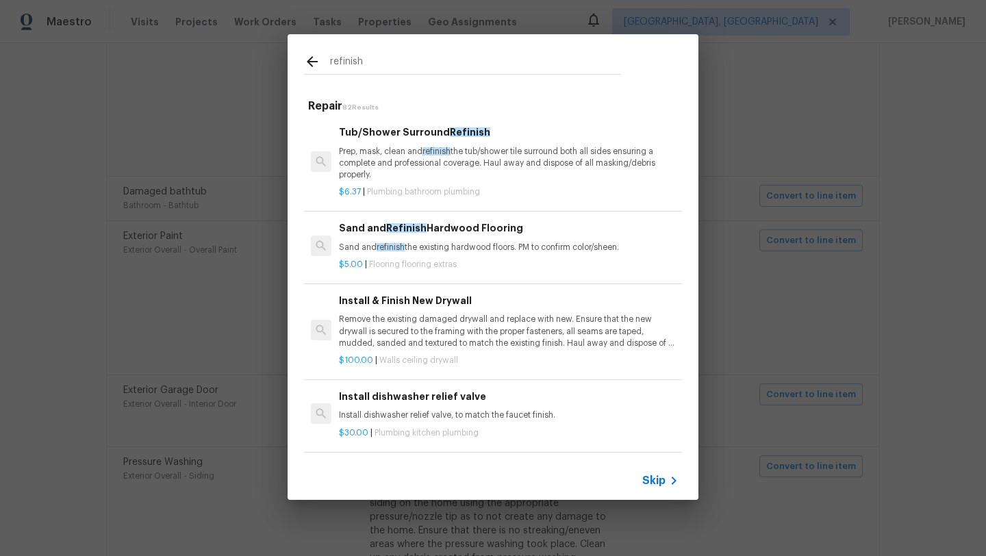
type input "refinish"
click at [386, 161] on p "Prep, mask, clean and refinish the tub/shower tile surround both all sides ensu…" at bounding box center [509, 163] width 340 height 35
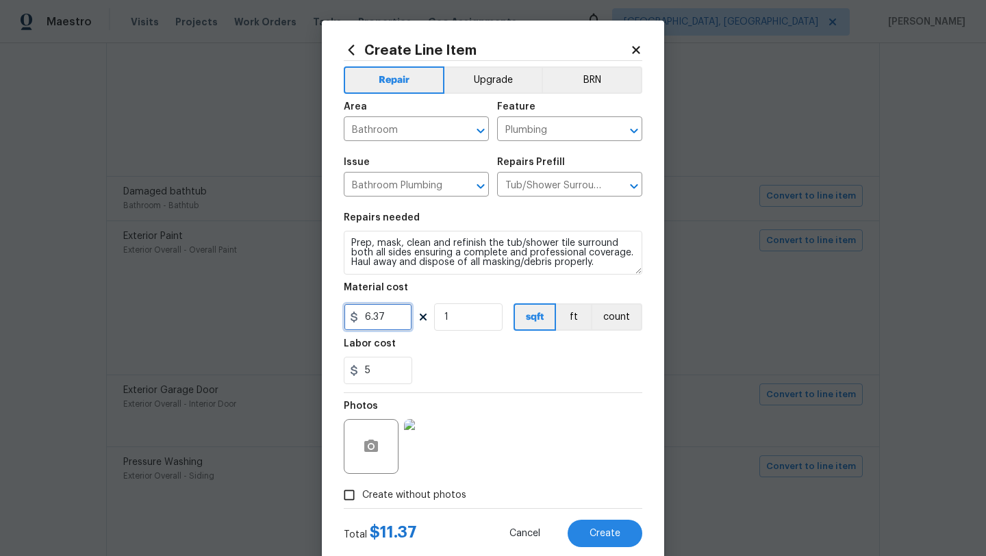
click at [397, 320] on input "6.37" at bounding box center [378, 316] width 68 height 27
type input "6"
click at [469, 320] on input "1" at bounding box center [468, 316] width 68 height 27
type input "100"
click at [379, 373] on input "5" at bounding box center [378, 370] width 68 height 27
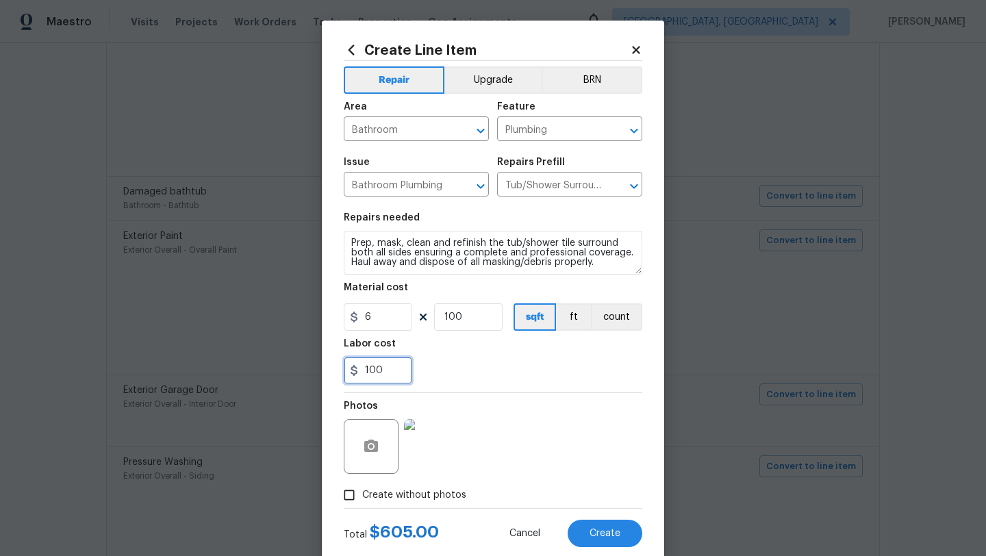
type input "100"
click at [523, 408] on div "Photos" at bounding box center [493, 437] width 298 height 89
click at [595, 522] on button "Create" at bounding box center [604, 533] width 75 height 27
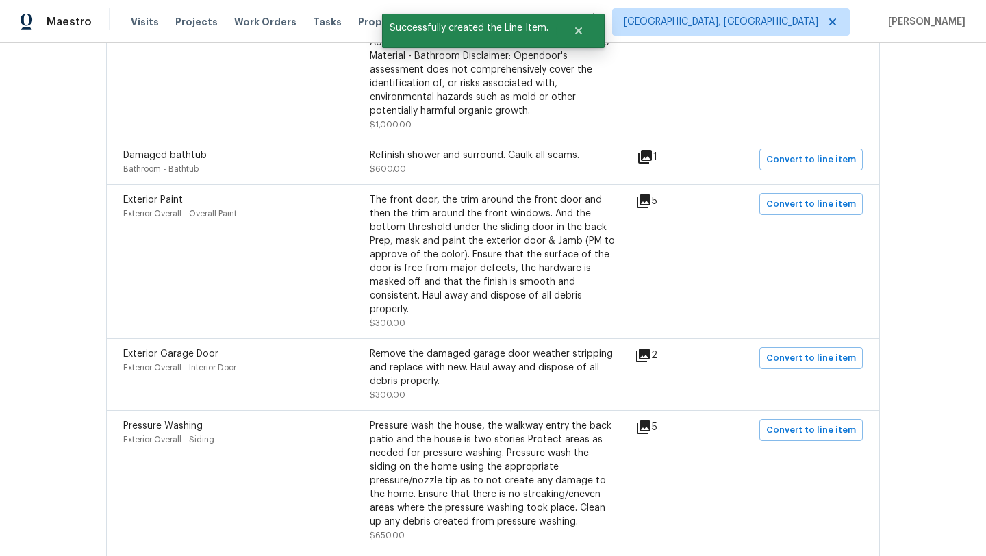
scroll to position [1045, 0]
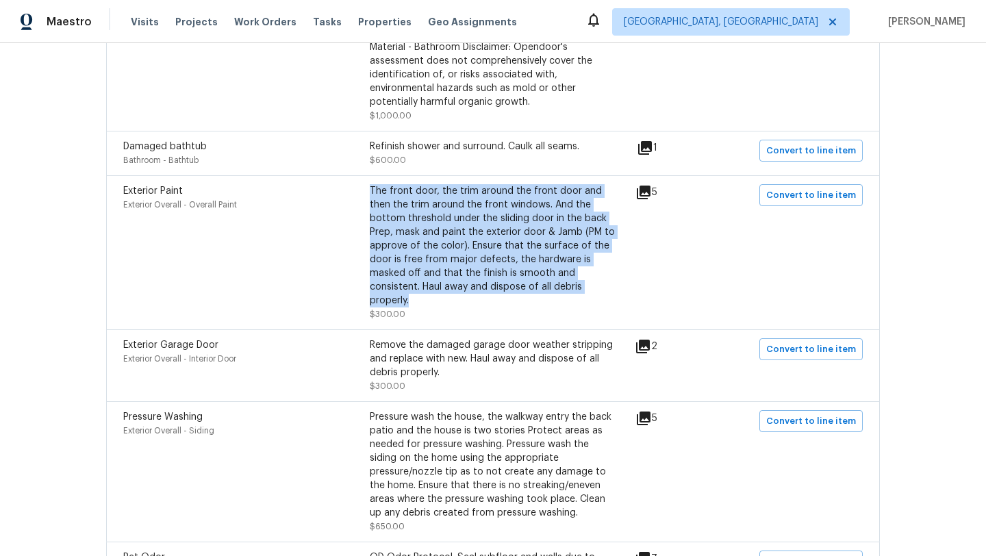
drag, startPoint x: 409, startPoint y: 307, endPoint x: 370, endPoint y: 195, distance: 118.2
click at [370, 195] on div "The front door, the trim around the front door and then the trim around the fro…" at bounding box center [493, 245] width 246 height 123
copy div "The front door, the trim around the front door and then the trim around the fro…"
click at [819, 201] on span "Convert to line item" at bounding box center [811, 196] width 90 height 16
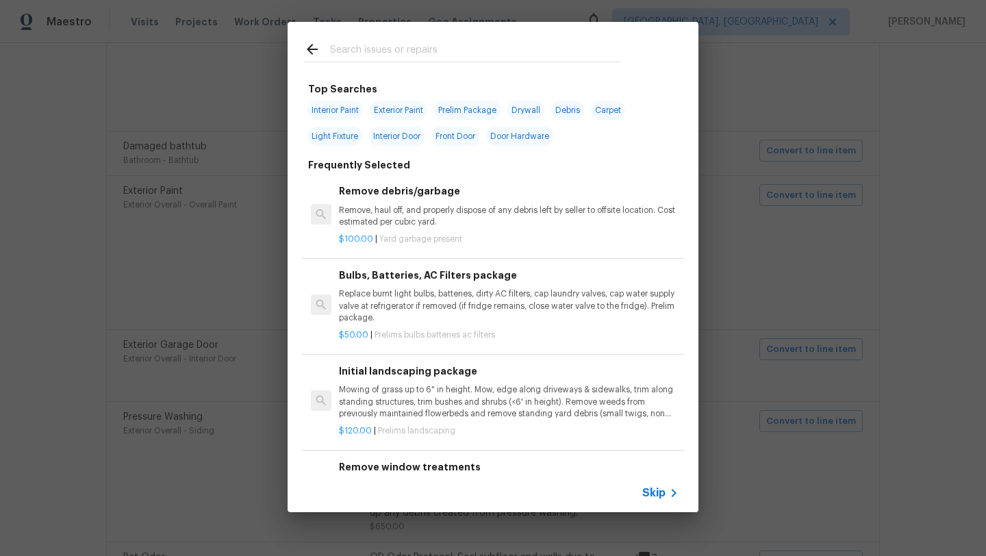
click at [383, 109] on span "Exterior Paint" at bounding box center [398, 110] width 57 height 19
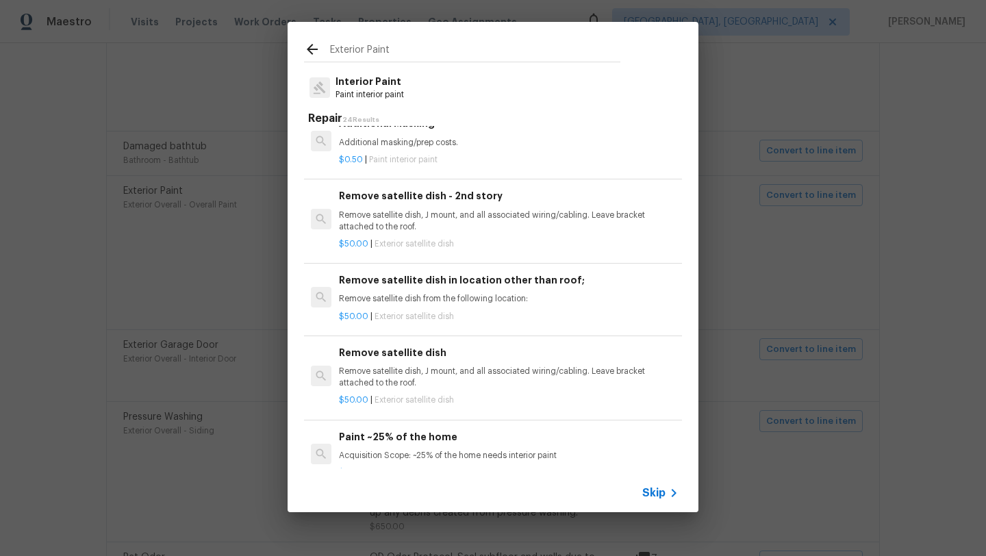
scroll to position [1189, 0]
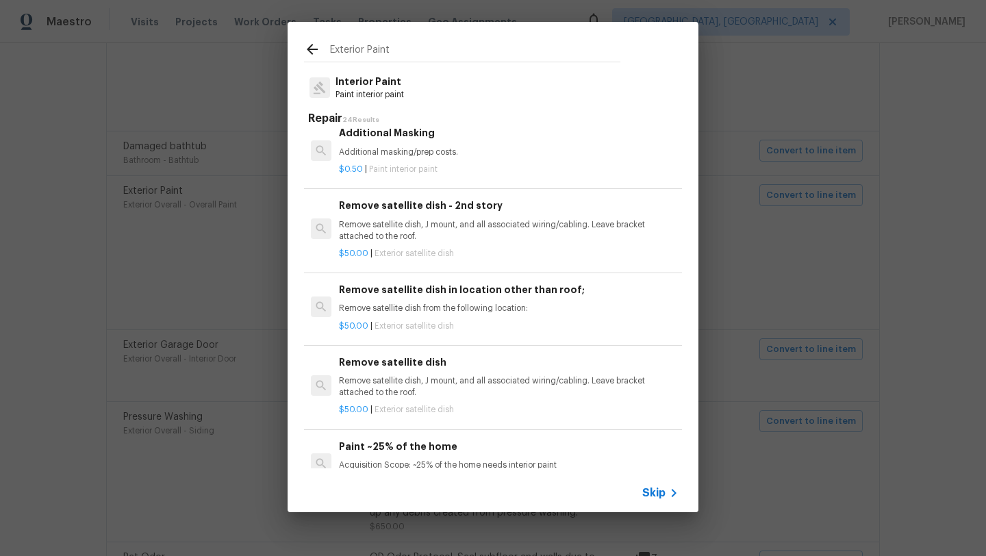
click at [409, 51] on input "Exterior Paint" at bounding box center [475, 51] width 290 height 21
drag, startPoint x: 409, startPoint y: 53, endPoint x: 327, endPoint y: 49, distance: 82.2
click at [327, 49] on div "Exterior Paint" at bounding box center [462, 51] width 316 height 21
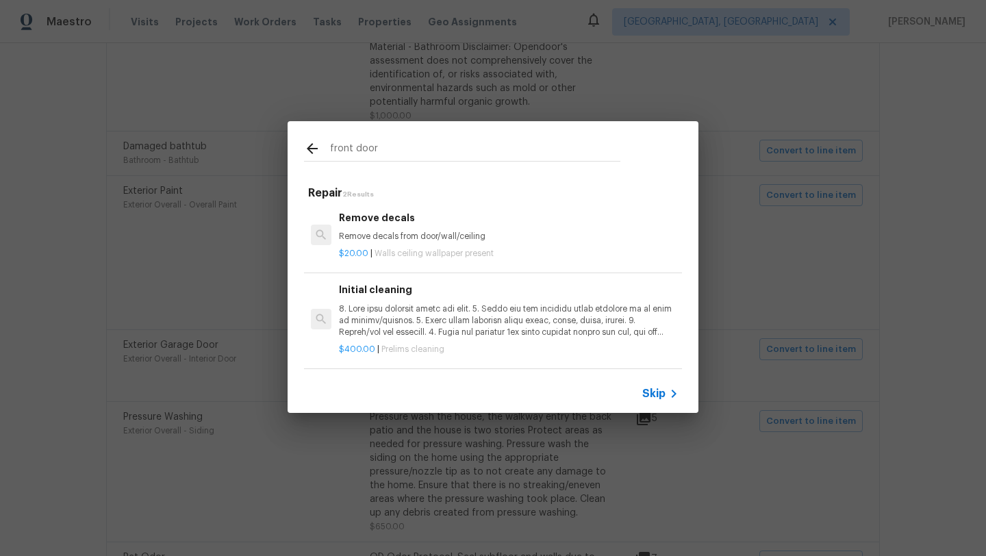
scroll to position [0, 0]
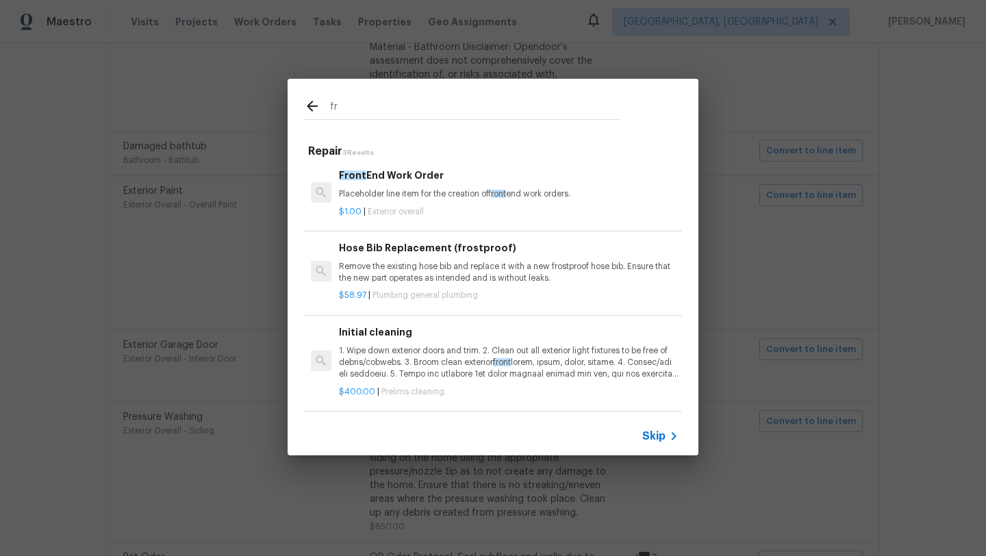
type input "f"
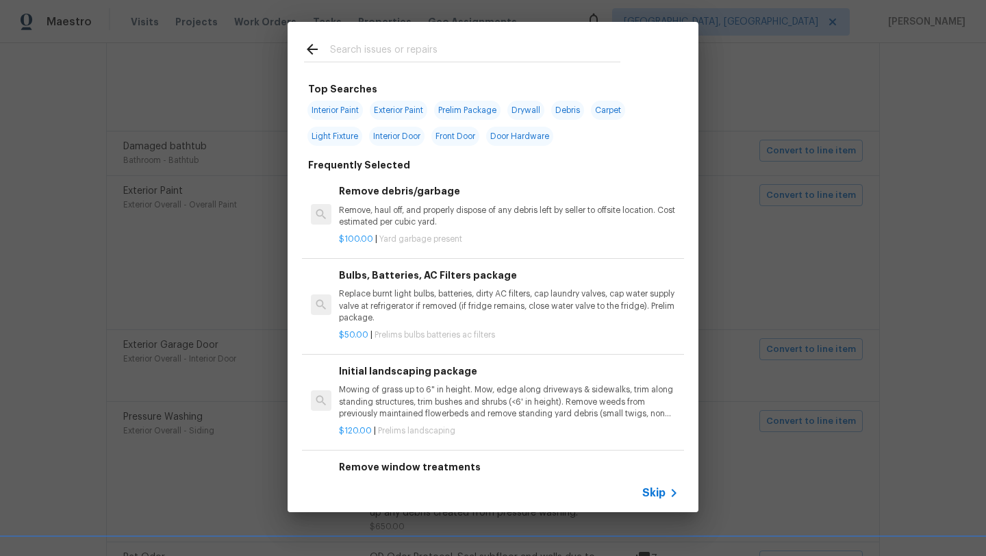
click at [392, 110] on span "Exterior Paint" at bounding box center [398, 110] width 57 height 19
type input "Exterior Paint"
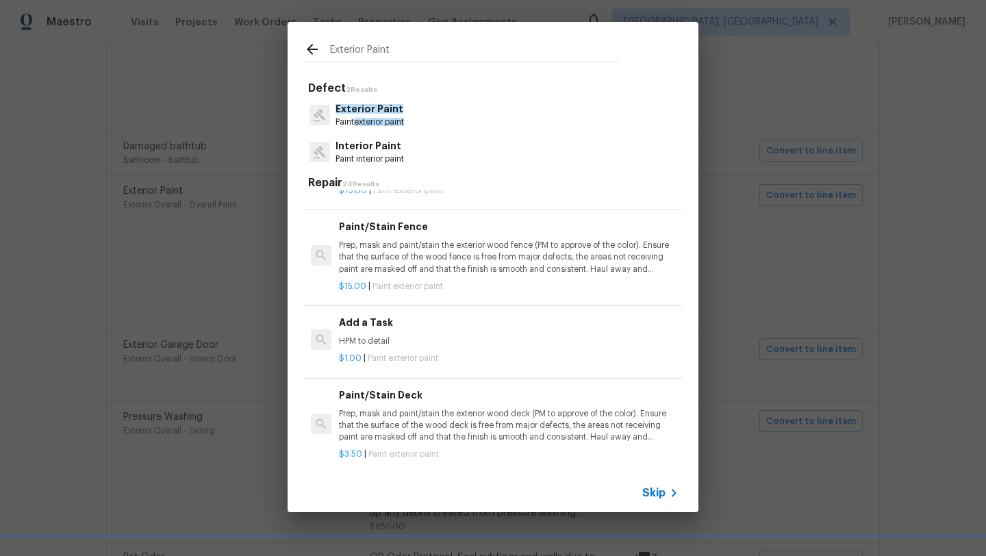
scroll to position [342, 0]
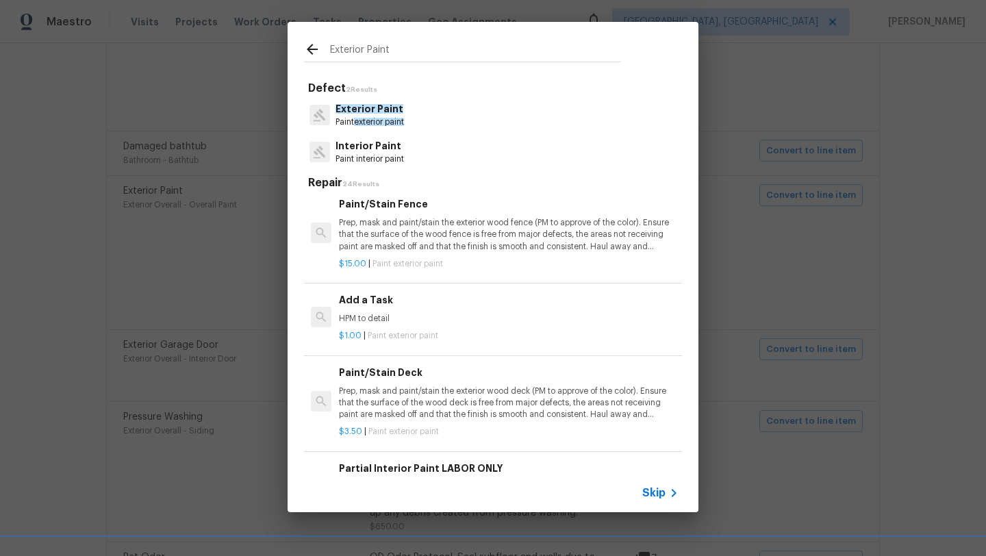
click at [373, 317] on p "HPM to detail" at bounding box center [509, 319] width 340 height 12
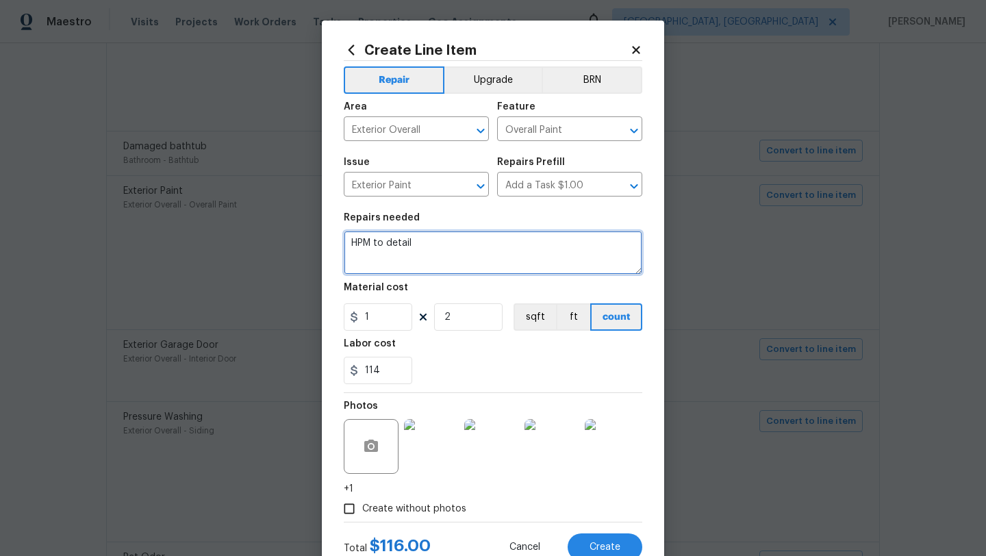
drag, startPoint x: 426, startPoint y: 246, endPoint x: 337, endPoint y: 246, distance: 88.3
click at [337, 246] on div "Create Line Item Repair Upgrade BRN Area Exterior Overall ​ Feature Overall Pai…" at bounding box center [493, 302] width 342 height 562
paste textarea "The front door, the trim around the front door and then the trim around the fro…"
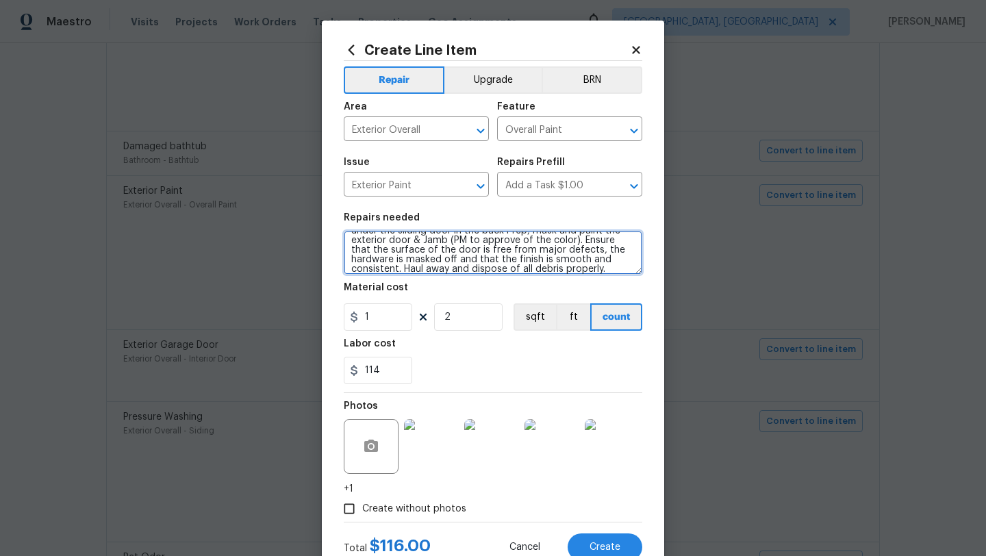
scroll to position [0, 0]
type textarea "The front door, the trim around the front door and then the trim around the fro…"
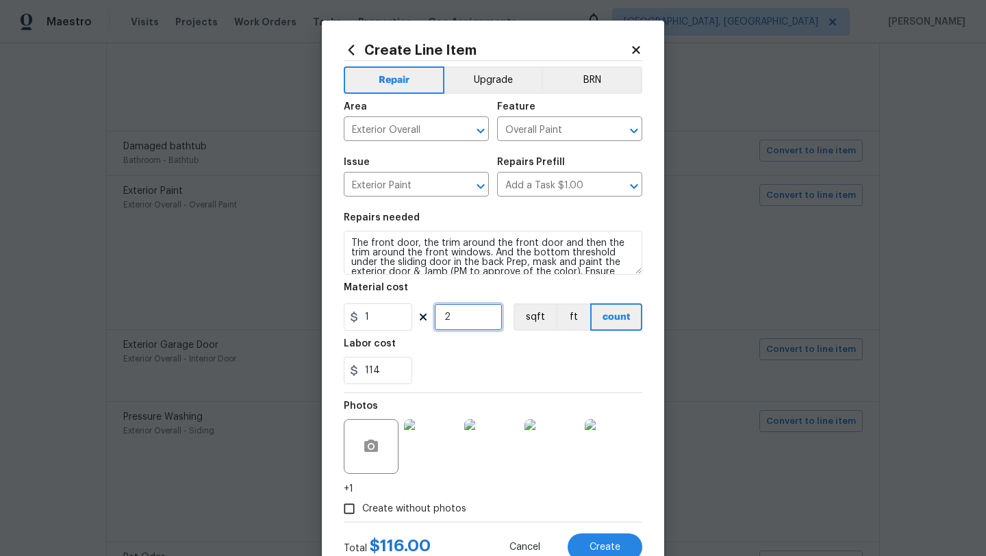
drag, startPoint x: 452, startPoint y: 316, endPoint x: 435, endPoint y: 316, distance: 17.1
click at [435, 316] on input "2" at bounding box center [468, 316] width 68 height 27
type input "0"
click at [388, 320] on input "1" at bounding box center [378, 316] width 68 height 27
type input "100"
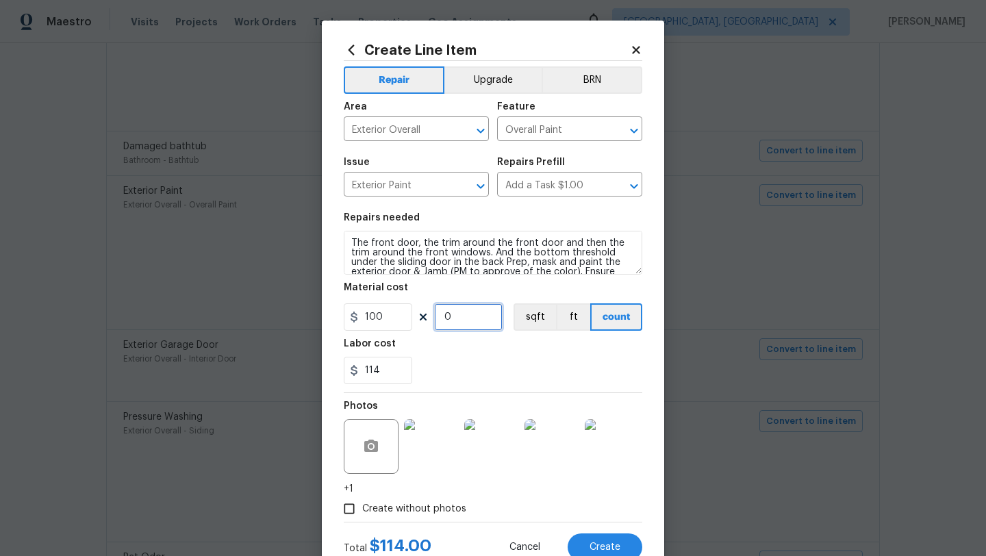
click at [479, 316] on input "0" at bounding box center [468, 316] width 68 height 27
type input "3"
drag, startPoint x: 389, startPoint y: 375, endPoint x: 356, endPoint y: 374, distance: 33.5
click at [356, 374] on div "114" at bounding box center [378, 370] width 68 height 27
type input "0"
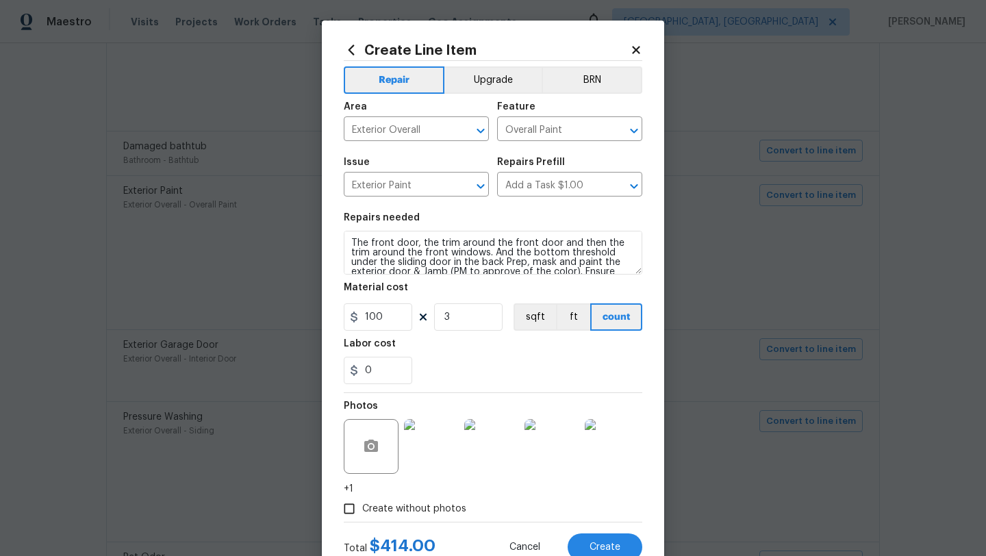
click at [492, 363] on div "0" at bounding box center [493, 370] width 298 height 27
click at [609, 541] on button "Create" at bounding box center [604, 546] width 75 height 27
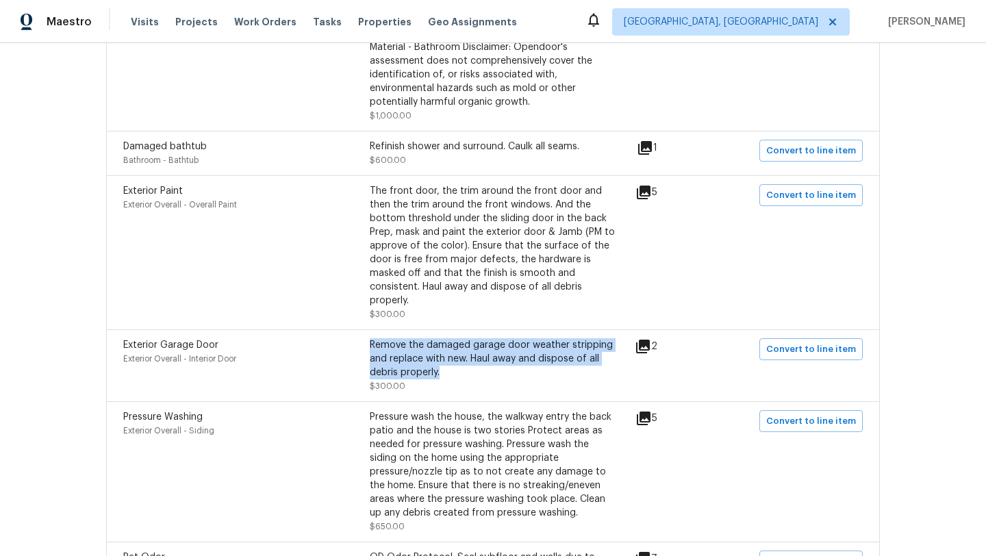
drag, startPoint x: 447, startPoint y: 377, endPoint x: 370, endPoint y: 347, distance: 82.4
click at [370, 347] on div "Remove the damaged garage door weather stripping and replace with new. Haul awa…" at bounding box center [493, 358] width 246 height 41
copy div "Remove the damaged garage door weather stripping and replace with new. Haul awa…"
click at [784, 353] on span "Convert to line item" at bounding box center [811, 350] width 90 height 16
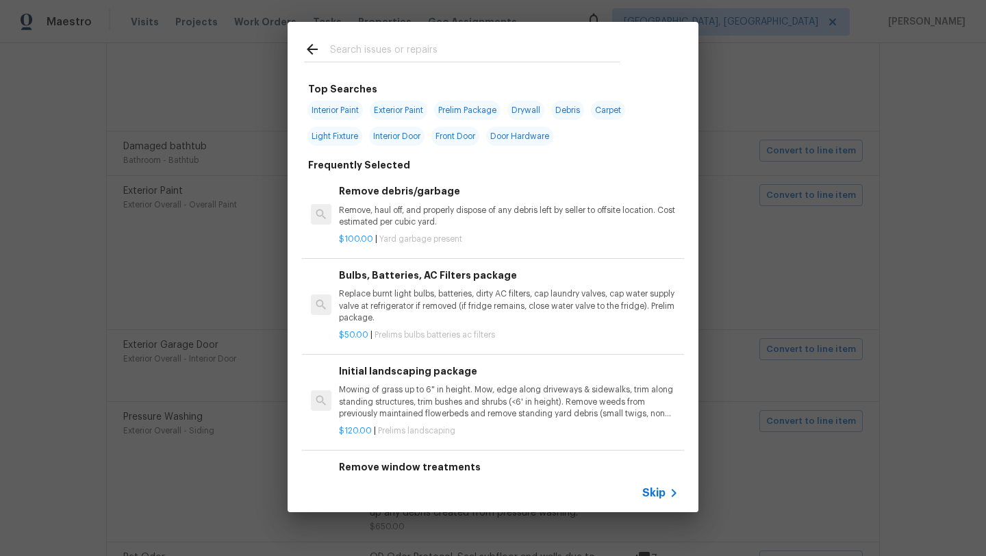
click at [424, 53] on input "text" at bounding box center [475, 51] width 290 height 21
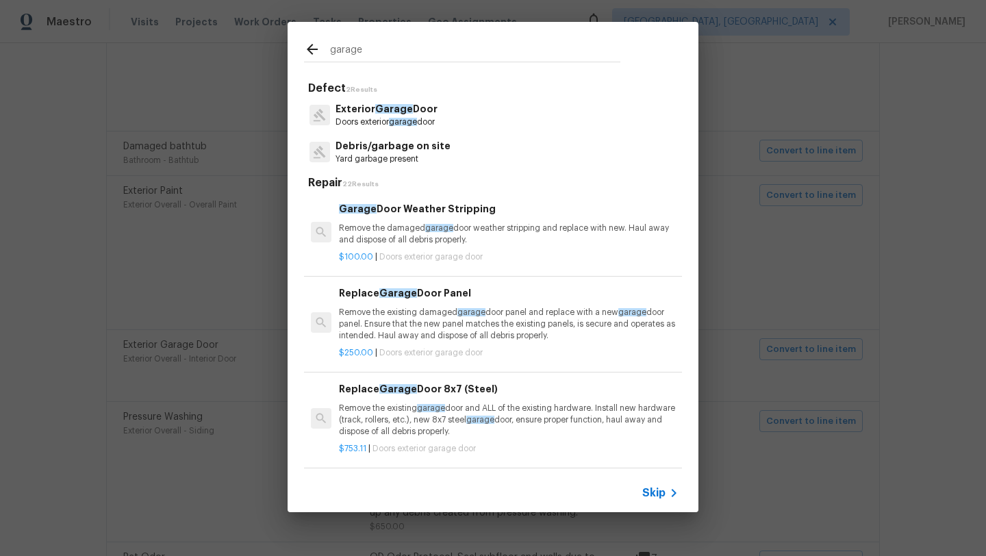
type input "garage"
click at [491, 221] on div "Garage Door Weather Stripping Remove the damaged garage door weather stripping …" at bounding box center [509, 223] width 340 height 44
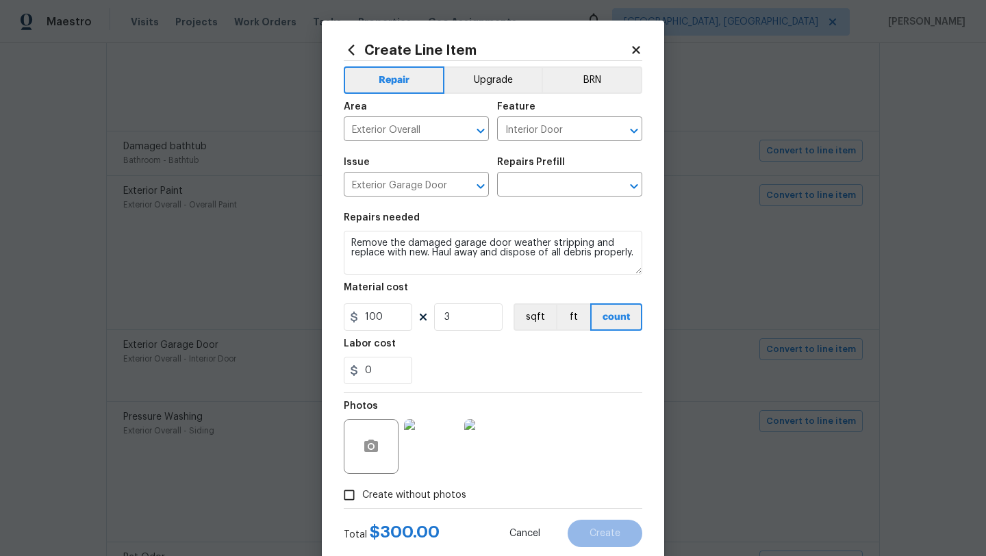
type input "Garage Door Weather Stripping $100.00"
click at [619, 522] on button "Create" at bounding box center [604, 533] width 75 height 27
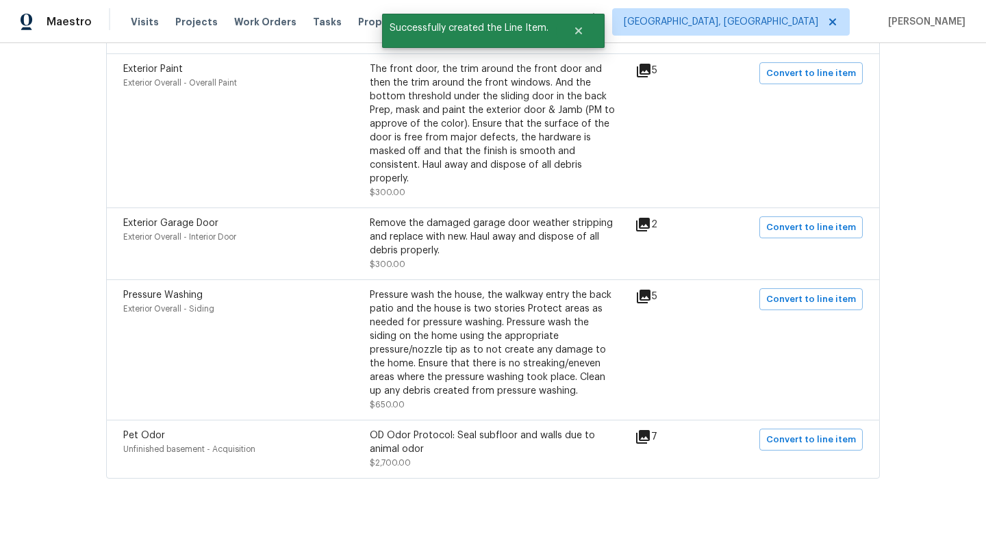
scroll to position [1176, 0]
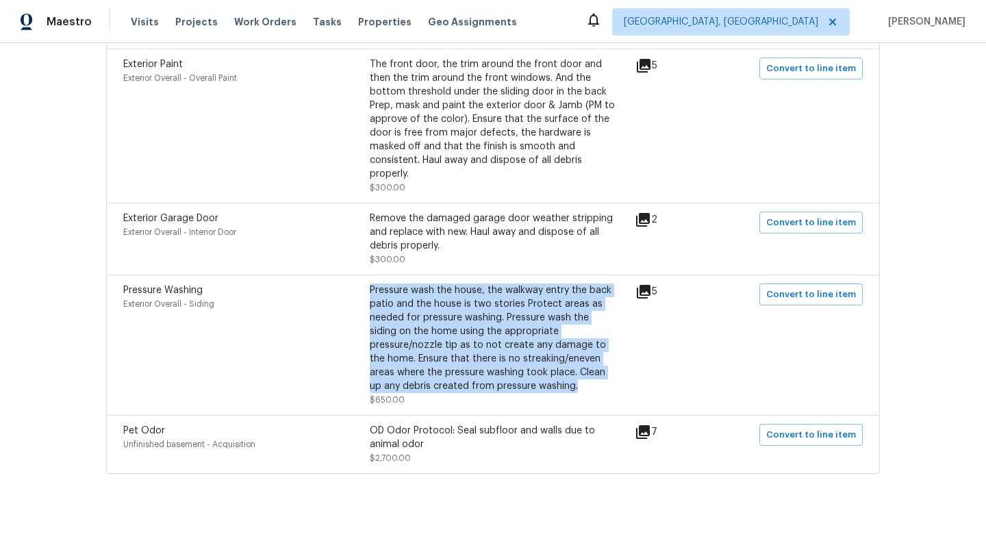
drag, startPoint x: 451, startPoint y: 385, endPoint x: 370, endPoint y: 289, distance: 126.3
click at [370, 289] on div "Pressure wash the house, the walkway entry the back patio and the house is two …" at bounding box center [493, 338] width 246 height 110
copy div "Pressure wash the house, the walkway entry the back patio and the house is two …"
click at [810, 294] on span "Convert to line item" at bounding box center [811, 295] width 90 height 16
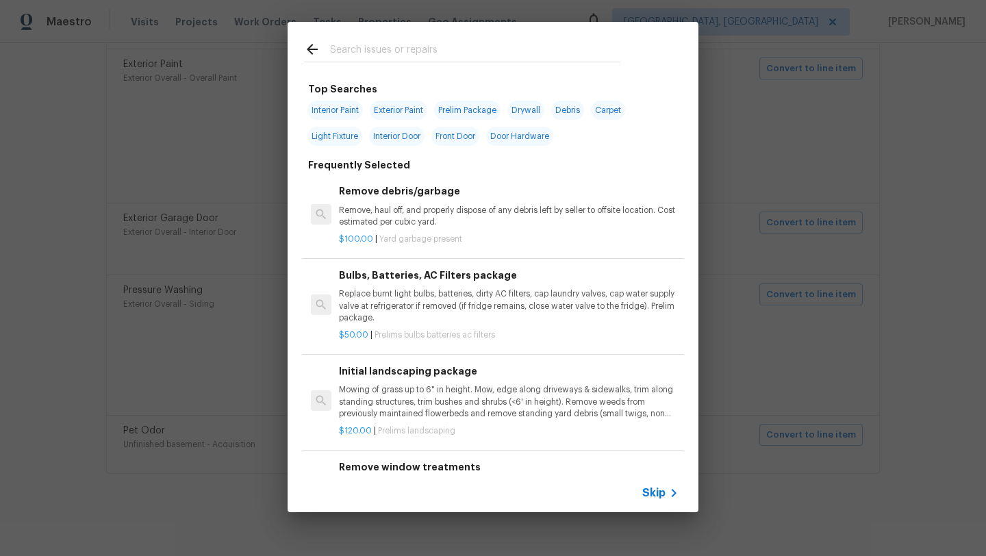
click at [376, 57] on input "text" at bounding box center [475, 51] width 290 height 21
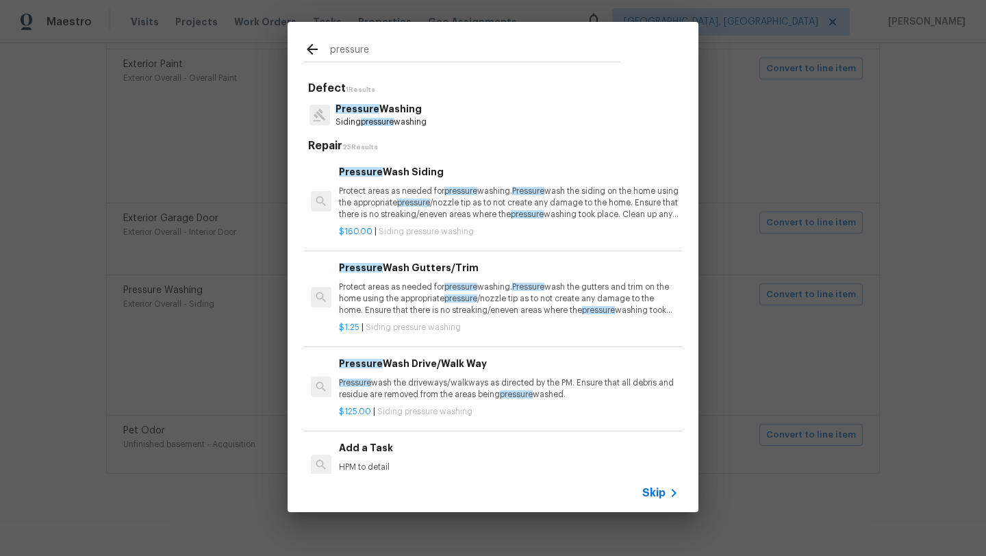
type input "pressure"
click at [415, 199] on p "Protect areas as needed for pressure washing. Pressure wash the siding on the h…" at bounding box center [509, 202] width 340 height 35
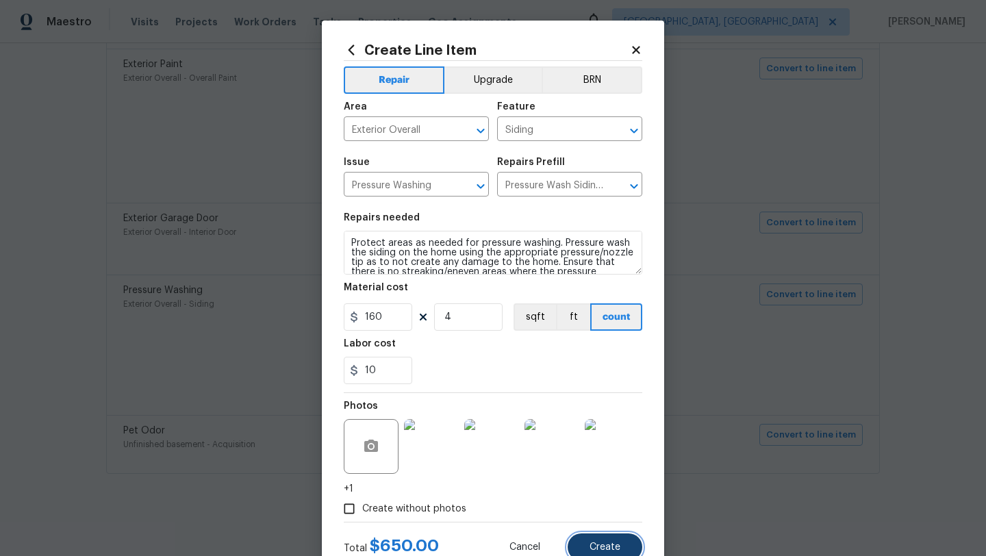
click at [620, 547] on button "Create" at bounding box center [604, 546] width 75 height 27
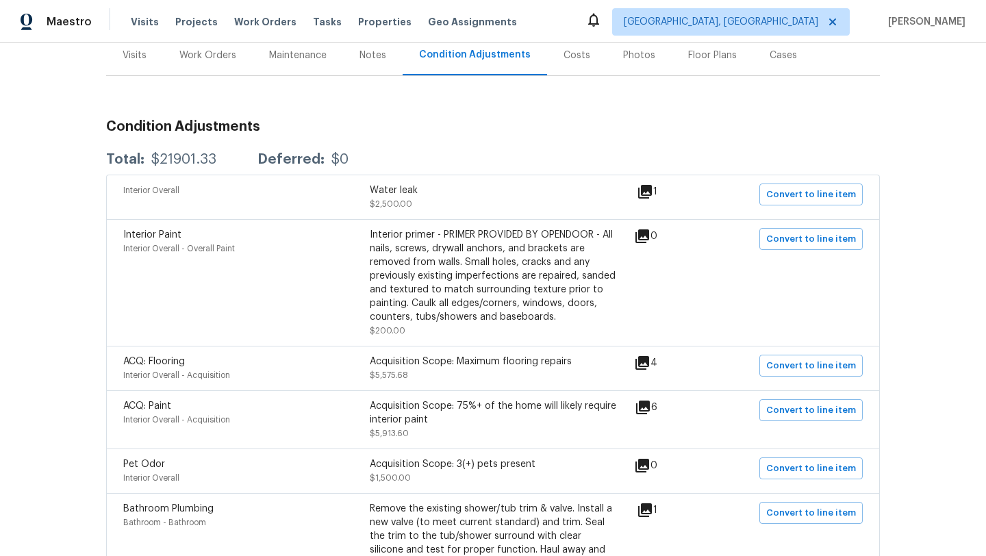
scroll to position [81, 0]
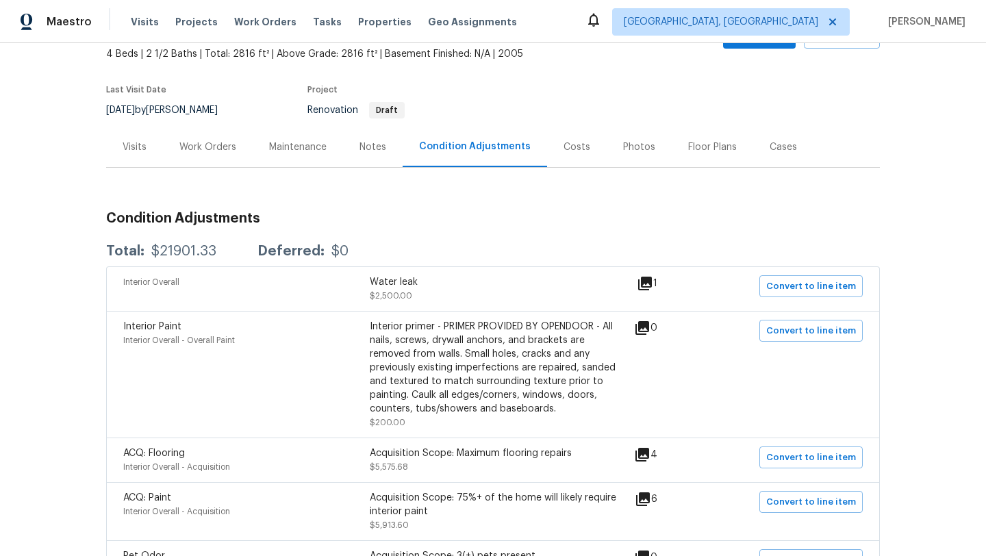
click at [217, 146] on div "Work Orders" at bounding box center [207, 147] width 57 height 14
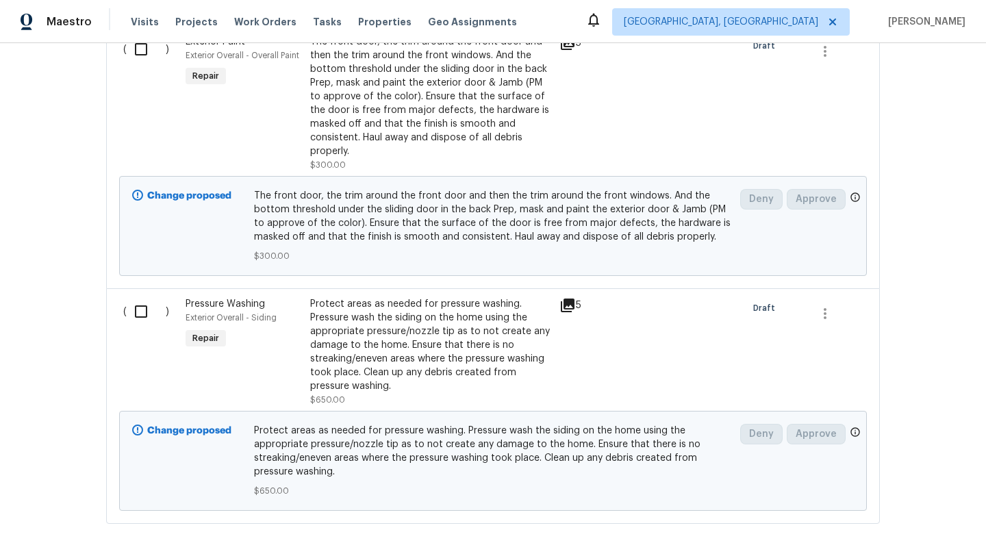
scroll to position [3865, 0]
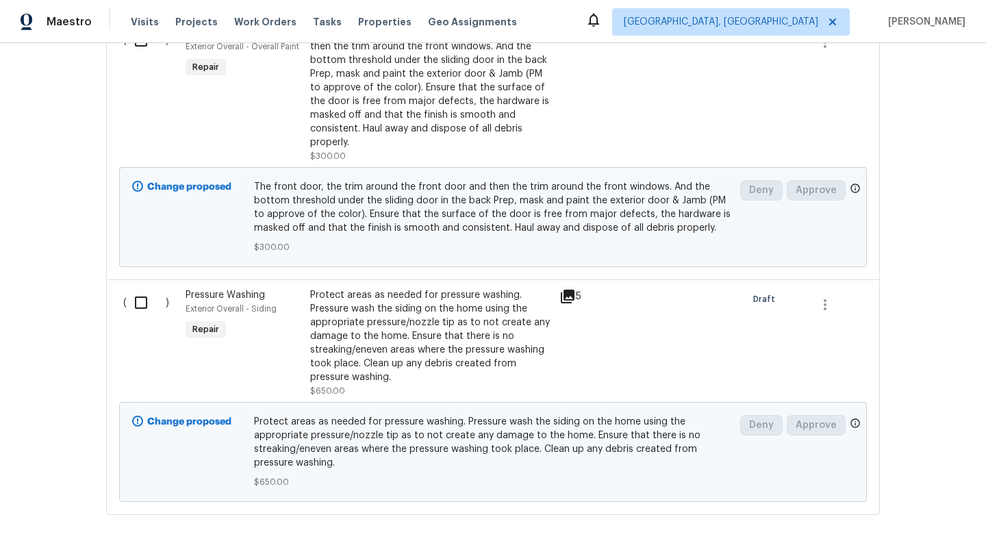
click at [363, 332] on div "Protect areas as needed for pressure washing. Pressure wash the siding on the h…" at bounding box center [430, 336] width 241 height 96
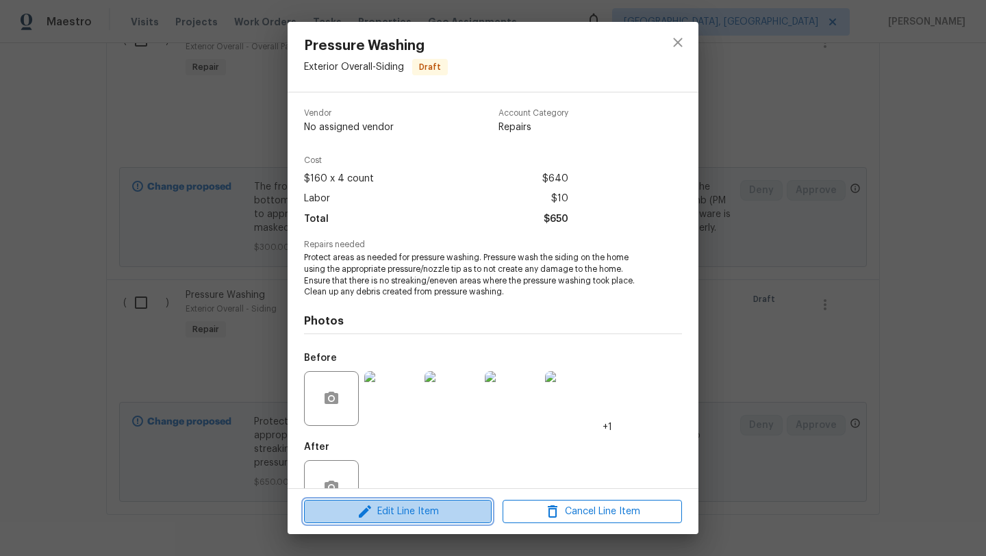
click at [396, 517] on span "Edit Line Item" at bounding box center [397, 511] width 179 height 17
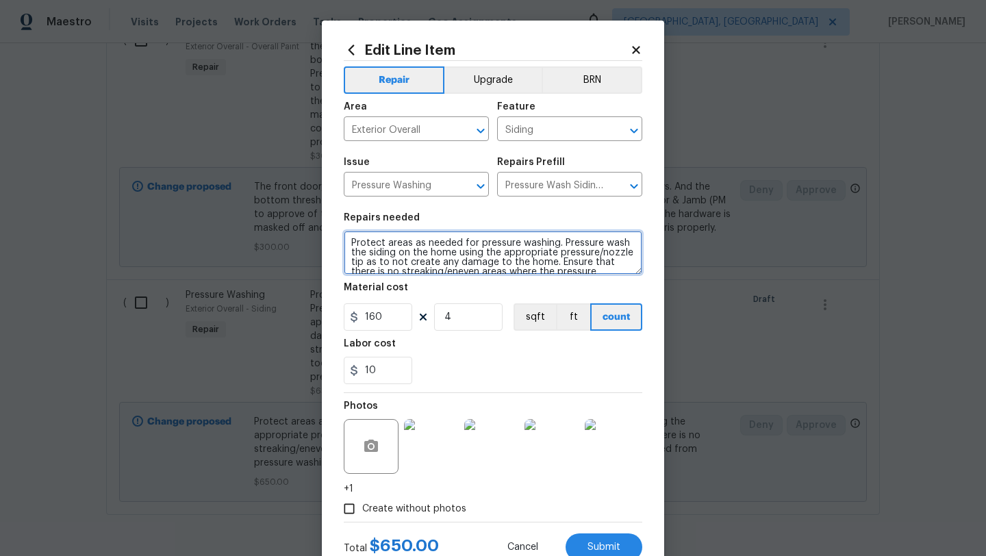
scroll to position [19, 0]
drag, startPoint x: 350, startPoint y: 238, endPoint x: 380, endPoint y: 287, distance: 57.8
click at [380, 287] on section "Repairs needed Protect areas as needed for pressure washing. Pressure wash the …" at bounding box center [493, 299] width 298 height 188
paste textarea "Pressure wash the house, the walkway entry the back patio and the house is two …"
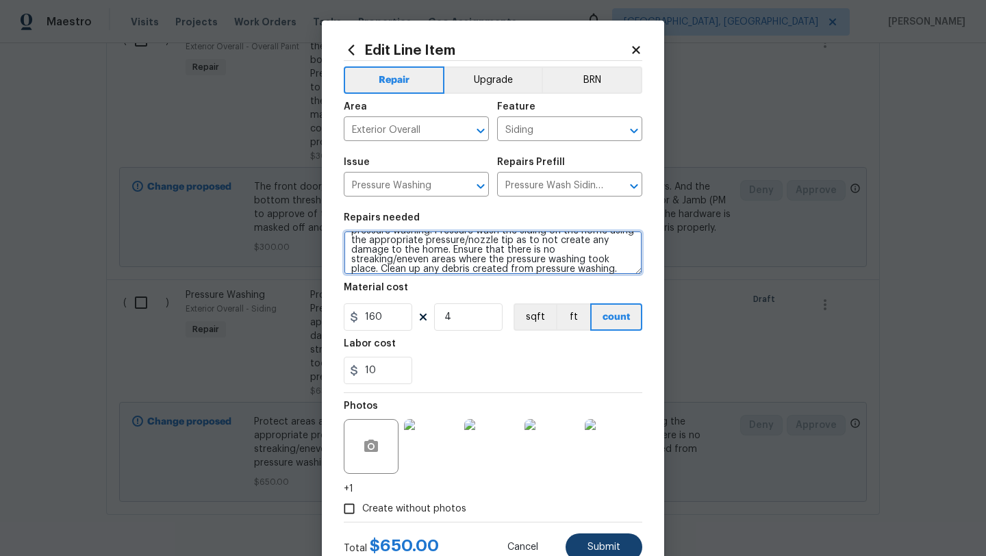
type textarea "Pressure wash the house, the walkway entry the back patio and the house is two …"
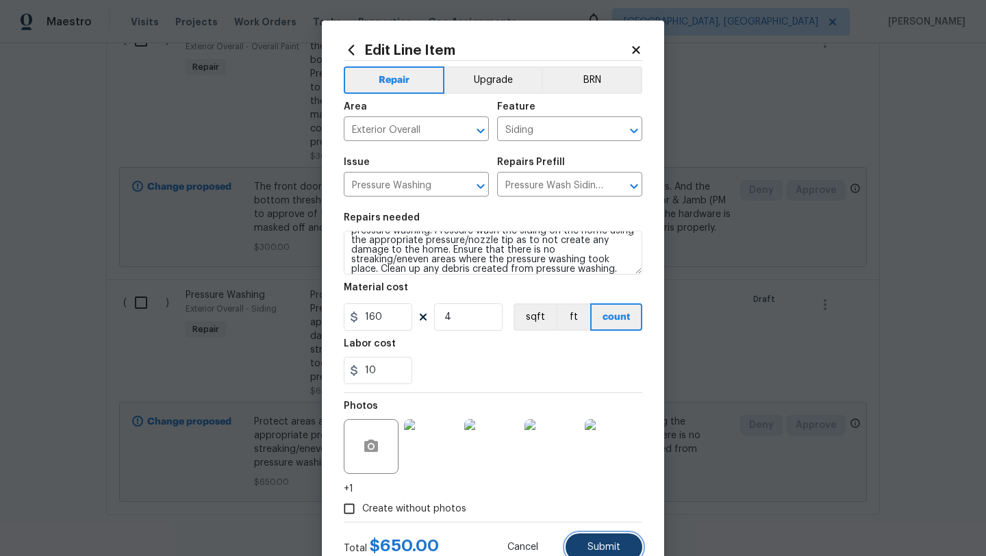
click at [623, 553] on button "Submit" at bounding box center [603, 546] width 77 height 27
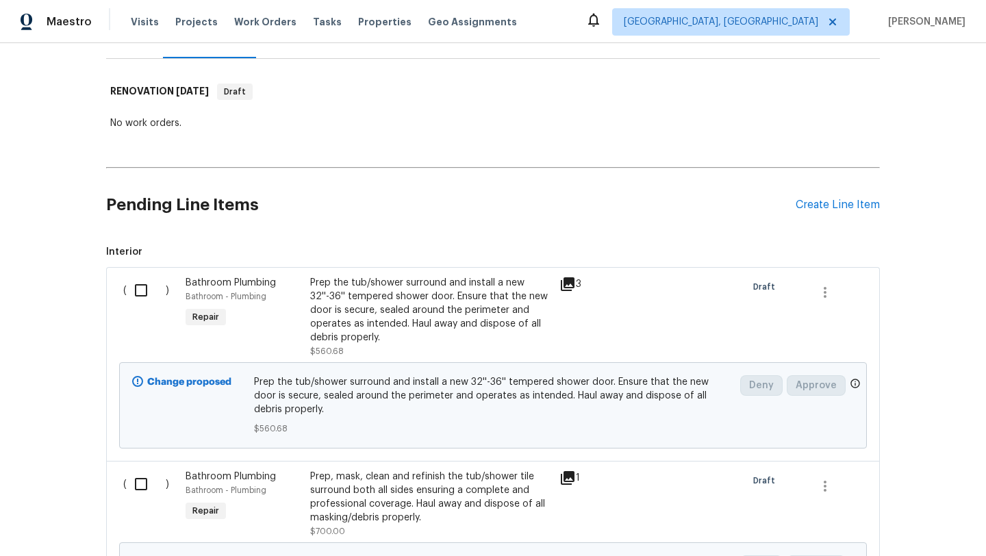
scroll to position [0, 0]
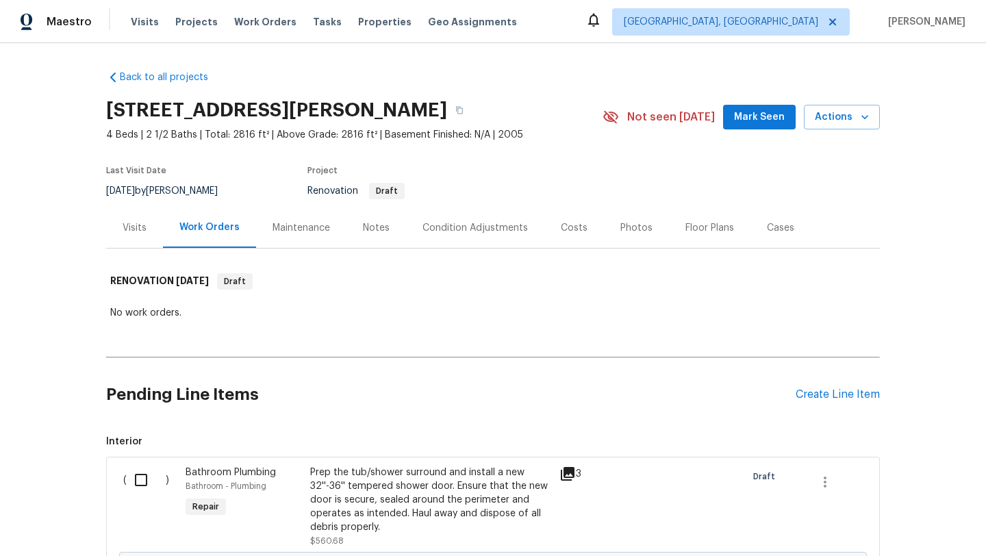
click at [449, 227] on div "Condition Adjustments" at bounding box center [474, 228] width 105 height 14
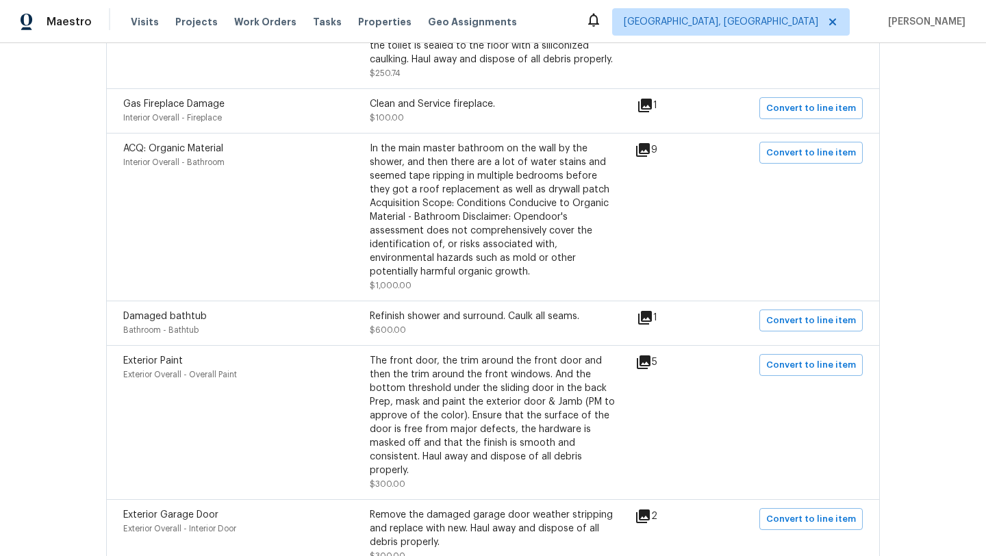
scroll to position [1176, 0]
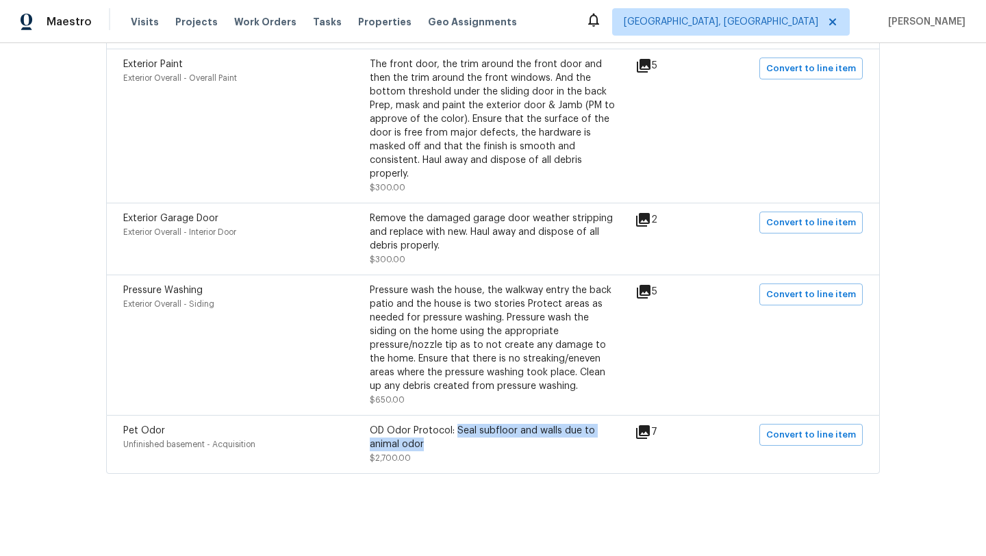
drag, startPoint x: 457, startPoint y: 430, endPoint x: 461, endPoint y: 439, distance: 10.4
click at [461, 439] on div "OD Odor Protocol: Seal subfloor and walls due to animal odor" at bounding box center [493, 437] width 246 height 27
copy div "Seal subfloor and walls due to animal odor"
click at [815, 431] on span "Convert to line item" at bounding box center [811, 435] width 90 height 16
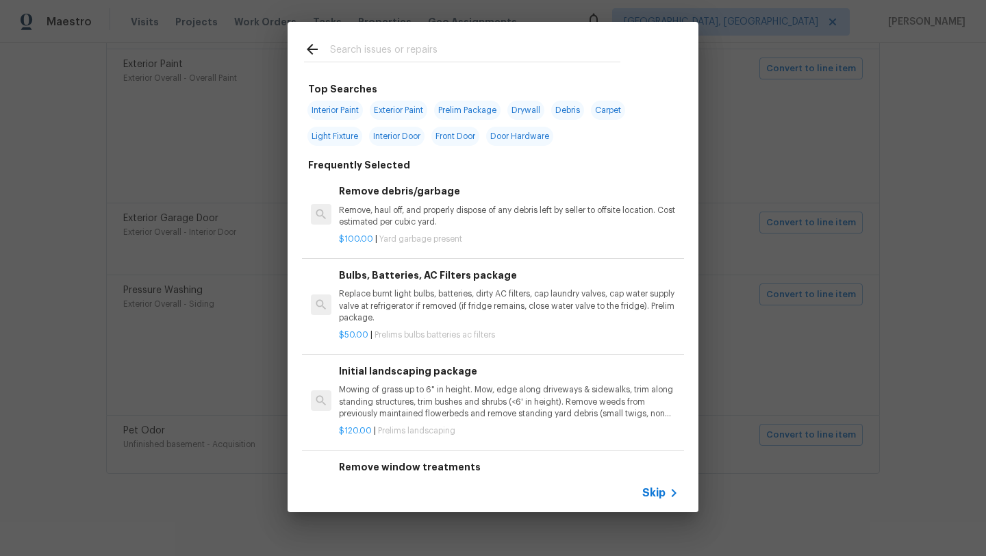
click at [398, 55] on input "text" at bounding box center [475, 51] width 290 height 21
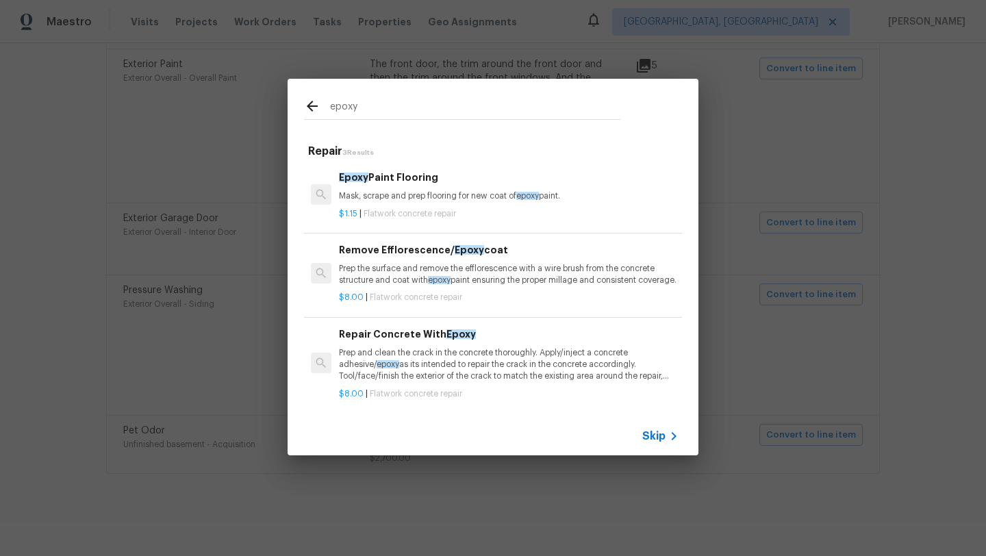
type input "epoxy"
click at [420, 191] on p "Mask, scrape and prep flooring for new coat of epoxy paint." at bounding box center [509, 196] width 340 height 12
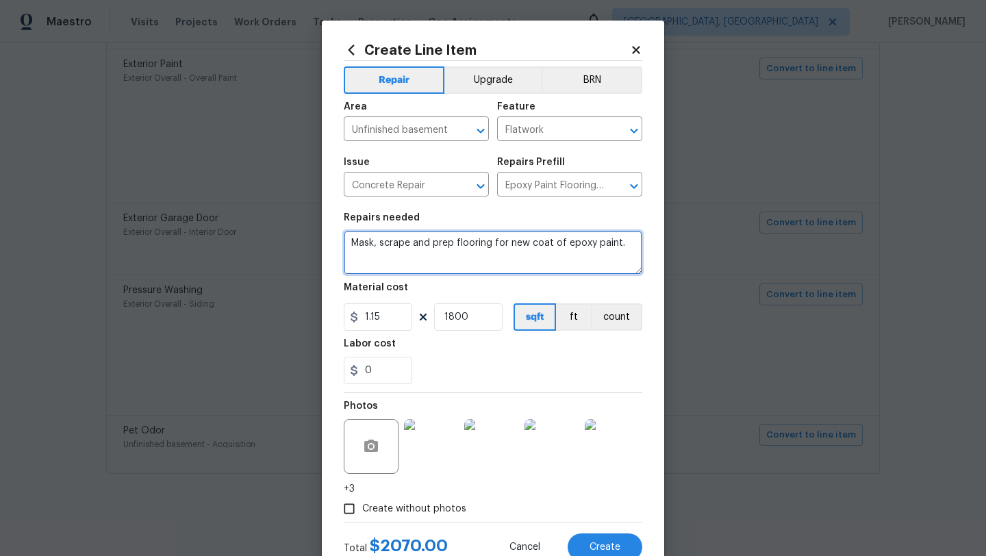
drag, startPoint x: 350, startPoint y: 241, endPoint x: 407, endPoint y: 255, distance: 57.9
click at [407, 257] on textarea "Mask, scrape and prep flooring for new coat of epoxy paint." at bounding box center [493, 253] width 298 height 44
paste textarea "Seal subfloor and walls due to animal odor"
type textarea "Seal subfloor and walls due to animal odor"
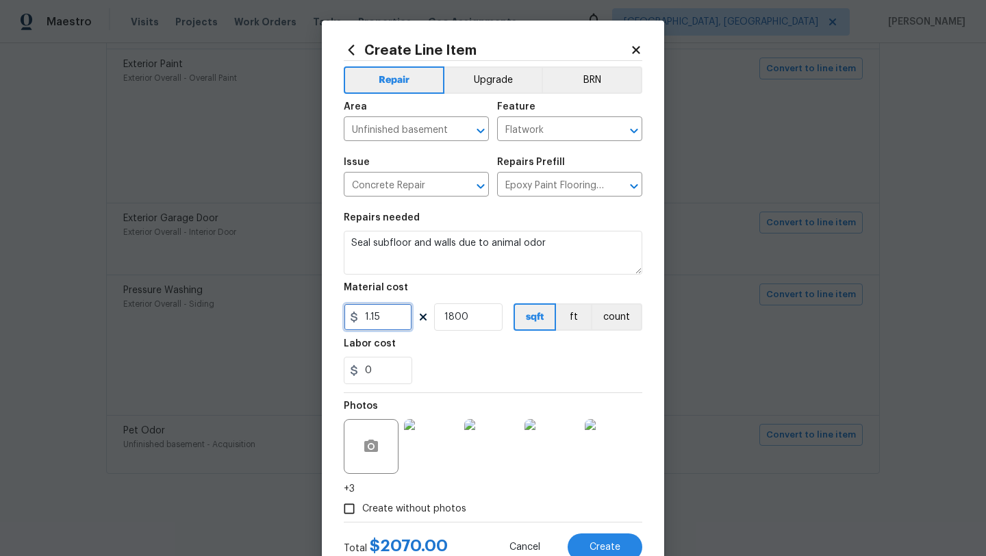
click at [392, 320] on input "1.15" at bounding box center [378, 316] width 68 height 27
click at [499, 378] on div "0" at bounding box center [493, 370] width 298 height 27
click at [389, 315] on input "2" at bounding box center [378, 316] width 68 height 27
type input "1.5"
click at [446, 354] on div "Labor cost" at bounding box center [493, 348] width 298 height 18
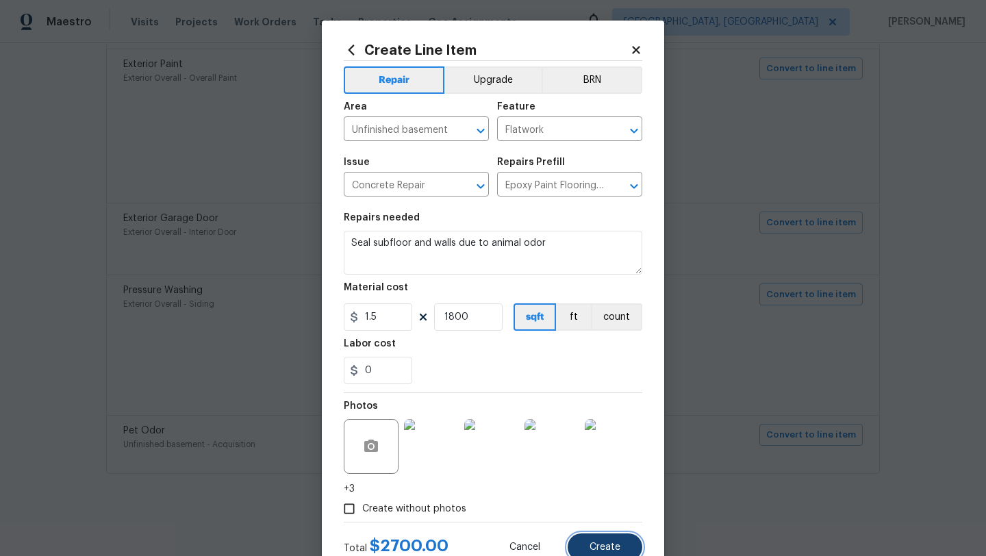
click at [597, 538] on button "Create" at bounding box center [604, 546] width 75 height 27
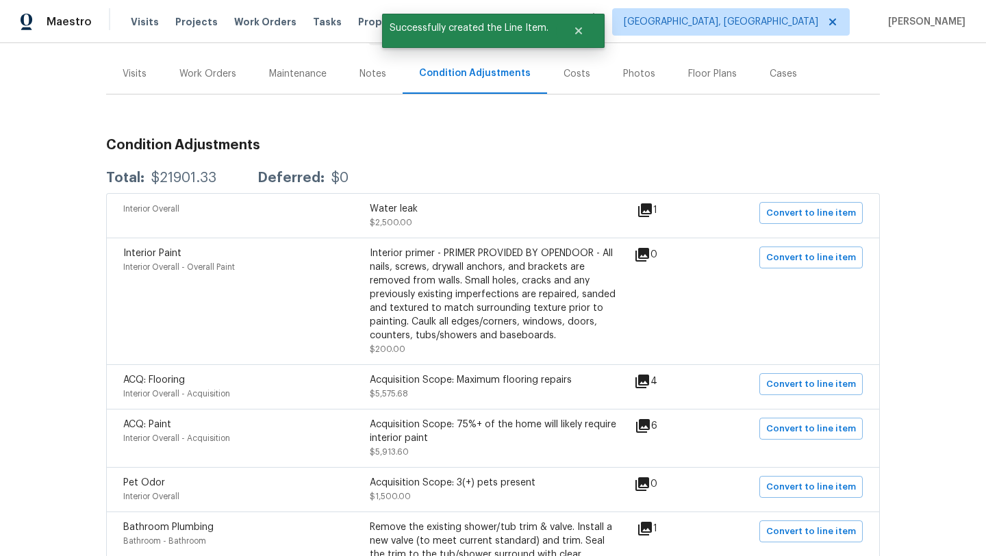
scroll to position [0, 0]
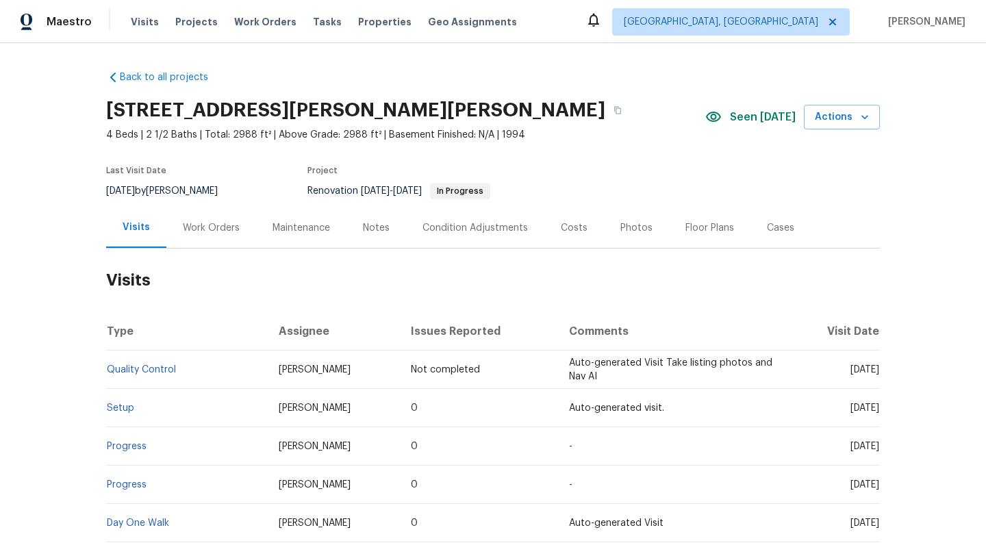
click at [202, 228] on div "Work Orders" at bounding box center [211, 228] width 57 height 14
